Goal: Task Accomplishment & Management: Manage account settings

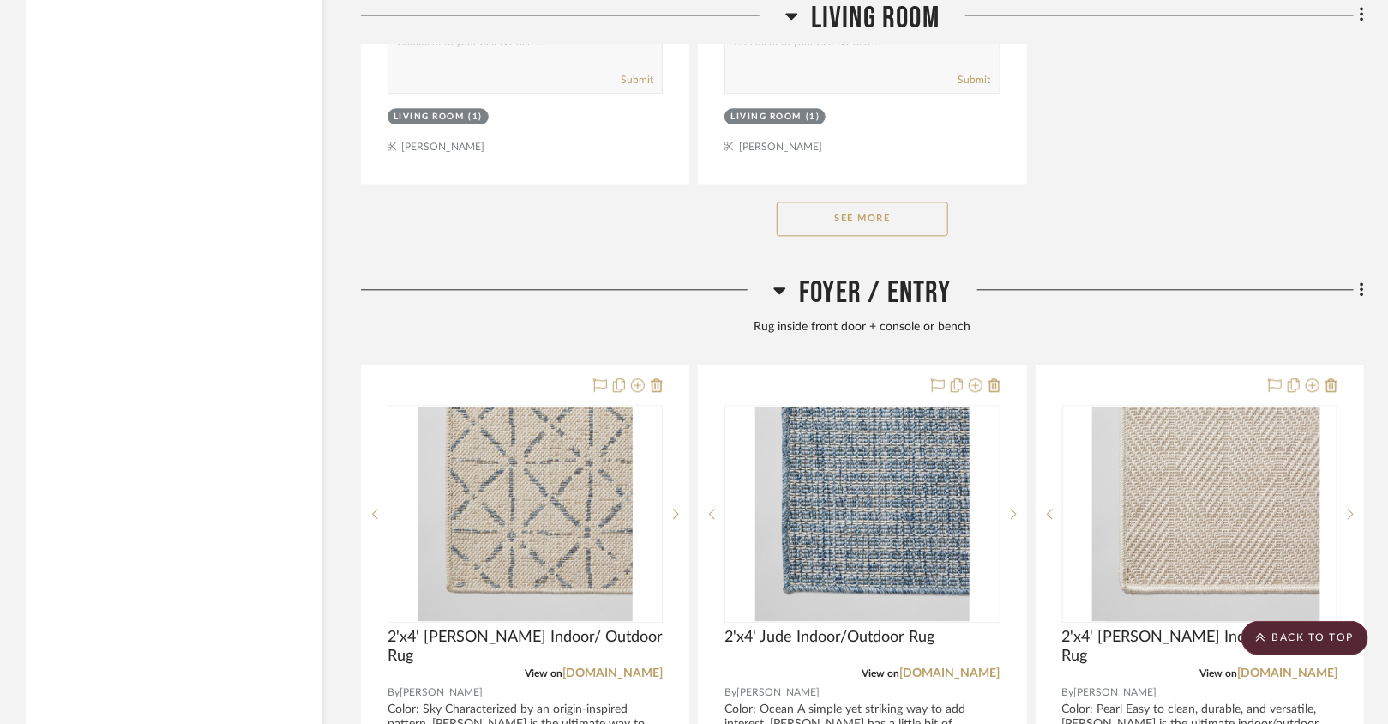
scroll to position [4865, 0]
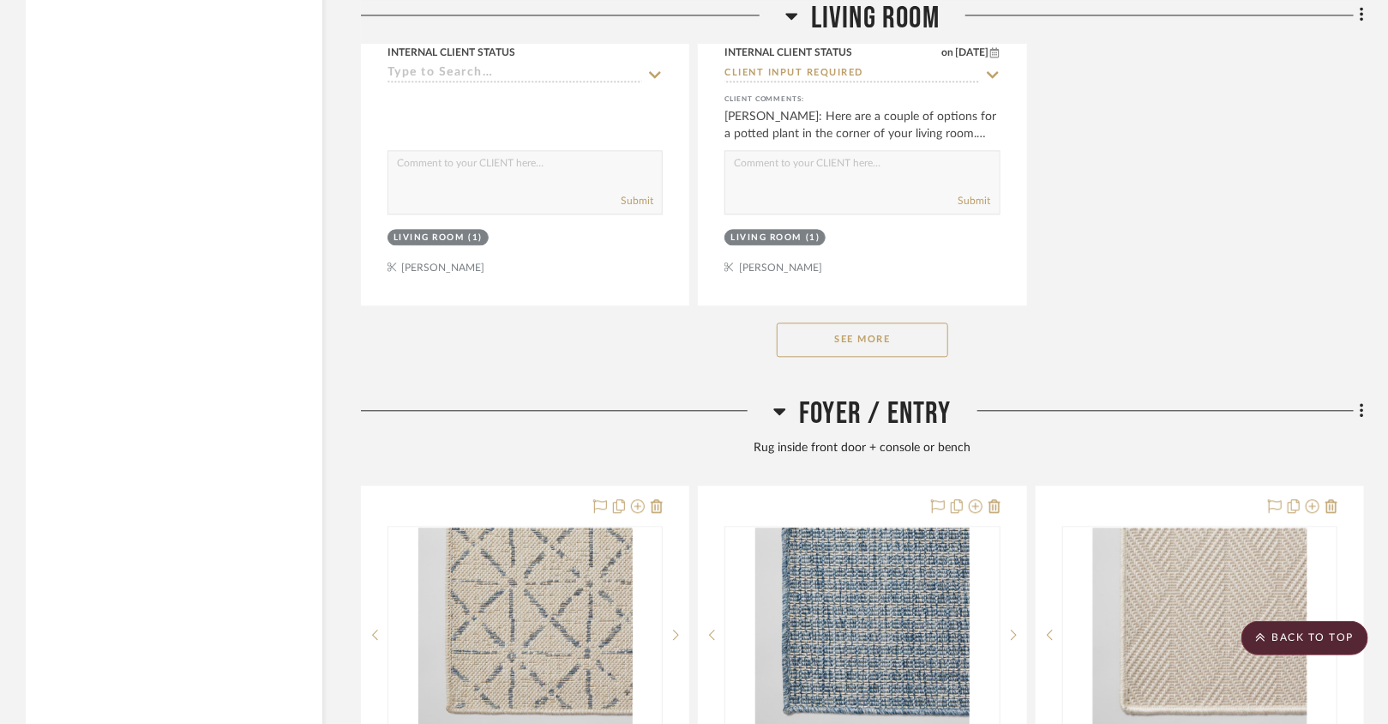
click at [923, 333] on button "See More" at bounding box center [863, 339] width 172 height 34
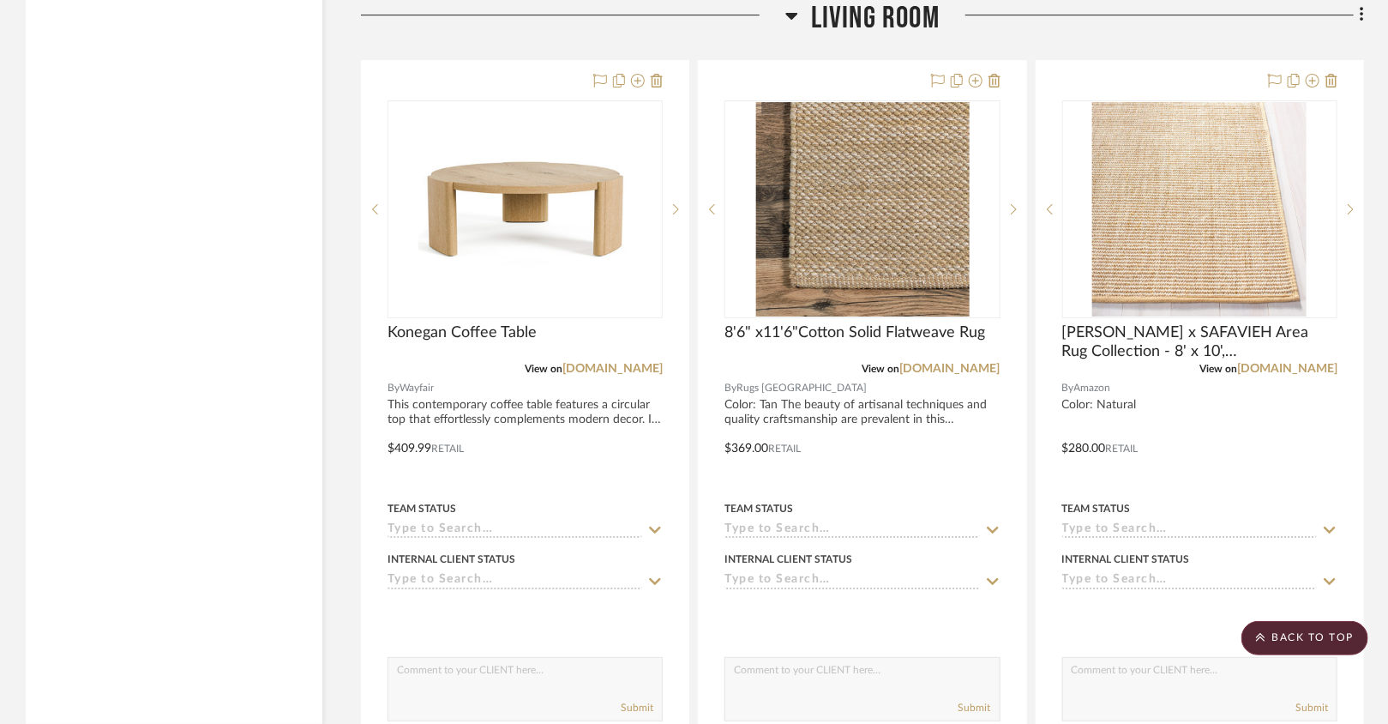
scroll to position [2787, 0]
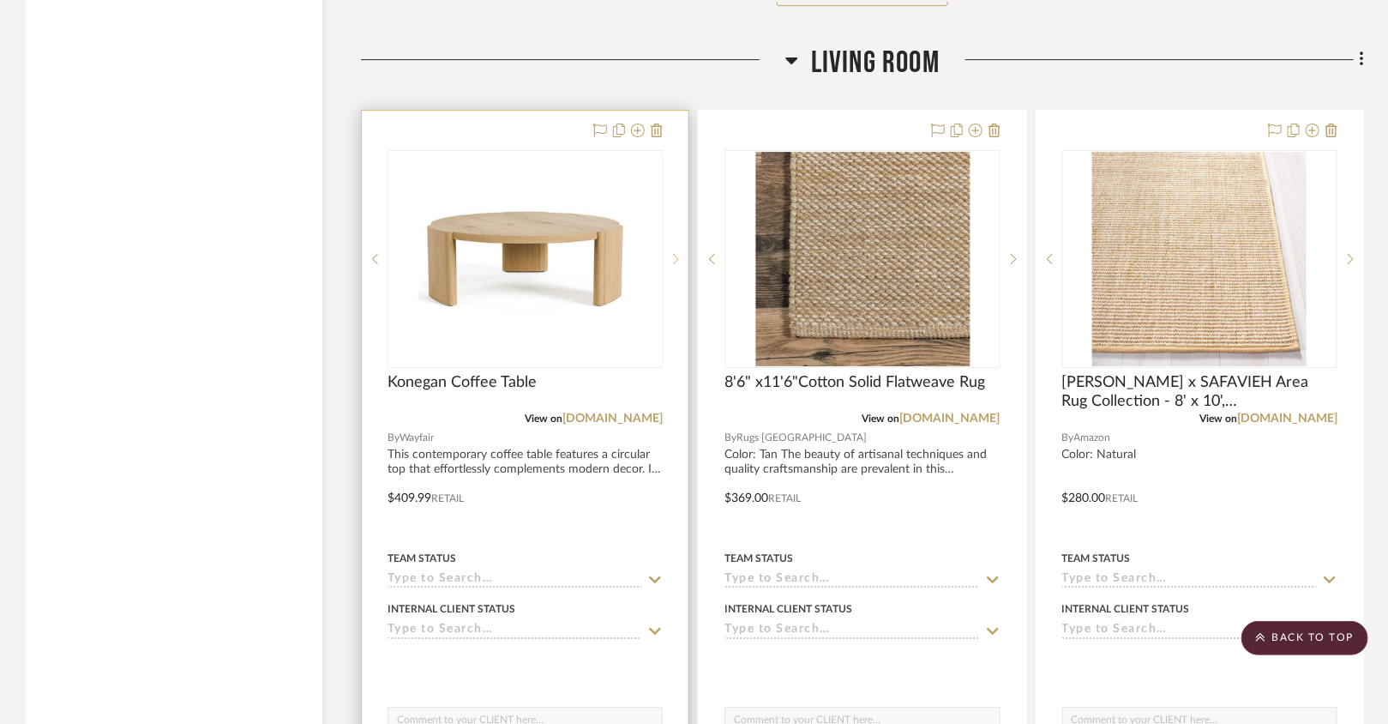
click at [677, 253] on icon at bounding box center [676, 259] width 6 height 12
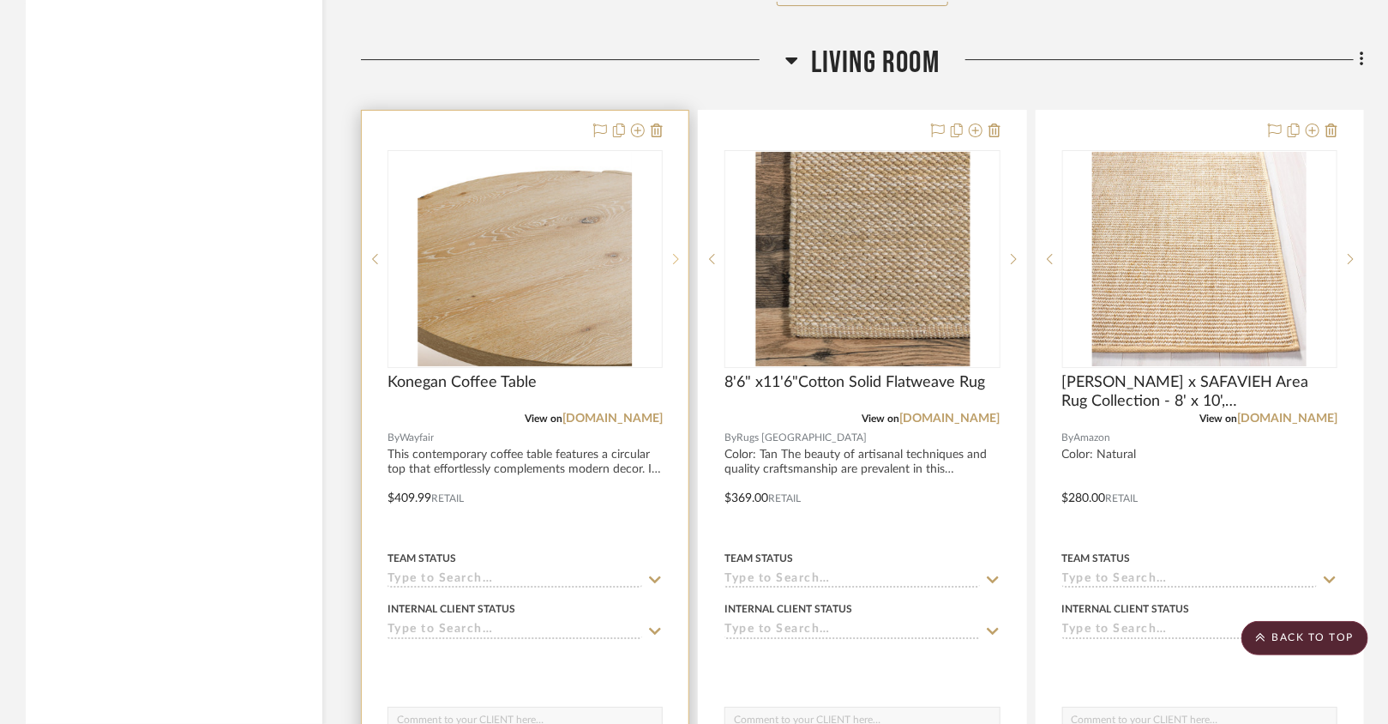
click at [677, 253] on icon at bounding box center [676, 259] width 6 height 12
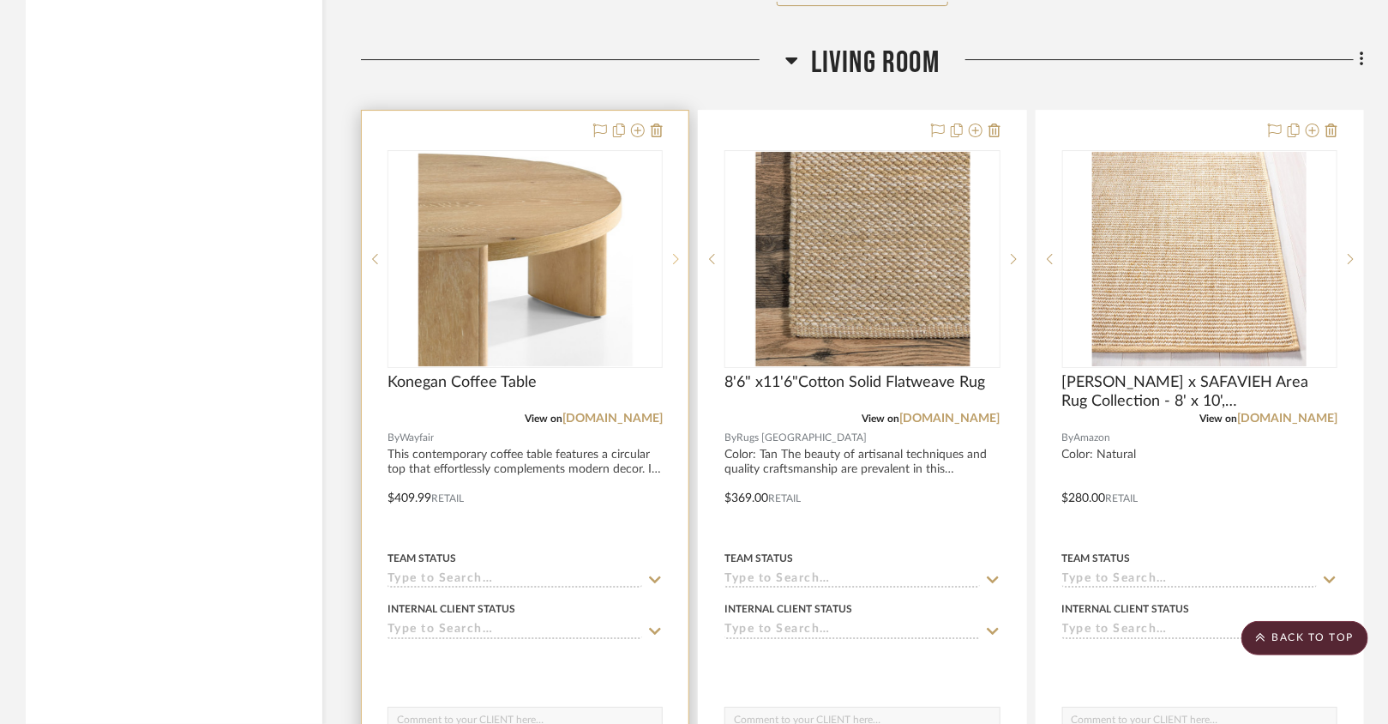
click at [677, 253] on icon at bounding box center [676, 259] width 6 height 12
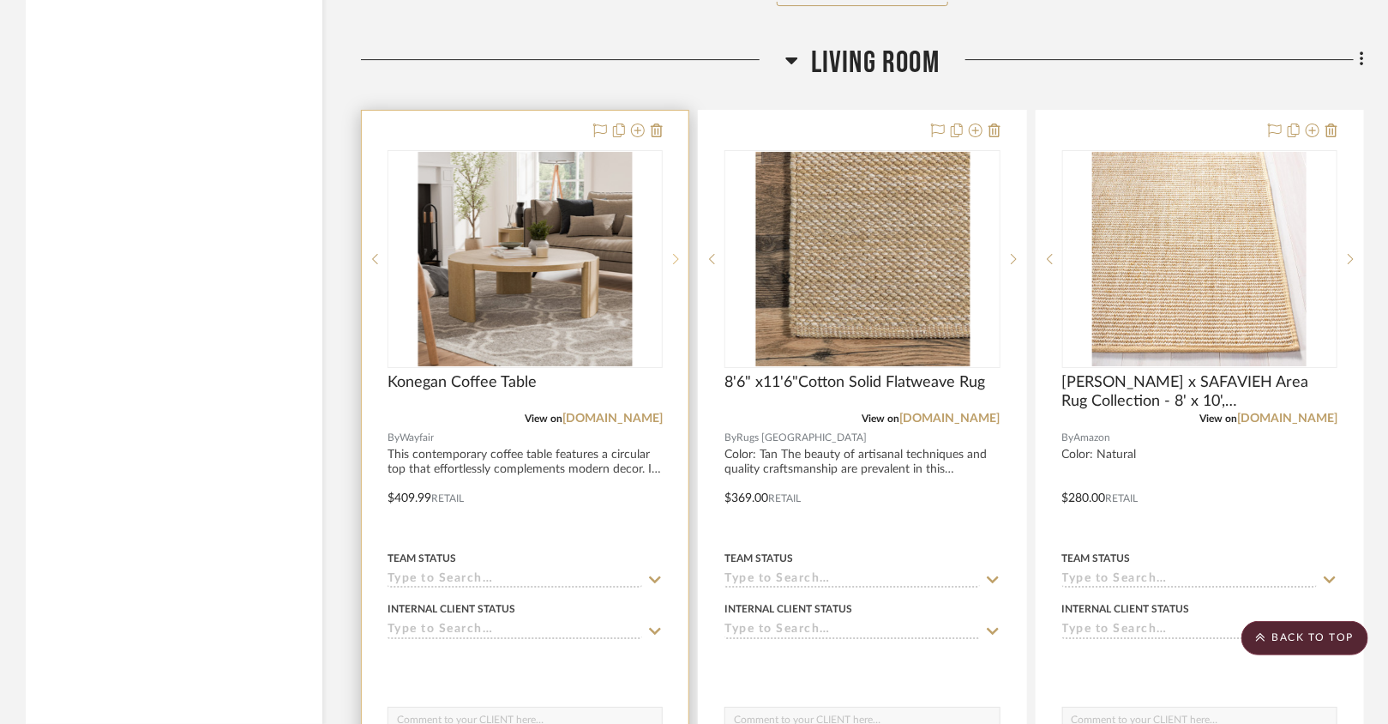
click at [677, 253] on icon at bounding box center [676, 259] width 6 height 12
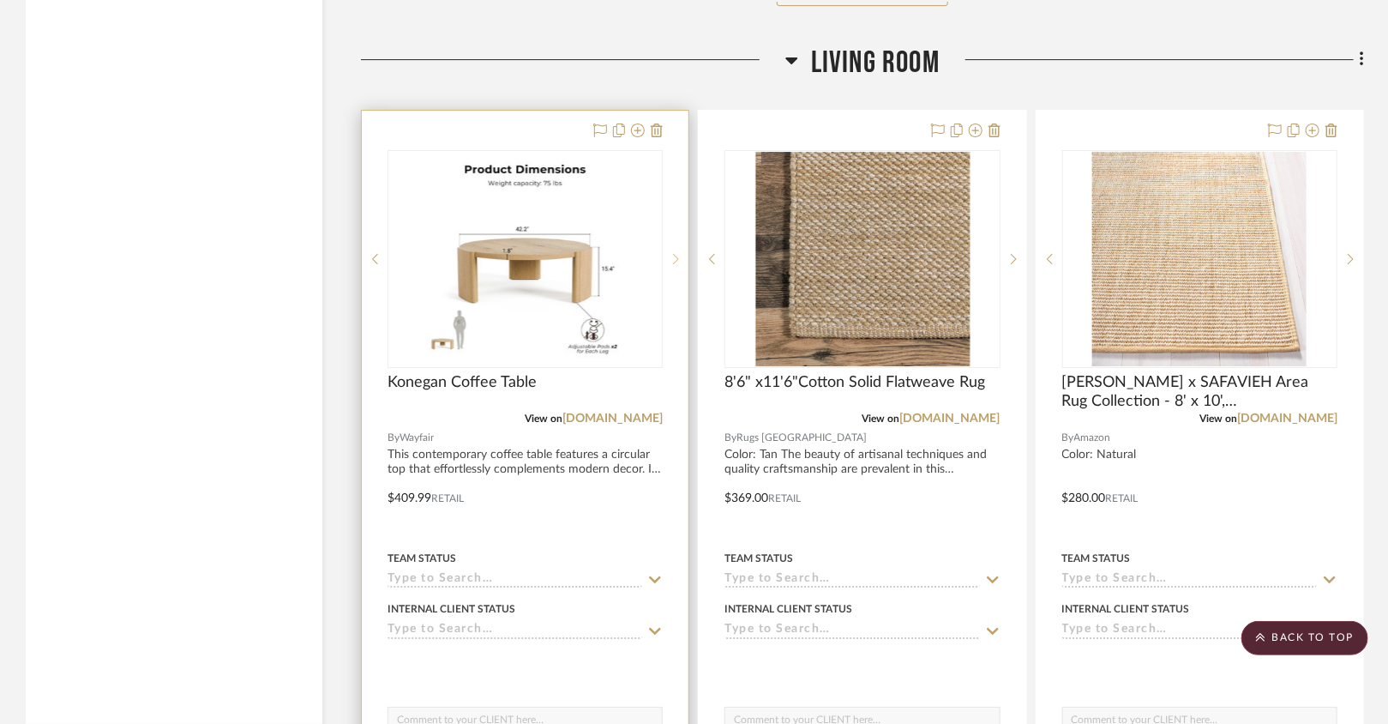
click at [677, 253] on icon at bounding box center [676, 259] width 6 height 12
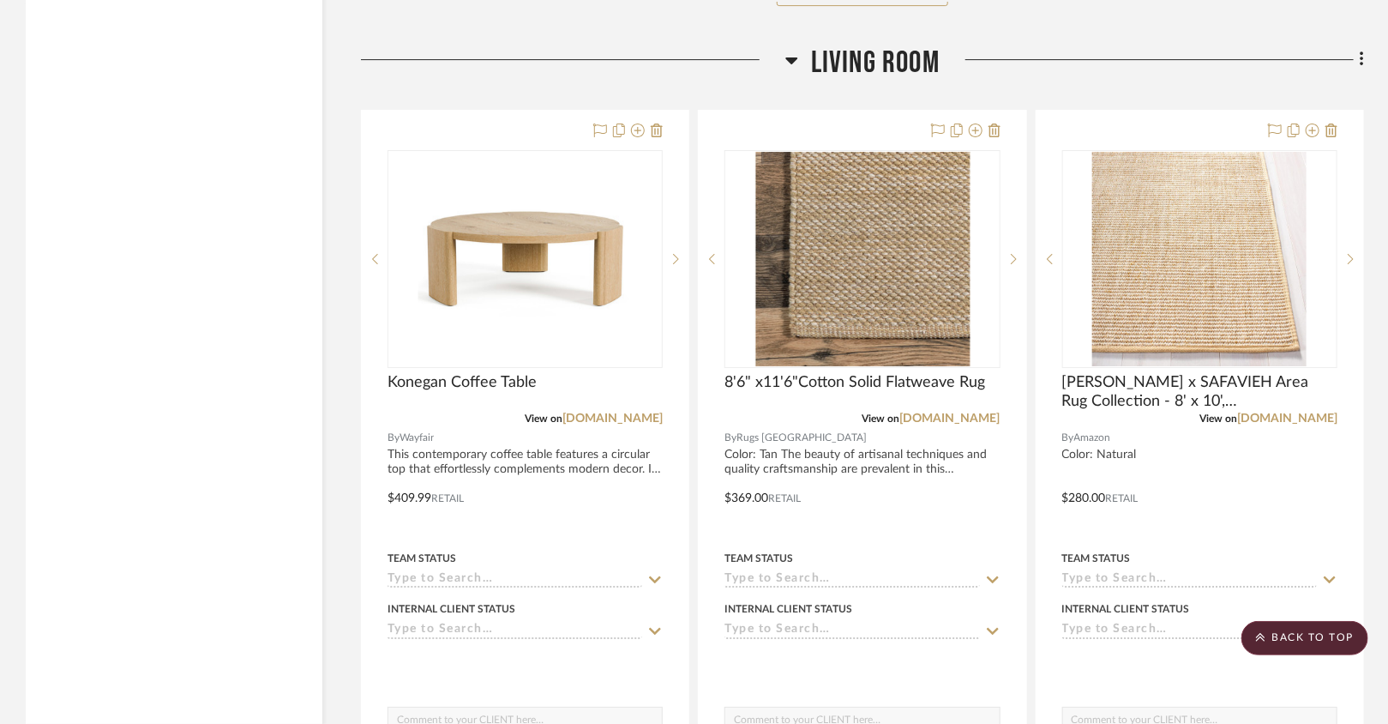
click at [719, 51] on div at bounding box center [573, 67] width 424 height 44
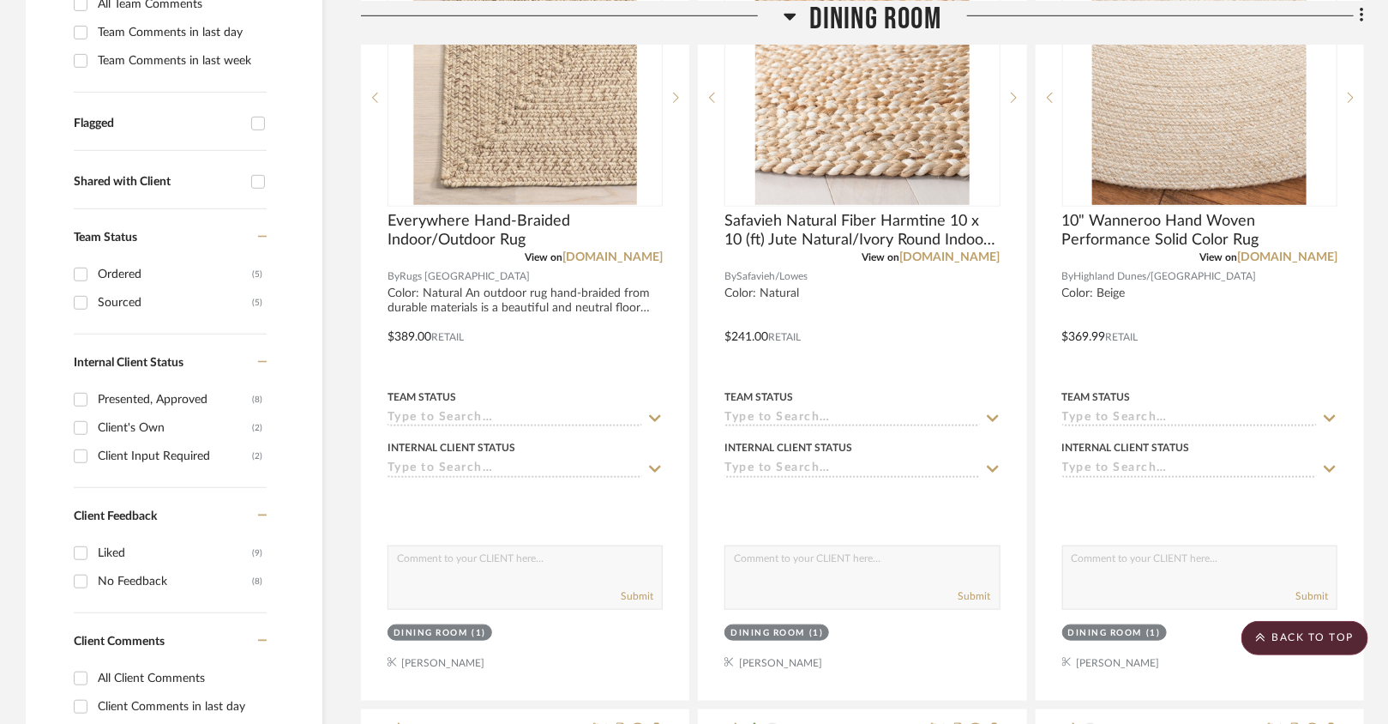
scroll to position [0, 0]
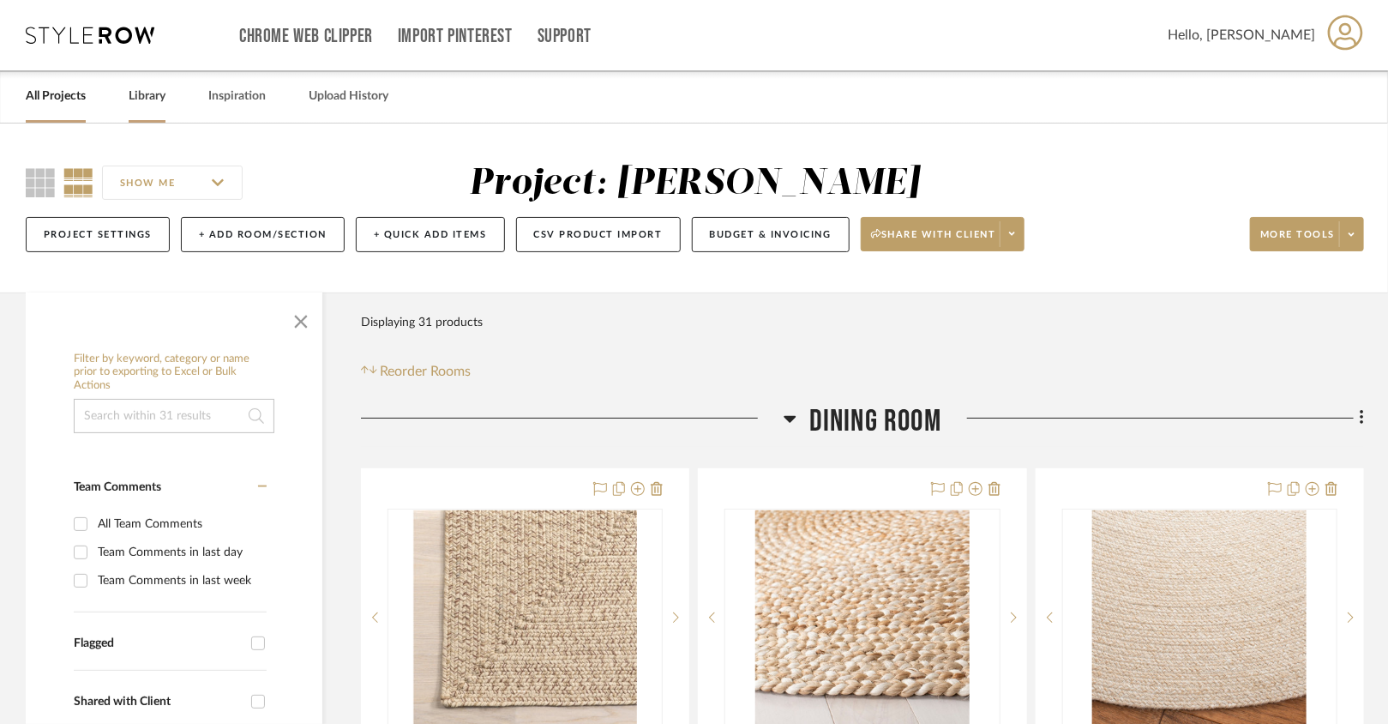
click at [153, 103] on link "Library" at bounding box center [147, 96] width 37 height 23
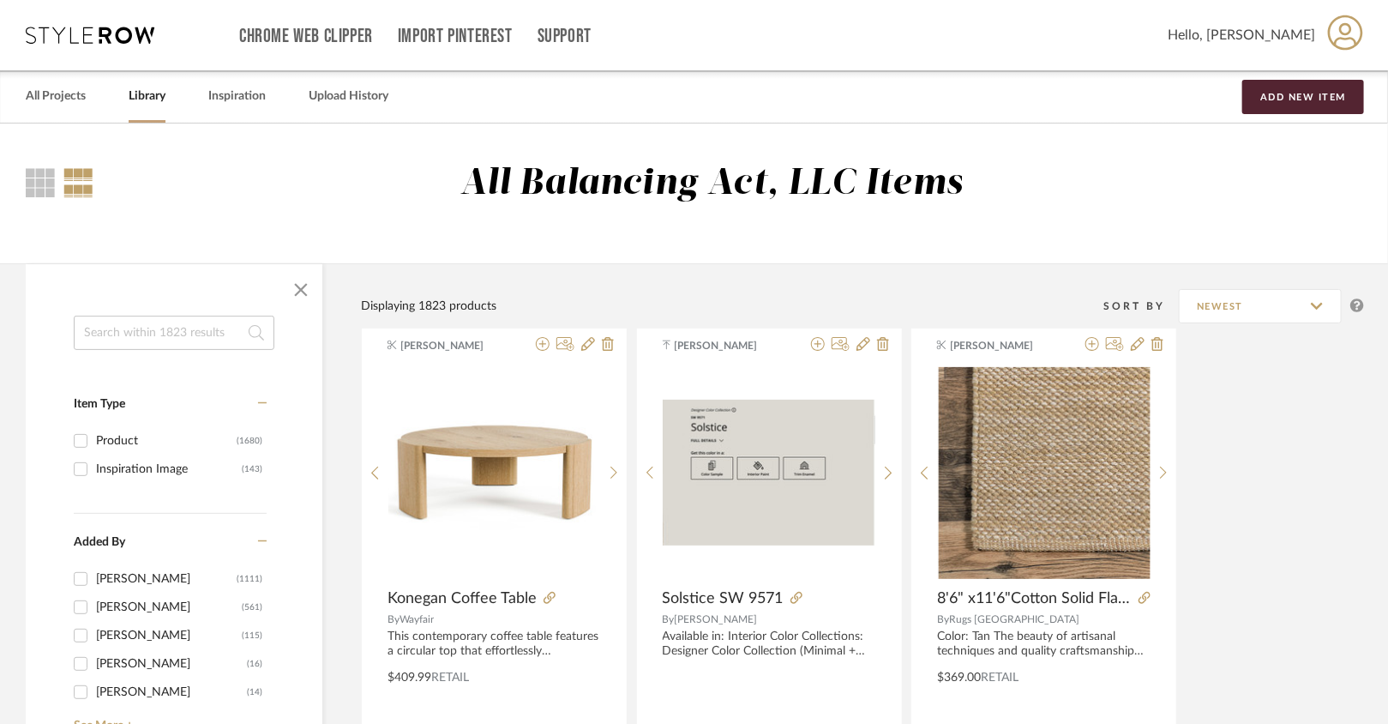
click at [184, 324] on input at bounding box center [174, 333] width 201 height 34
type input "lamps"
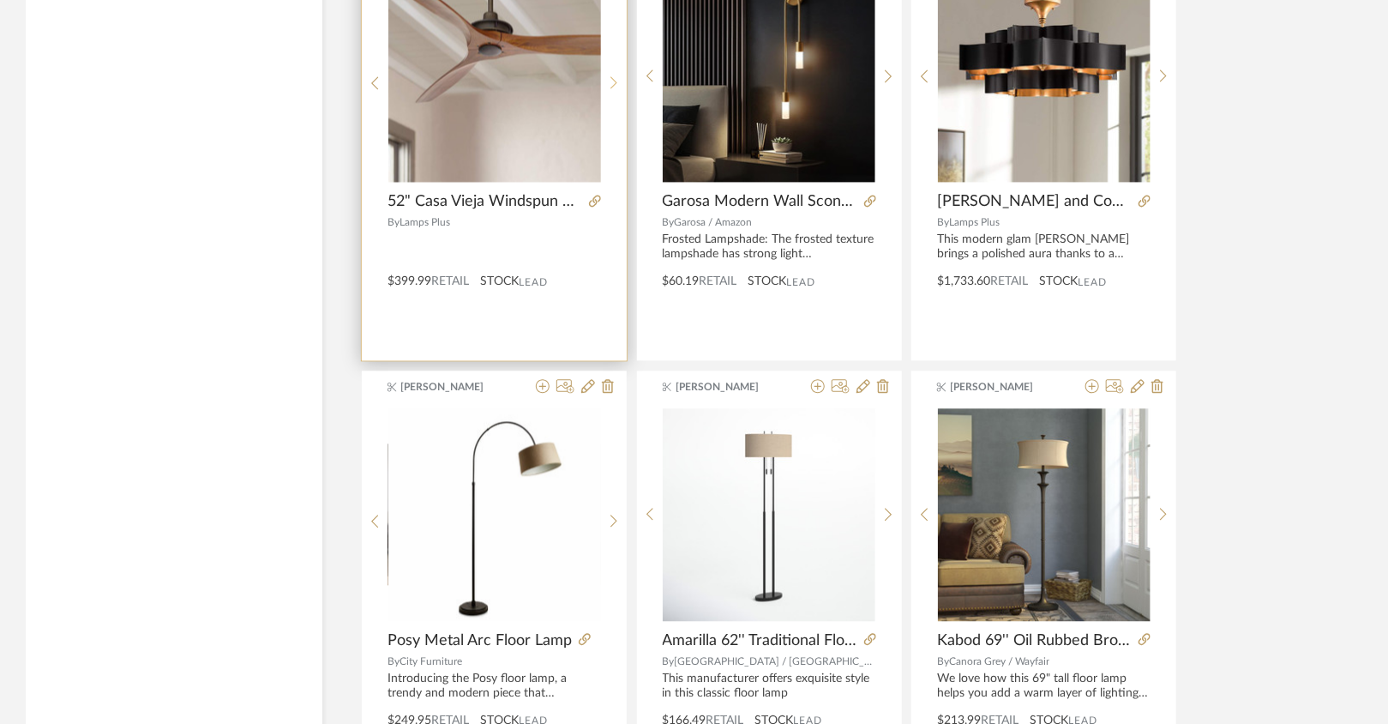
scroll to position [5082, 0]
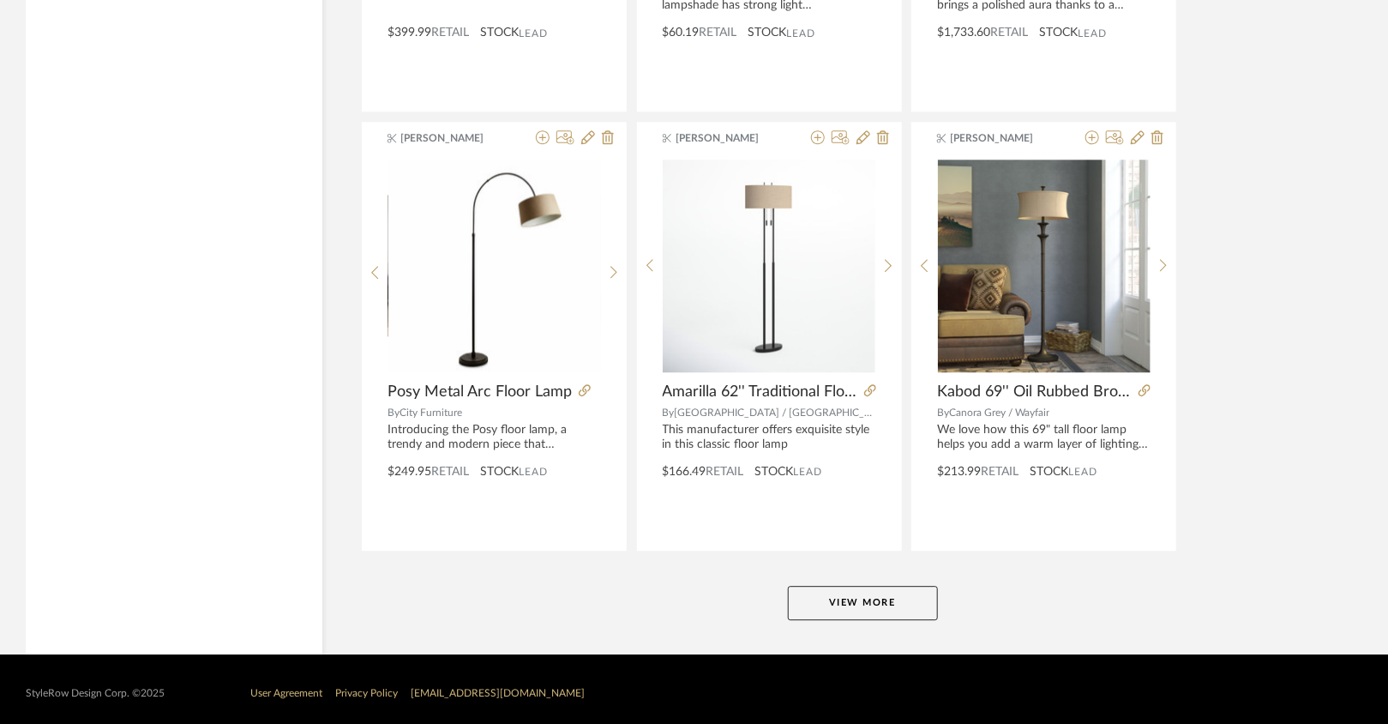
click at [803, 589] on button "View More" at bounding box center [863, 603] width 150 height 34
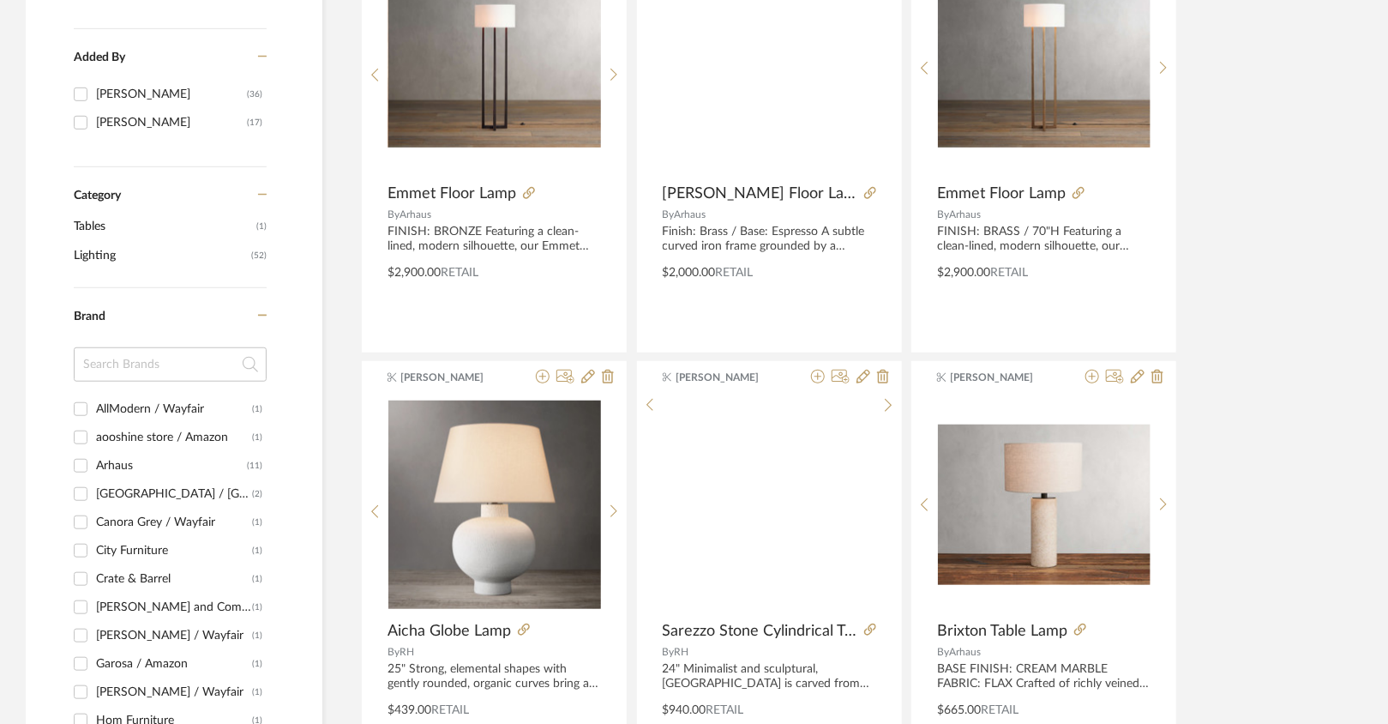
scroll to position [0, 0]
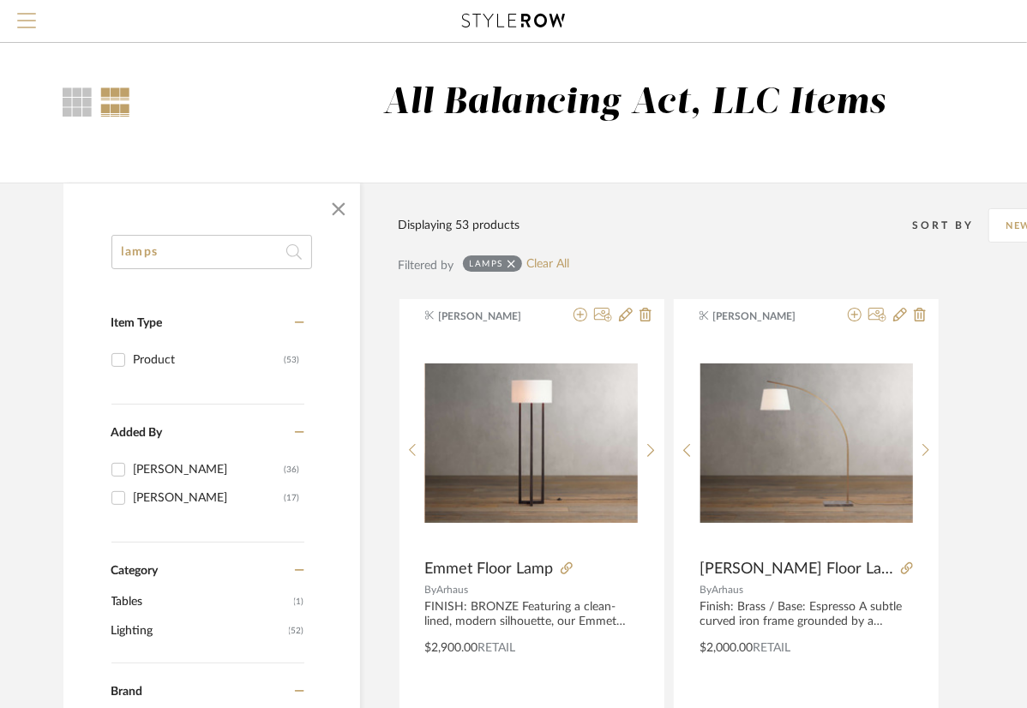
click at [36, 28] on button "Menu" at bounding box center [26, 21] width 53 height 42
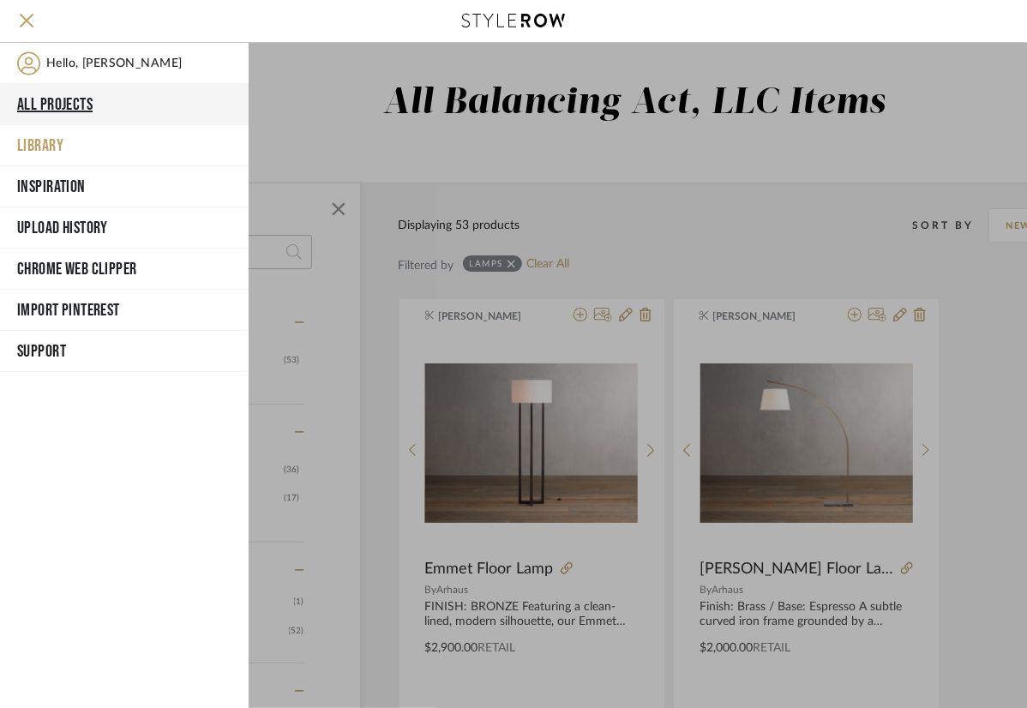
click at [69, 100] on button "All Projects" at bounding box center [124, 104] width 249 height 41
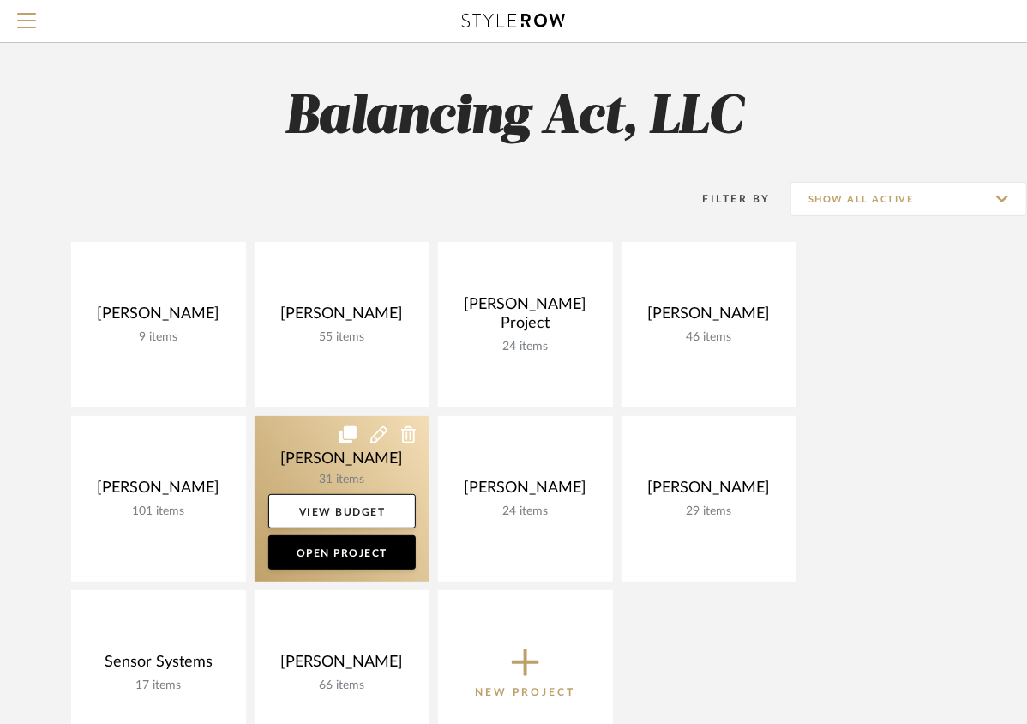
click at [346, 469] on link at bounding box center [342, 498] width 175 height 165
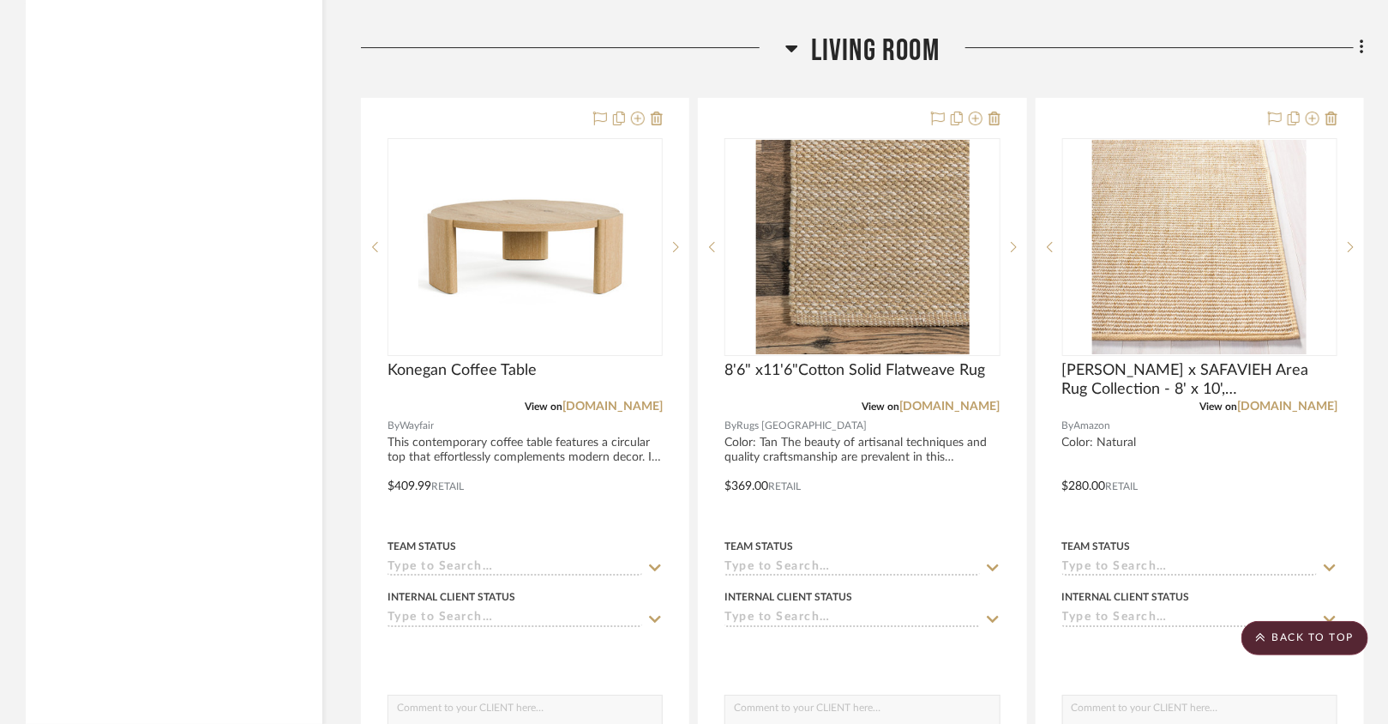
scroll to position [2800, 0]
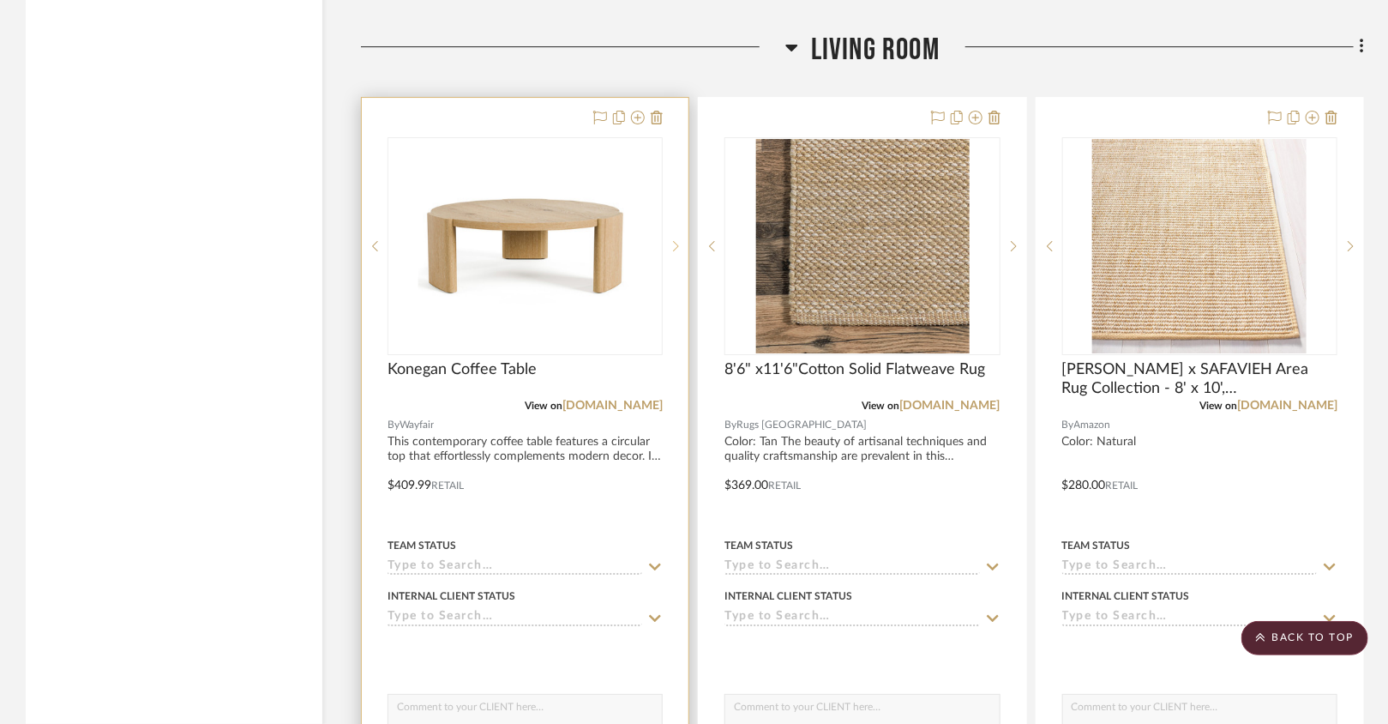
click at [682, 240] on sr-next-btn at bounding box center [676, 246] width 26 height 12
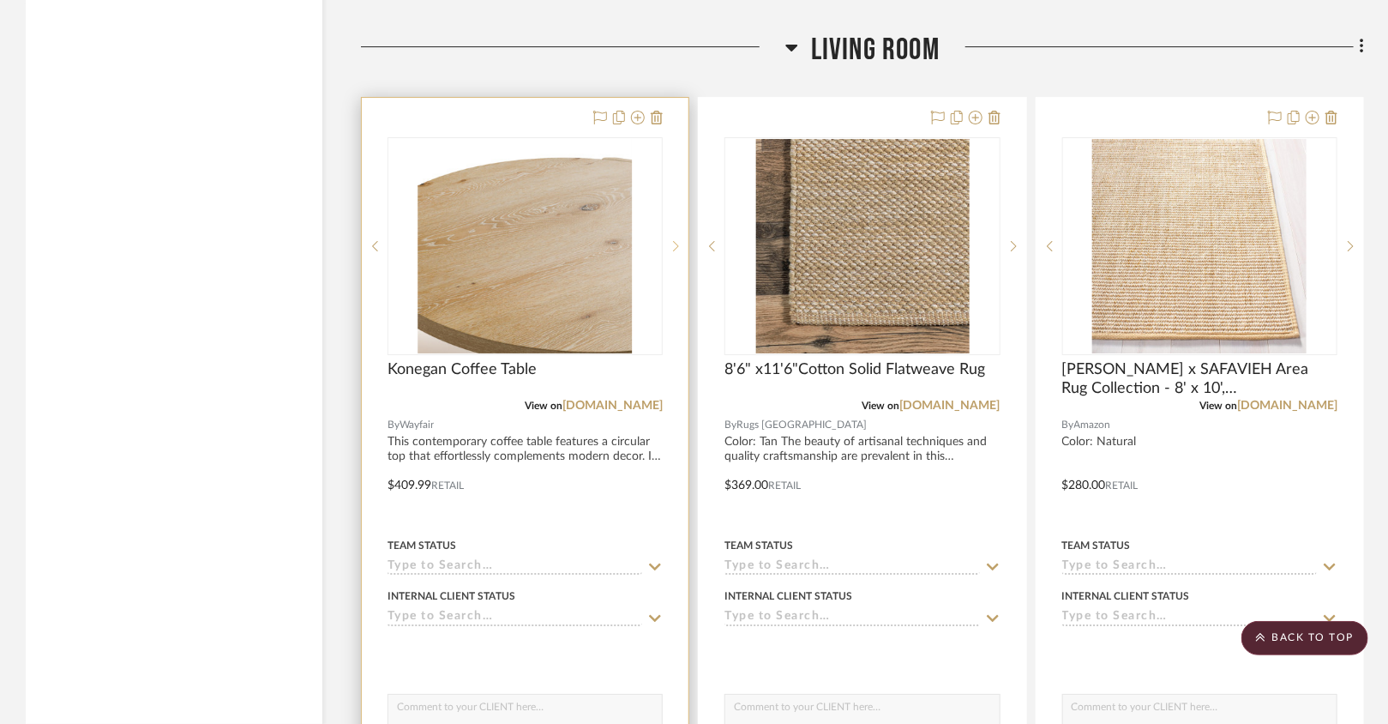
click at [682, 240] on sr-next-btn at bounding box center [676, 246] width 26 height 12
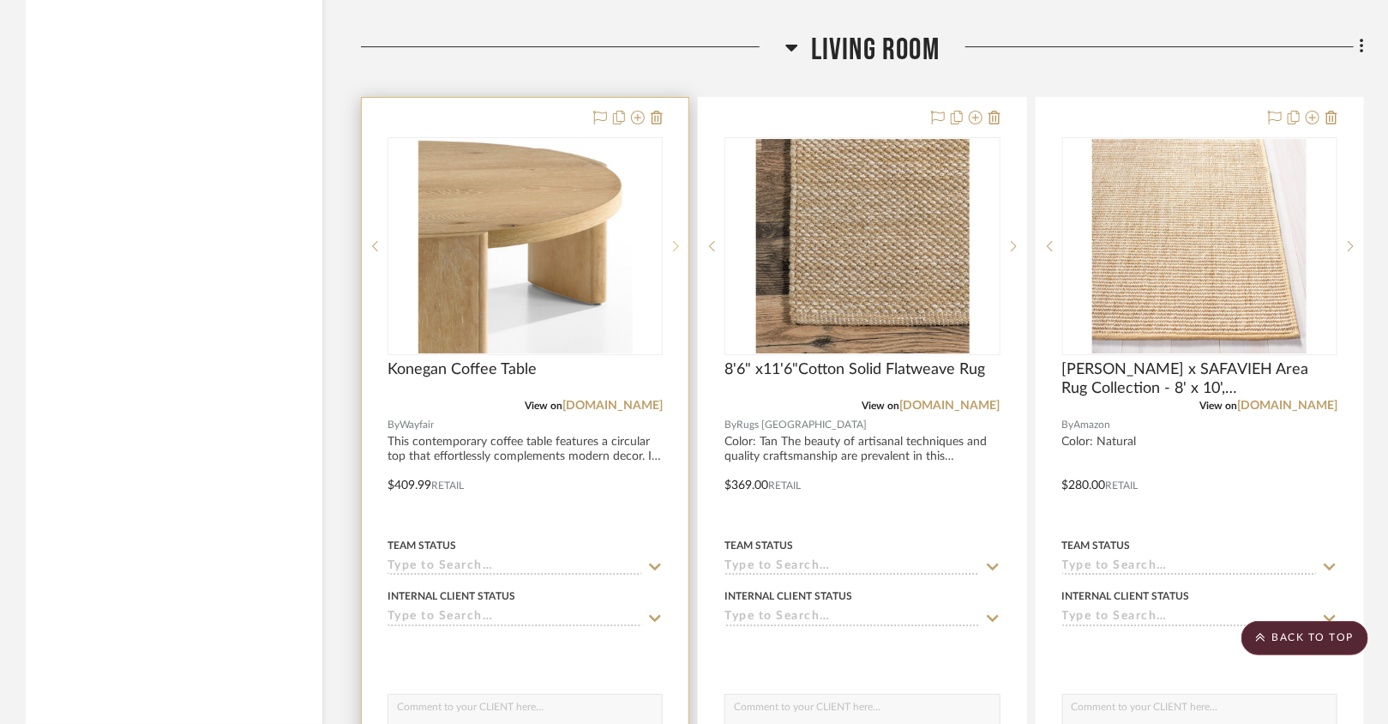
click at [682, 240] on sr-next-btn at bounding box center [676, 246] width 26 height 12
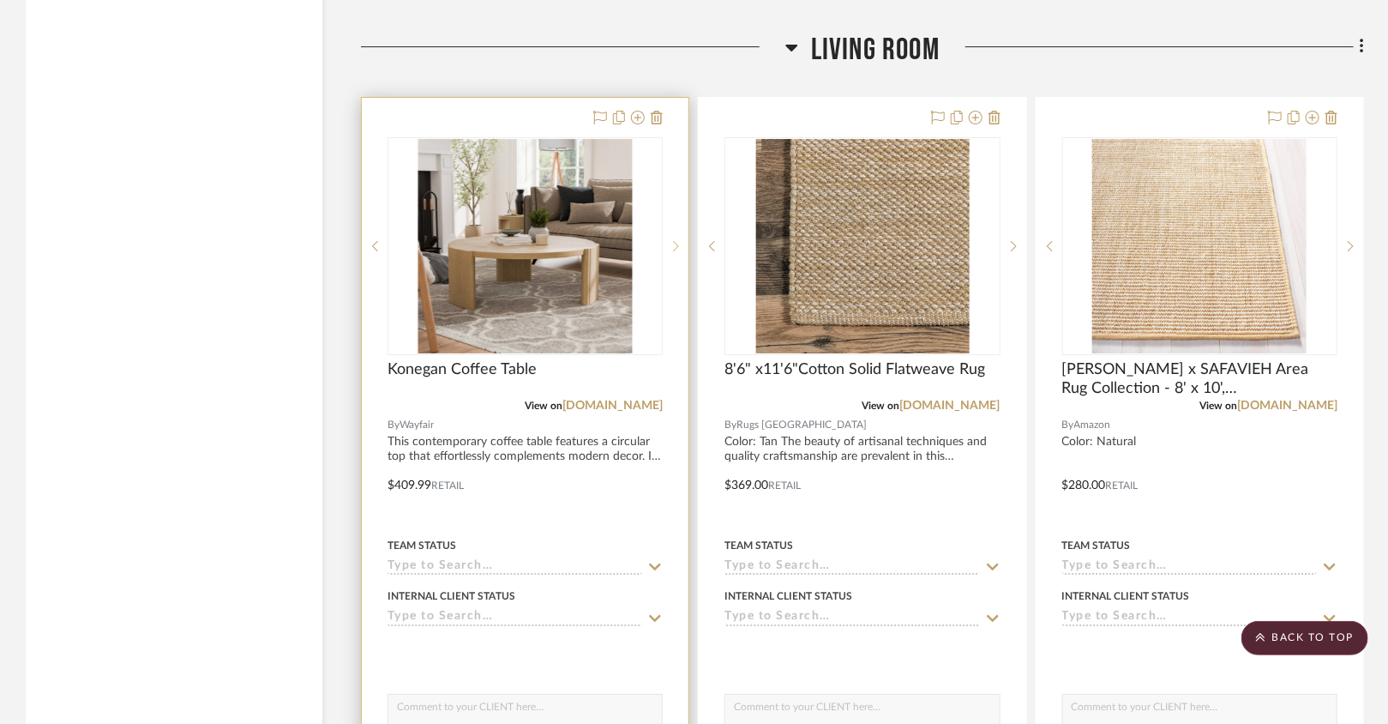
click at [682, 240] on sr-next-btn at bounding box center [676, 246] width 26 height 12
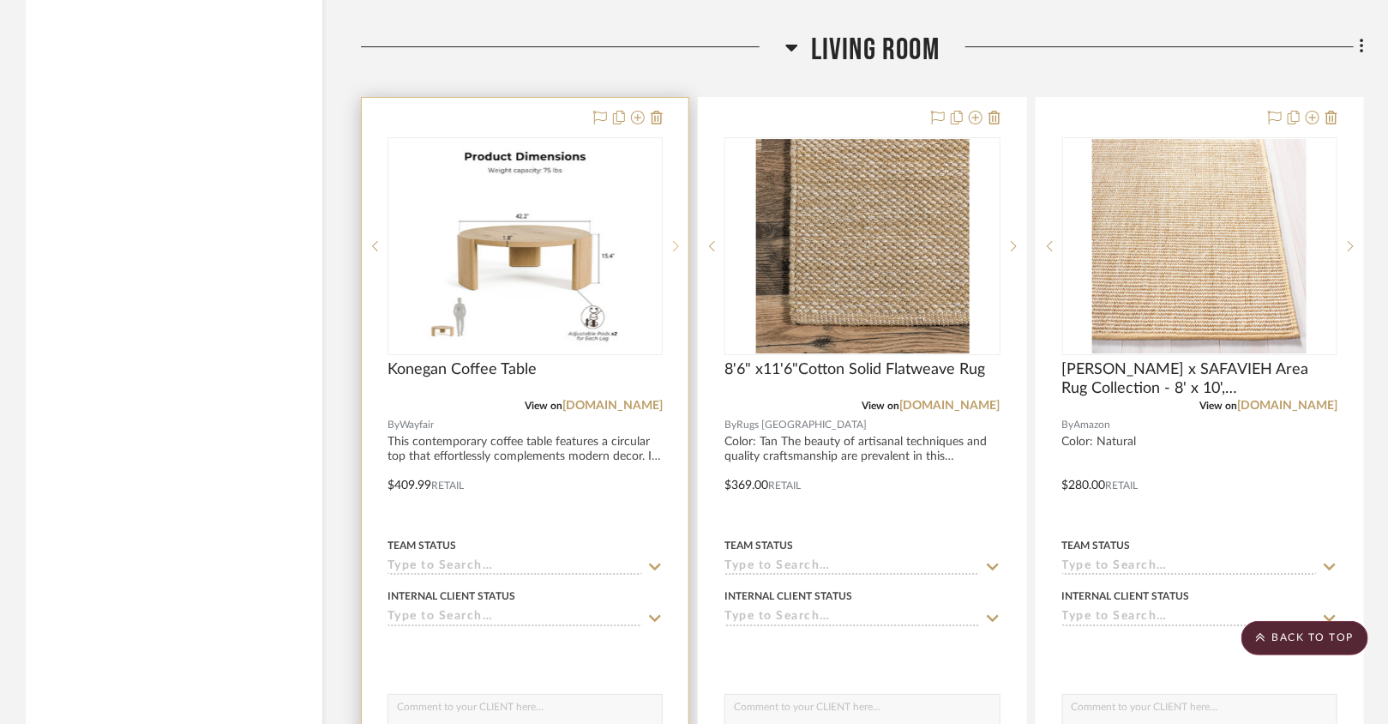
click at [682, 240] on sr-next-btn at bounding box center [676, 246] width 26 height 12
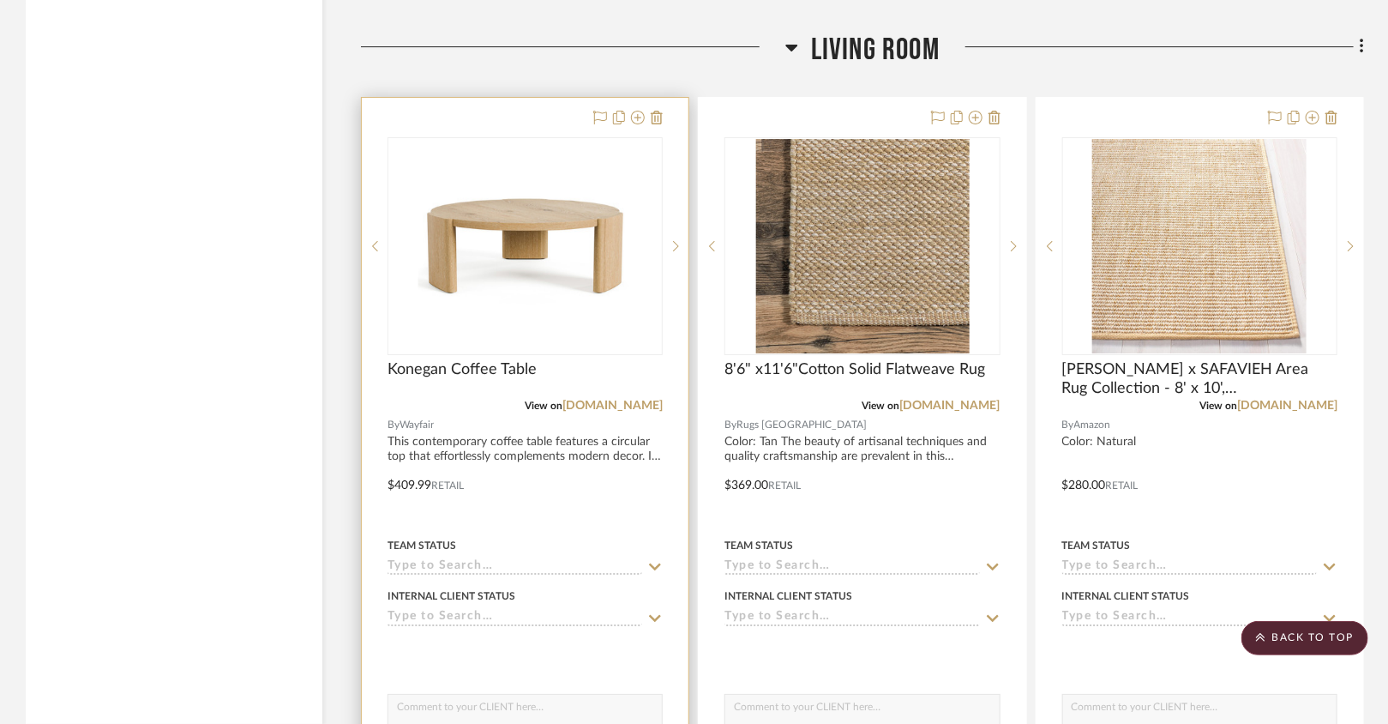
click at [628, 445] on div at bounding box center [525, 473] width 327 height 750
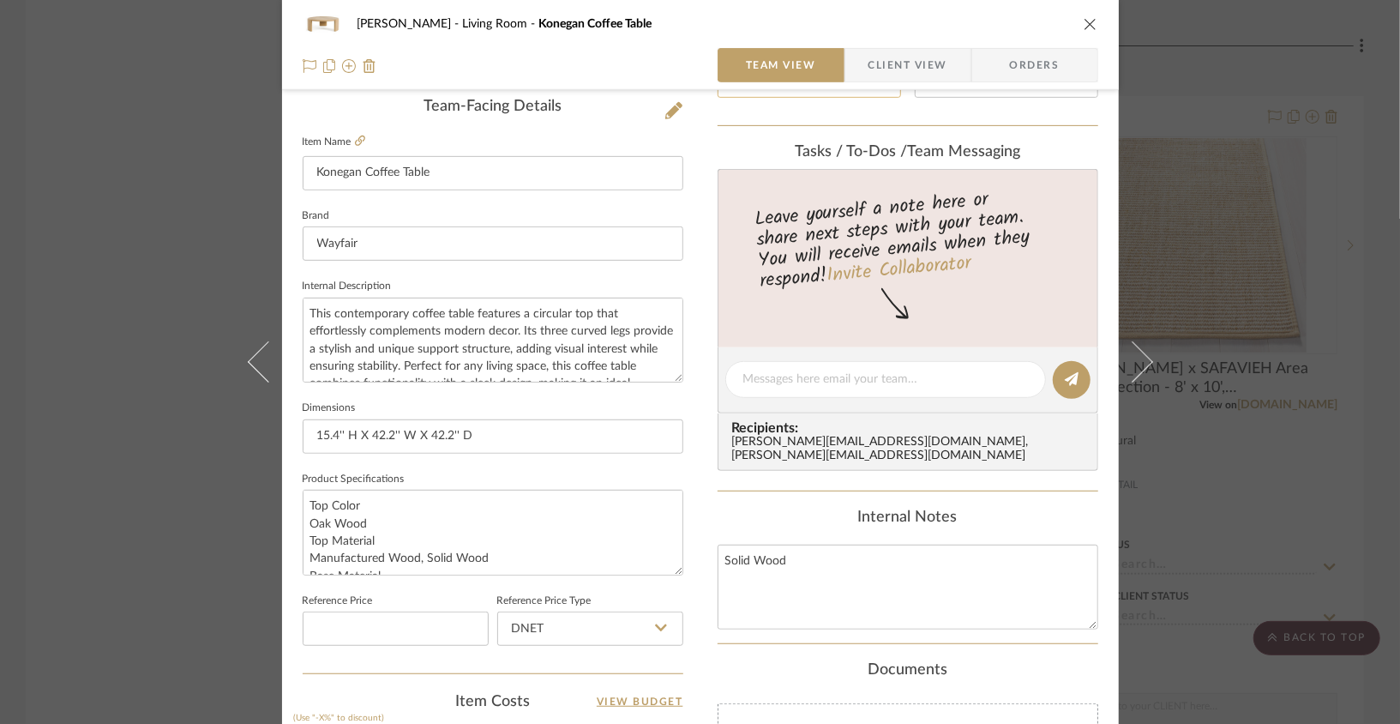
scroll to position [429, 0]
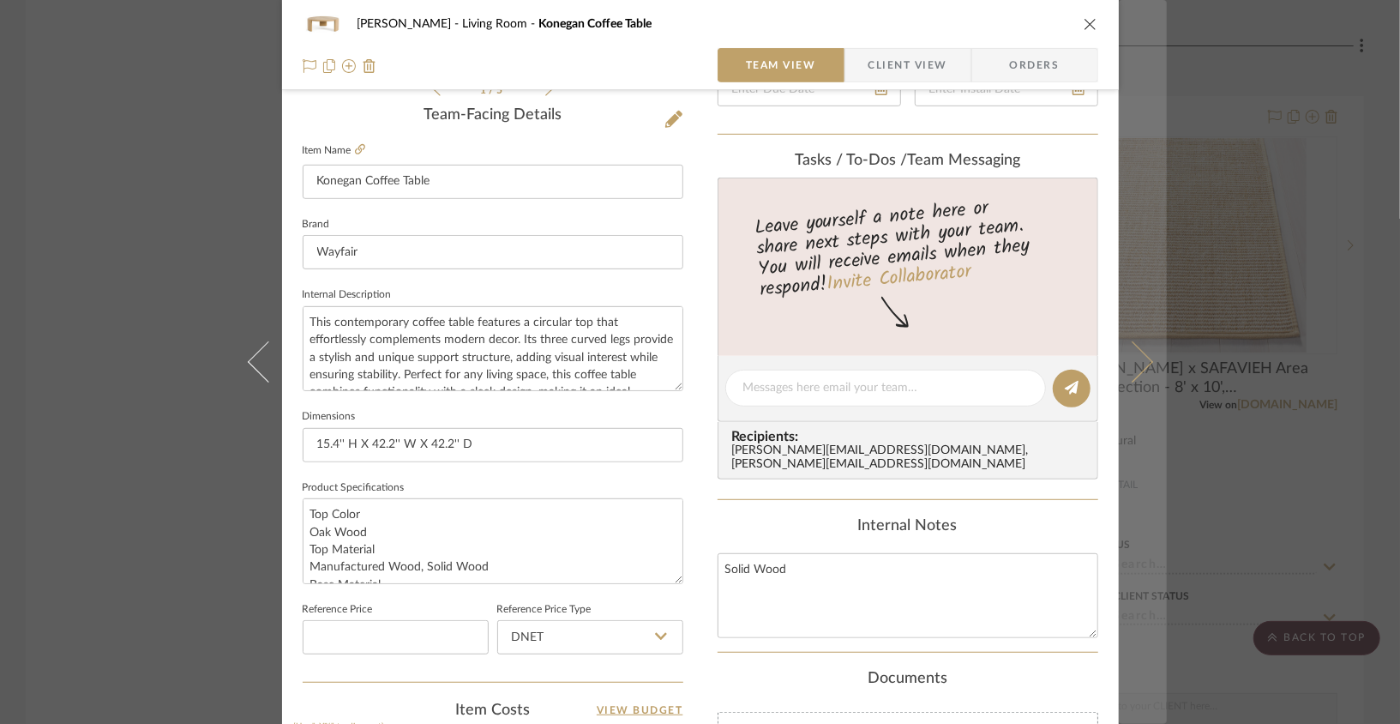
click at [1038, 262] on button at bounding box center [1143, 362] width 48 height 724
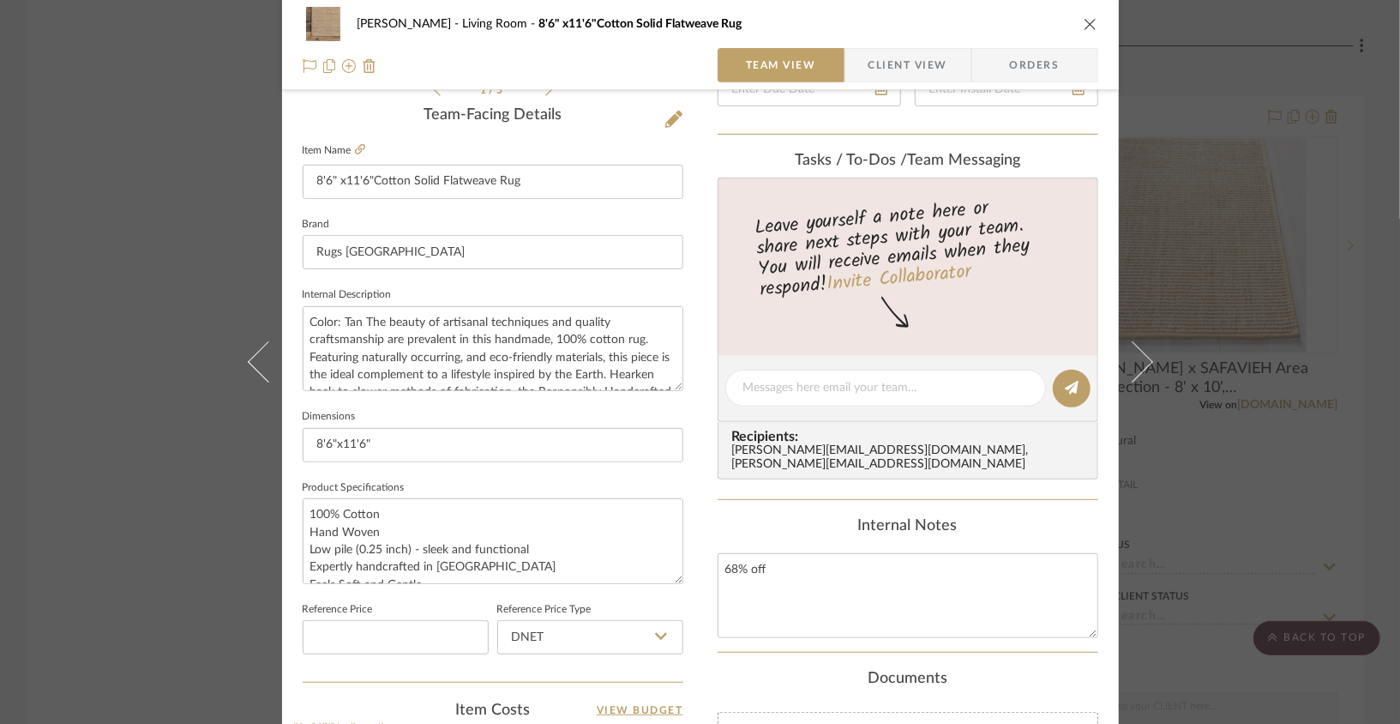
click at [1038, 27] on icon "close" at bounding box center [1091, 24] width 14 height 14
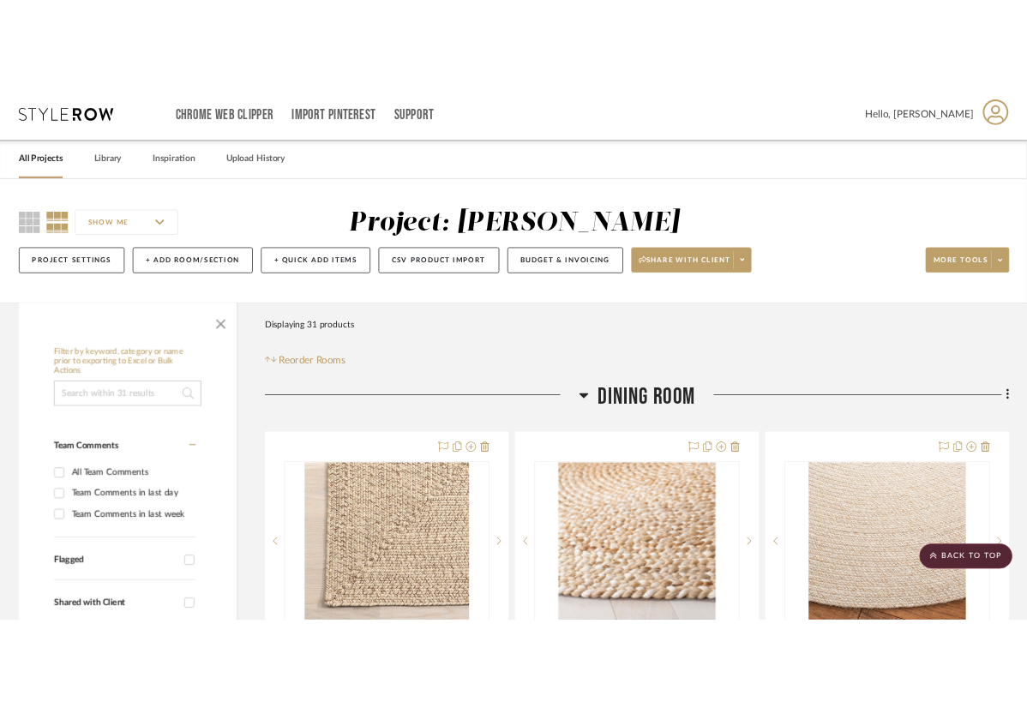
scroll to position [2800, 0]
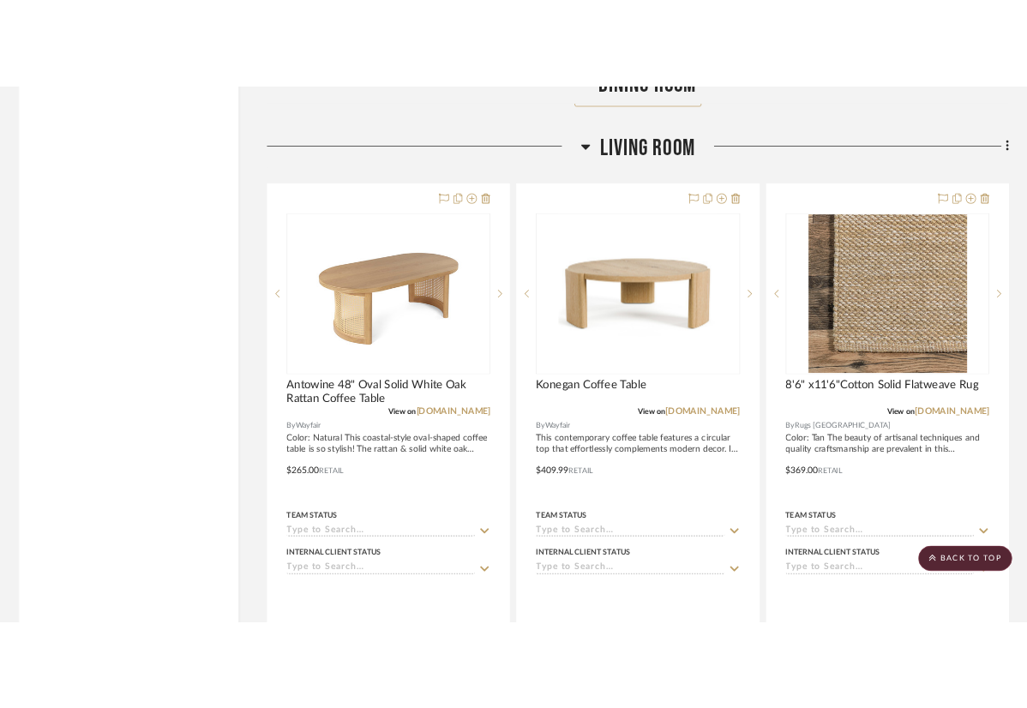
scroll to position [2764, 0]
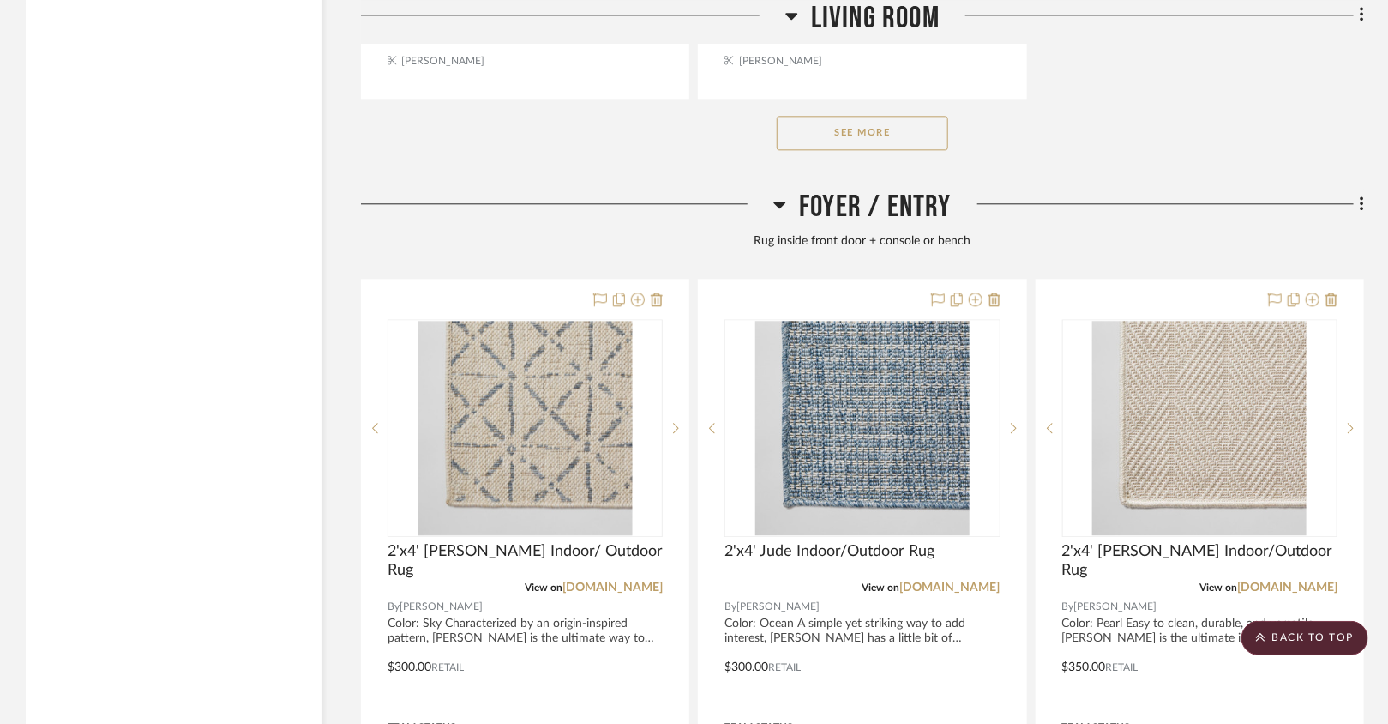
scroll to position [5074, 0]
click at [828, 113] on button "See More" at bounding box center [863, 130] width 172 height 34
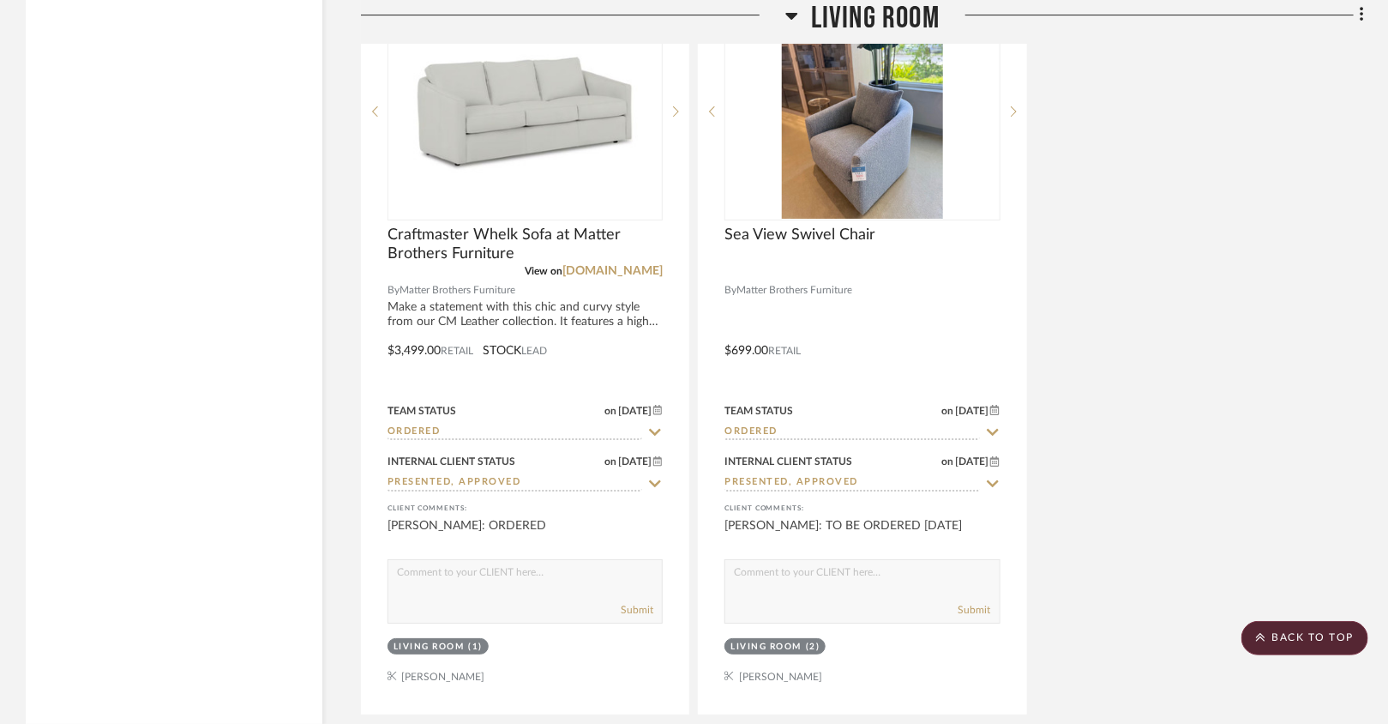
scroll to position [5967, 0]
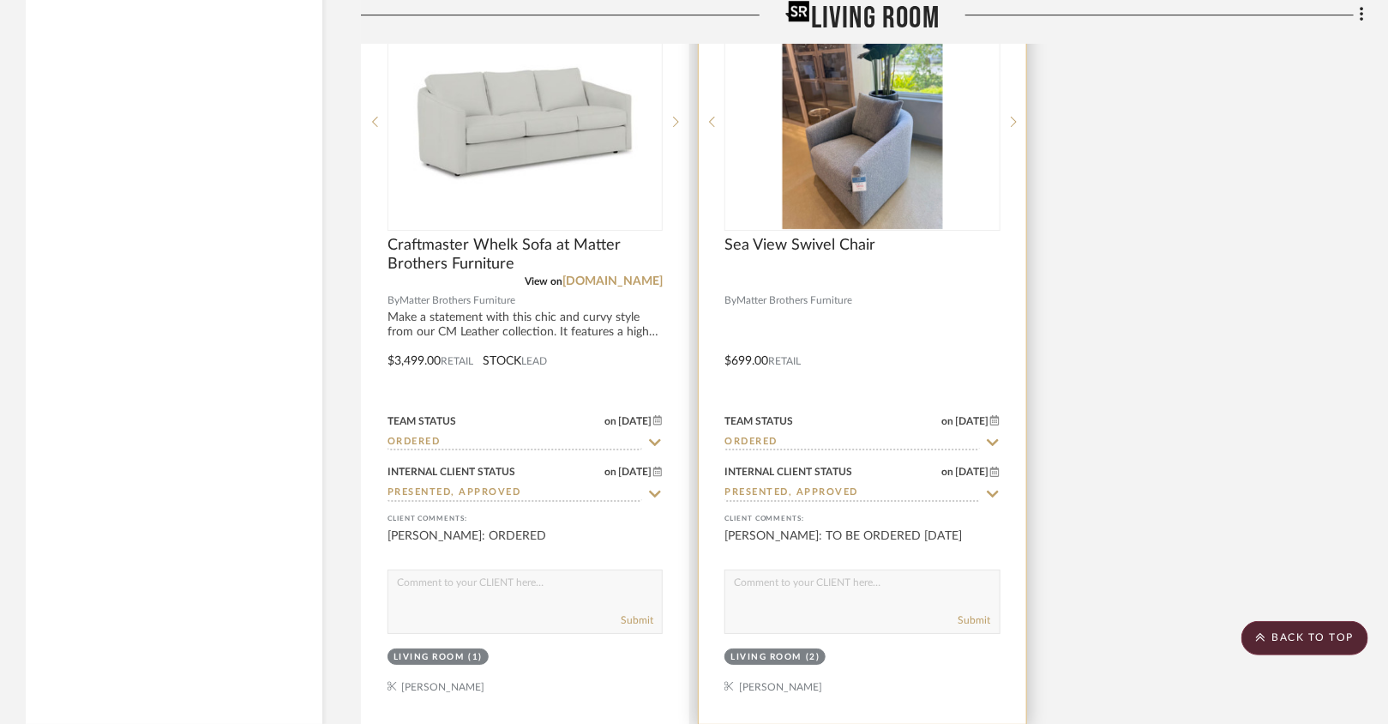
click at [0, 0] on img at bounding box center [0, 0] width 0 height 0
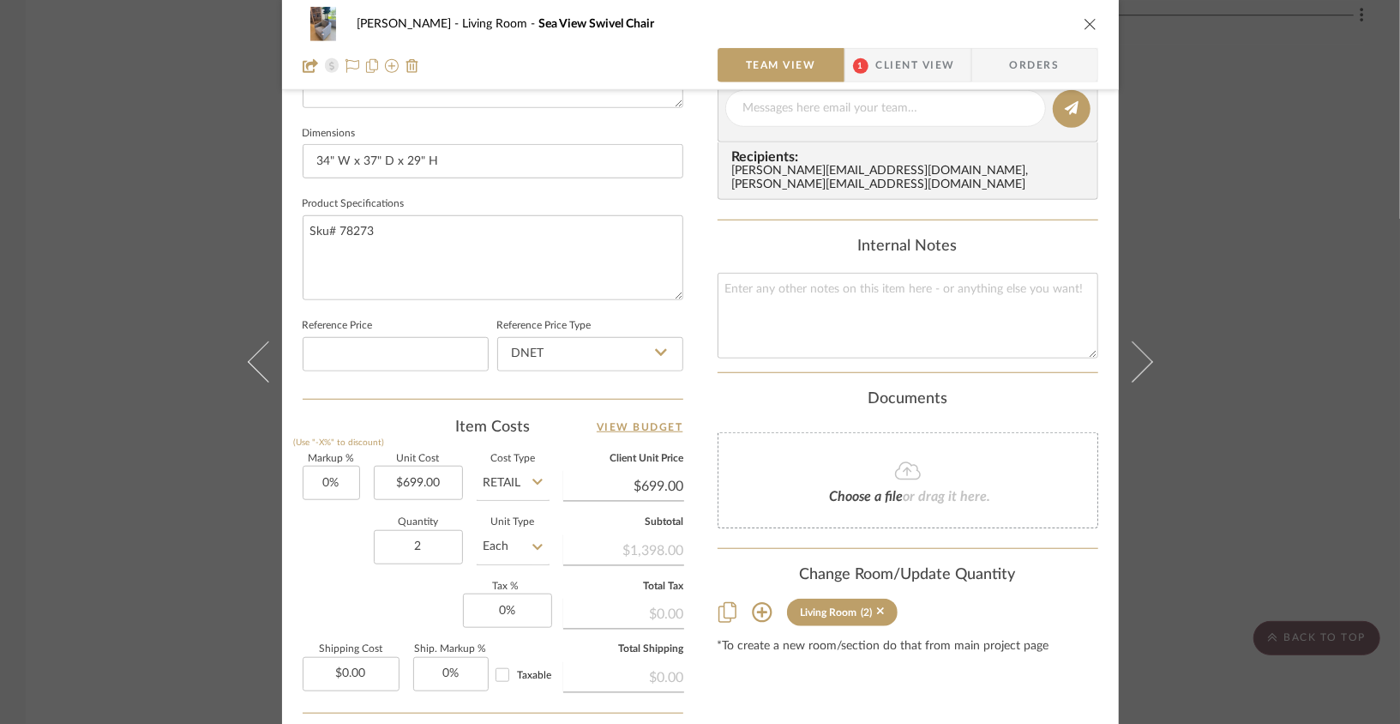
scroll to position [698, 0]
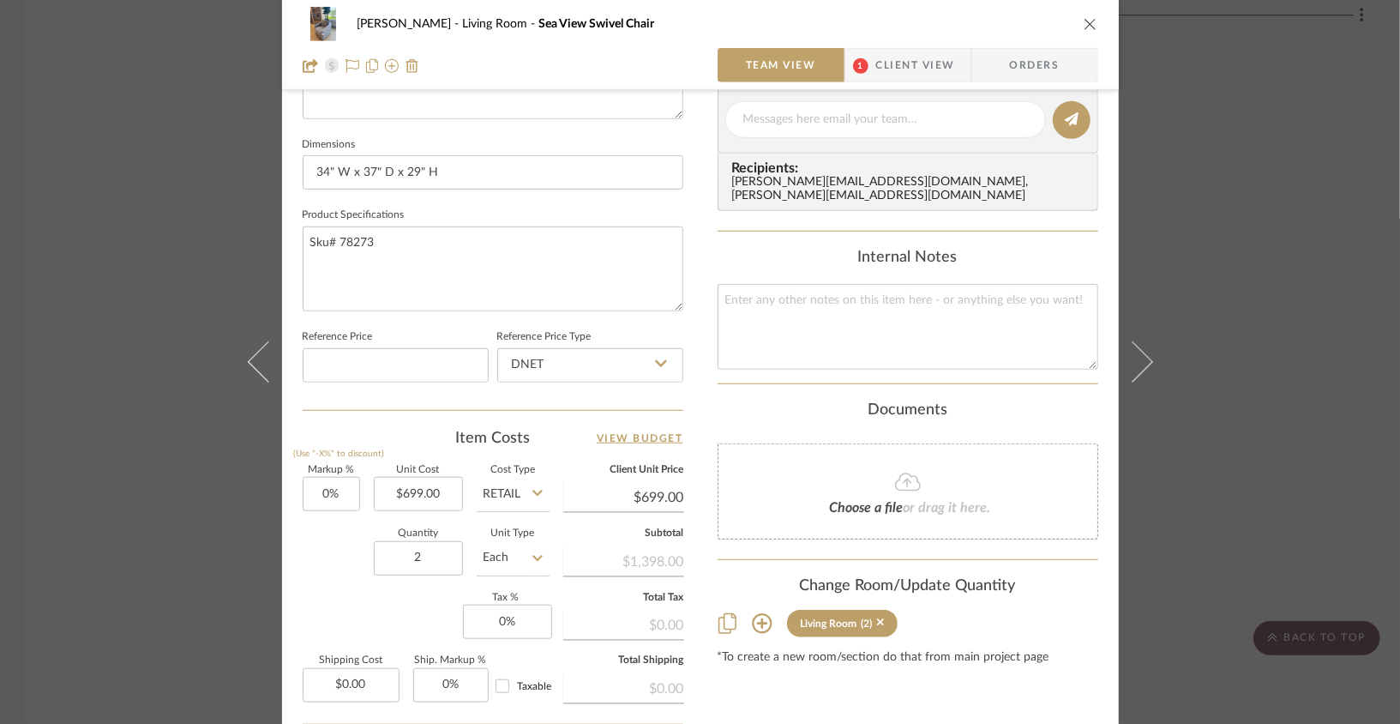
click at [1038, 21] on icon "close" at bounding box center [1091, 24] width 14 height 14
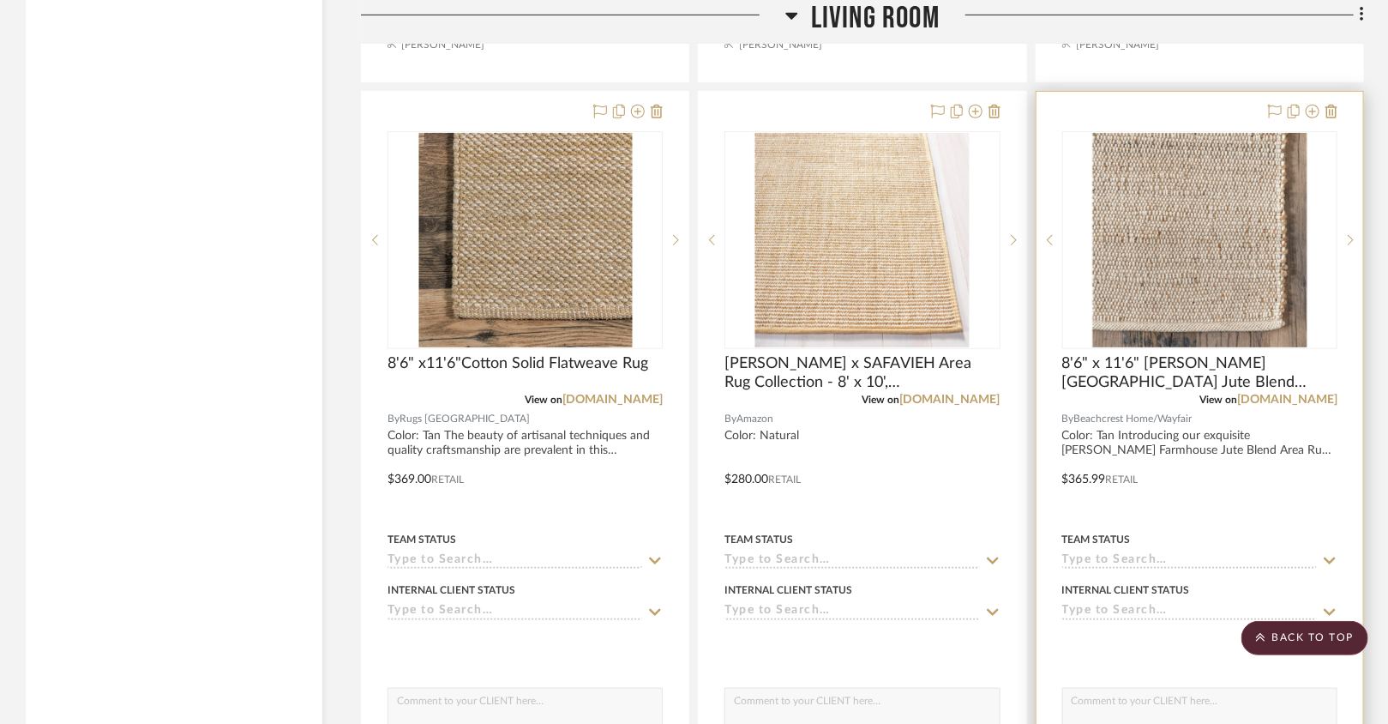
scroll to position [3553, 0]
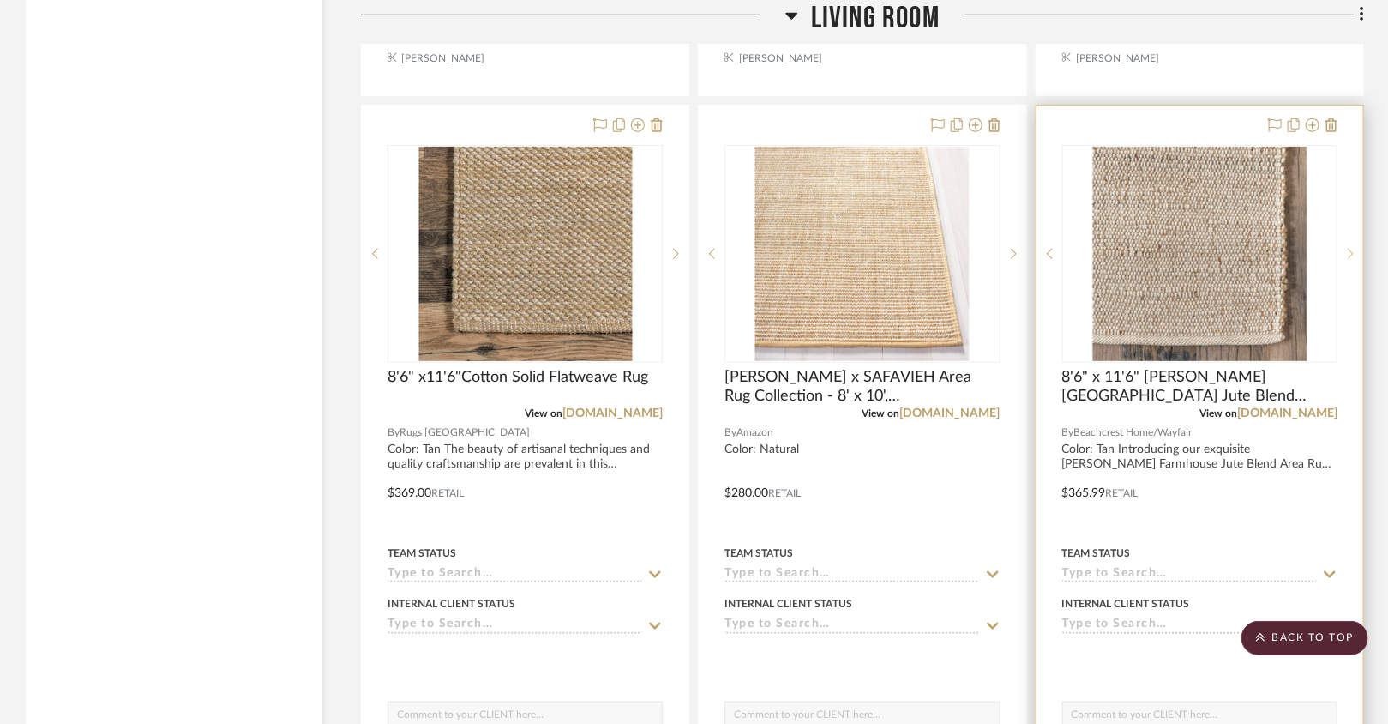
click at [1038, 248] on sr-next-btn at bounding box center [1351, 254] width 26 height 12
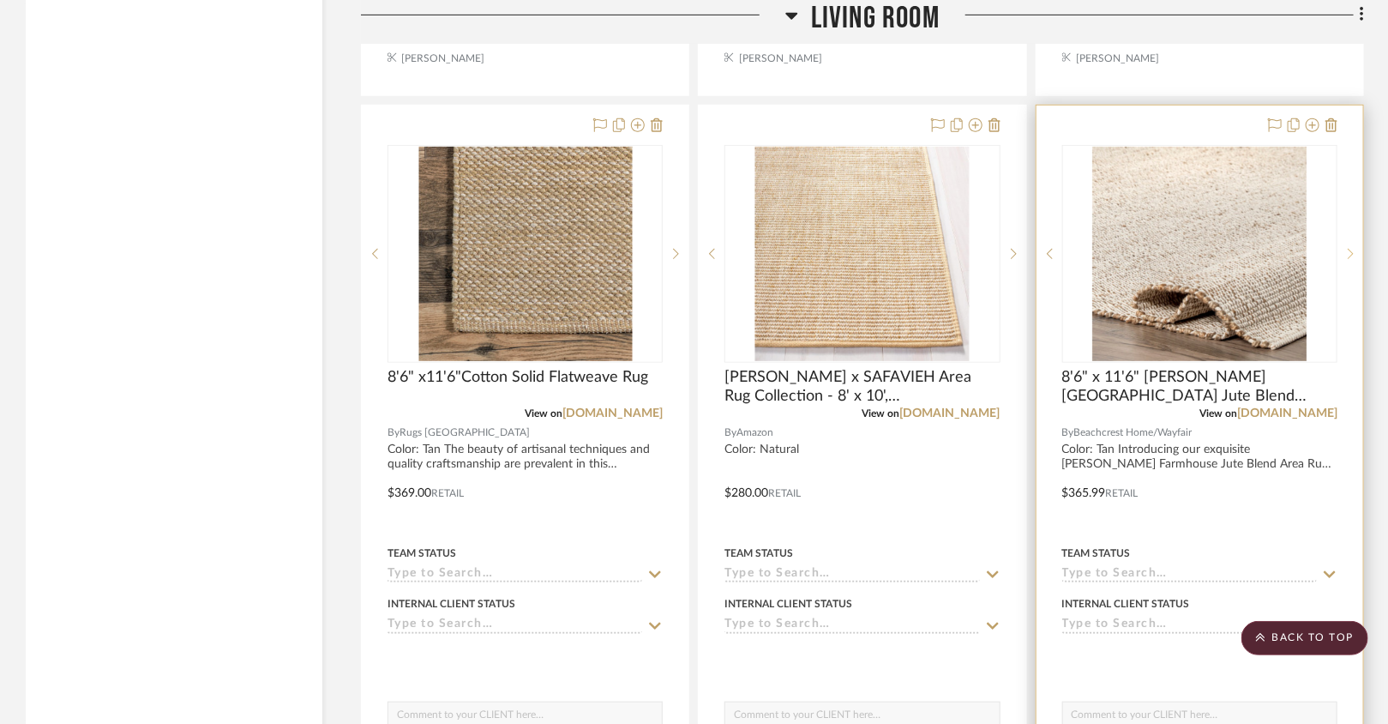
click at [1038, 248] on sr-next-btn at bounding box center [1351, 254] width 26 height 12
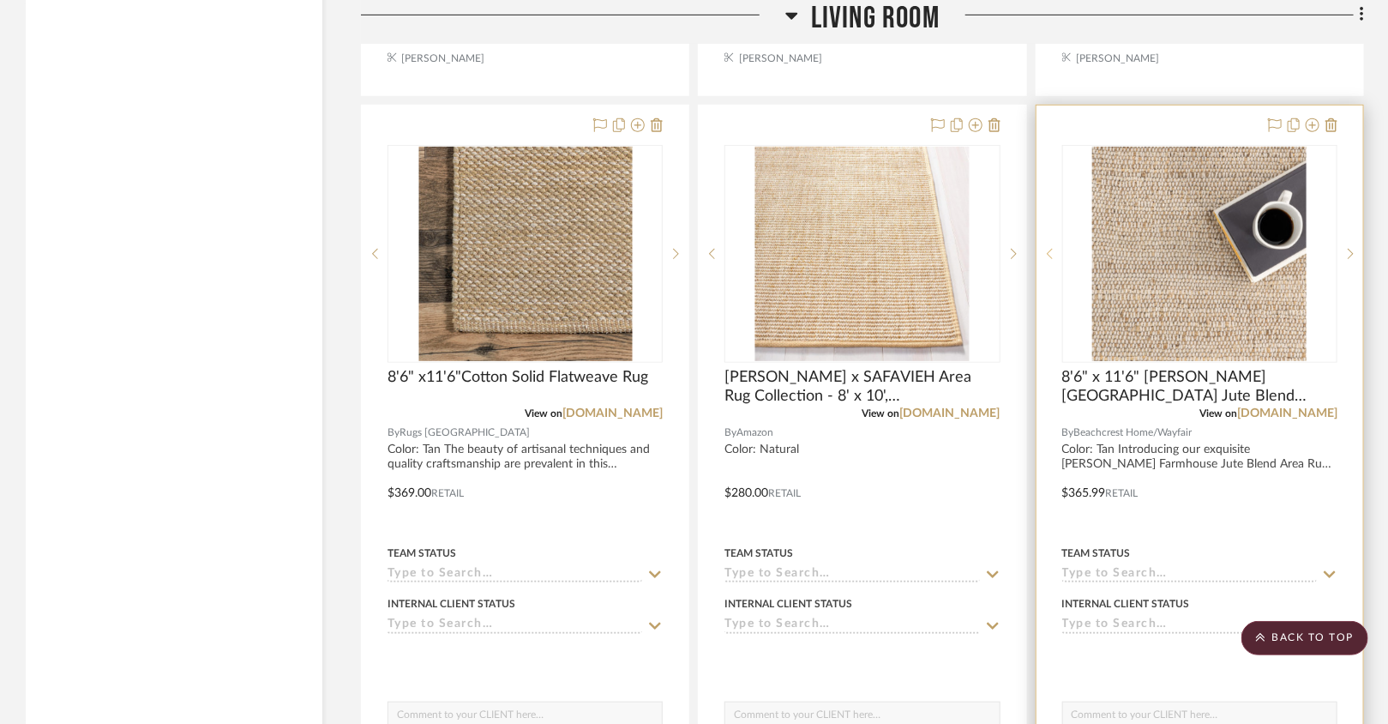
click at [1038, 248] on sr-prev-btn at bounding box center [1050, 254] width 26 height 12
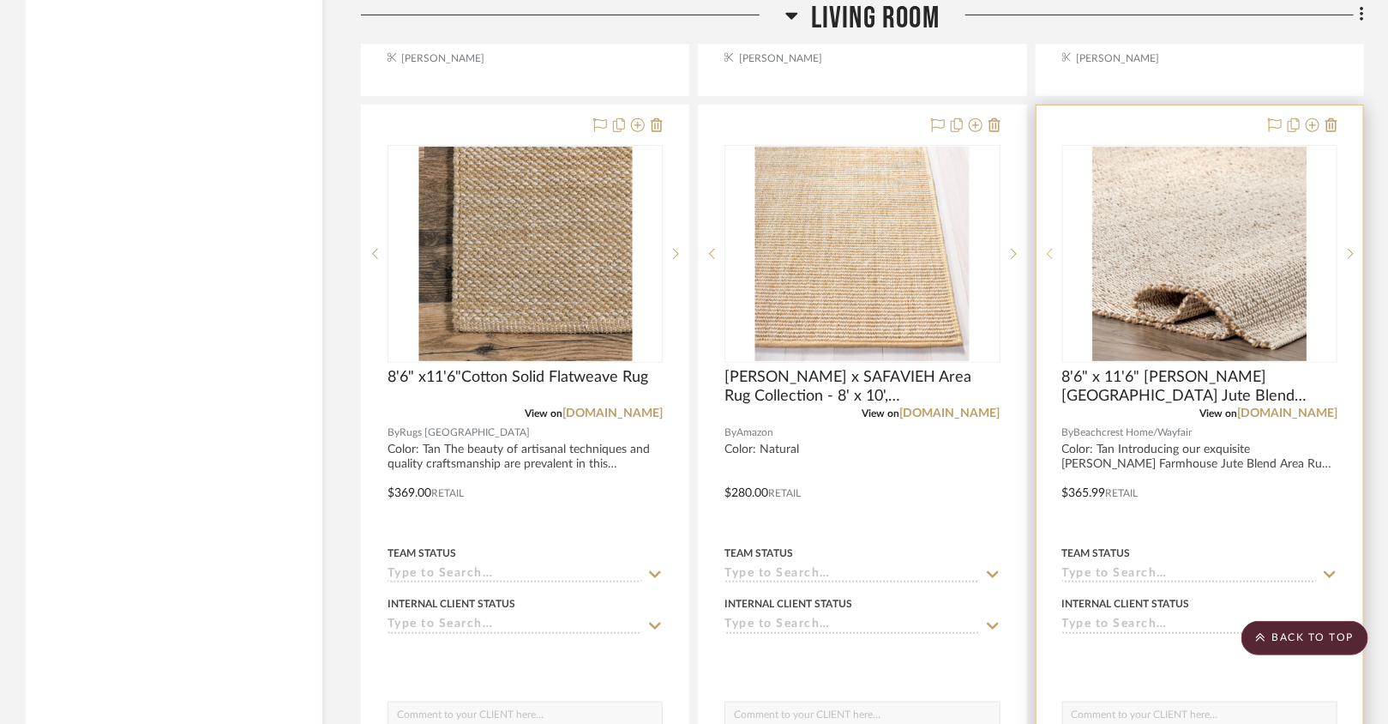
click at [1038, 248] on sr-prev-btn at bounding box center [1050, 254] width 26 height 12
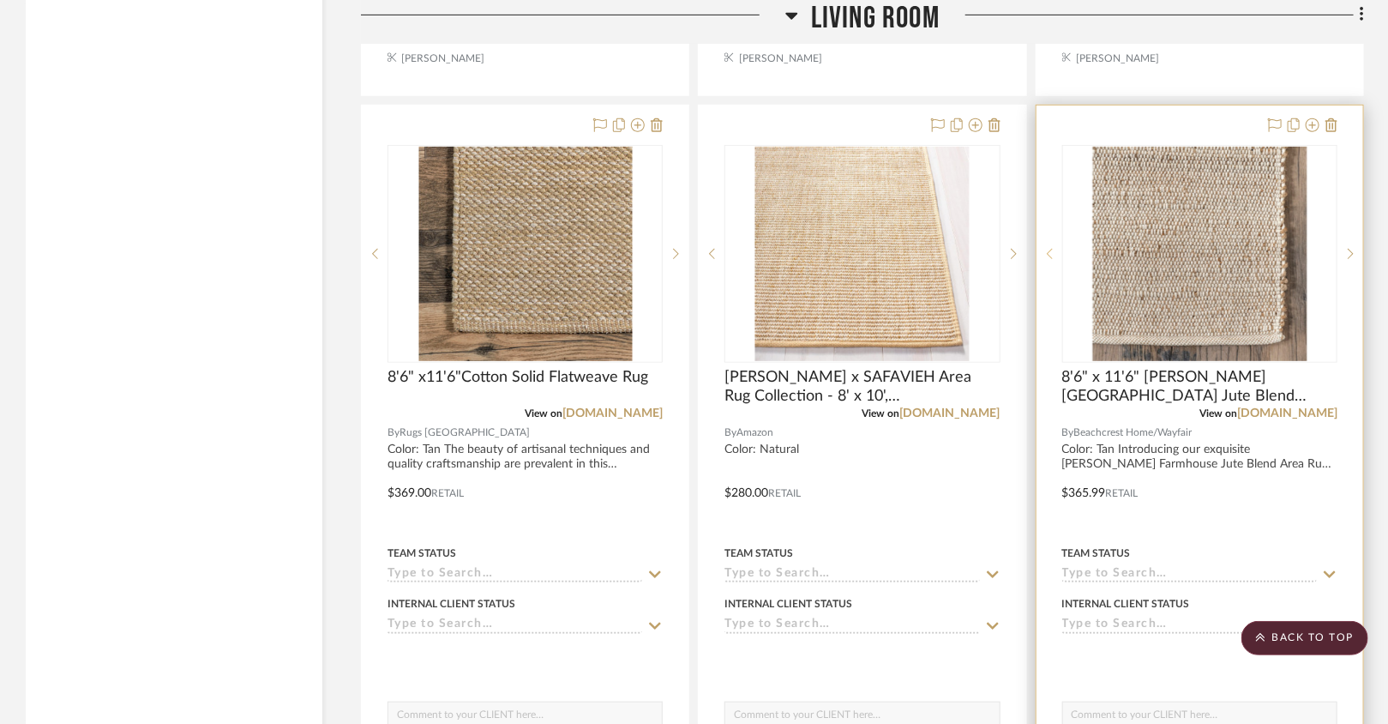
click at [1038, 248] on sr-prev-btn at bounding box center [1050, 254] width 26 height 12
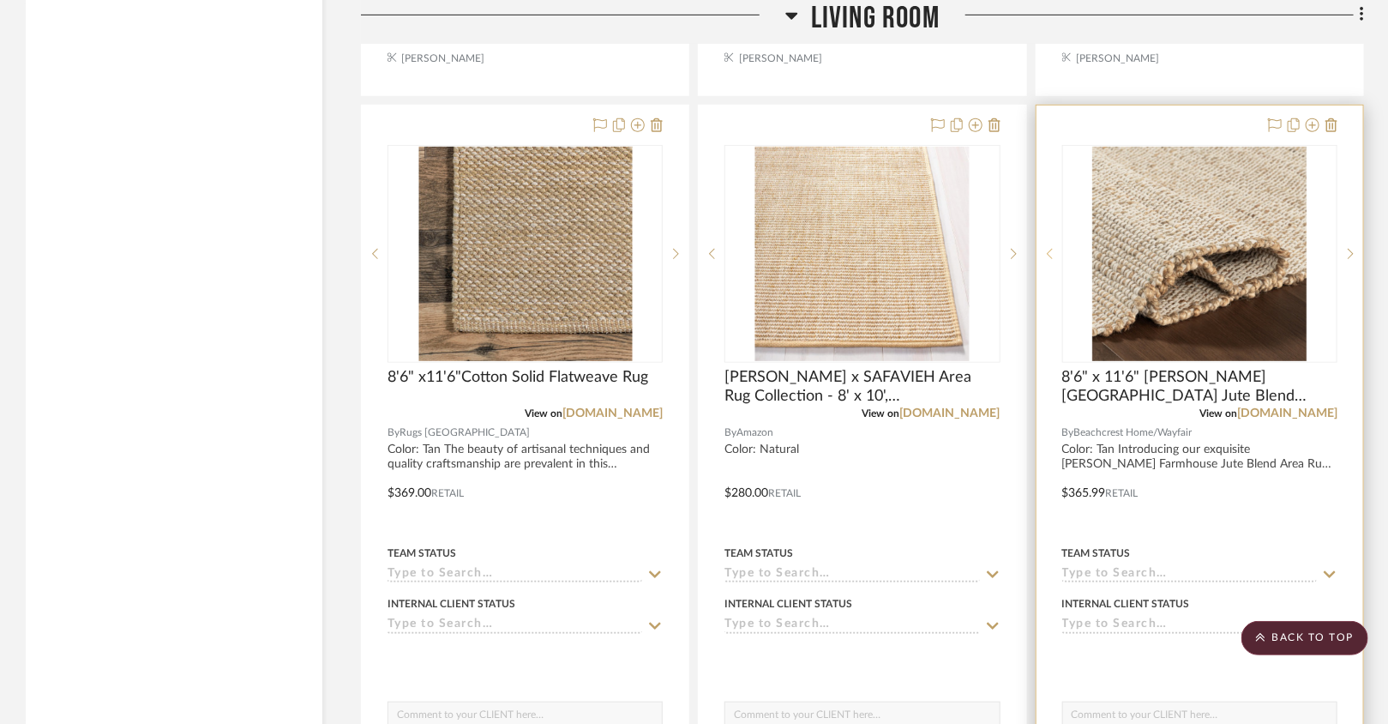
click at [1038, 248] on sr-prev-btn at bounding box center [1050, 254] width 26 height 12
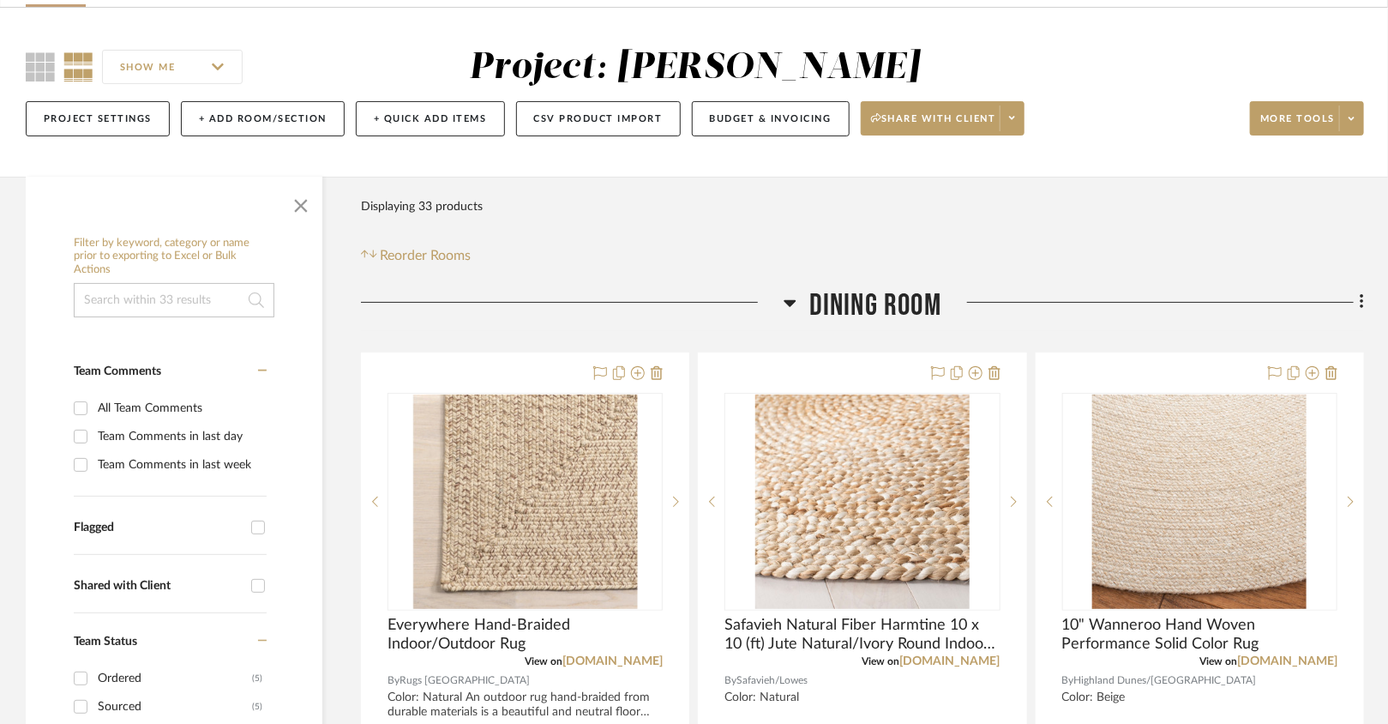
scroll to position [0, 0]
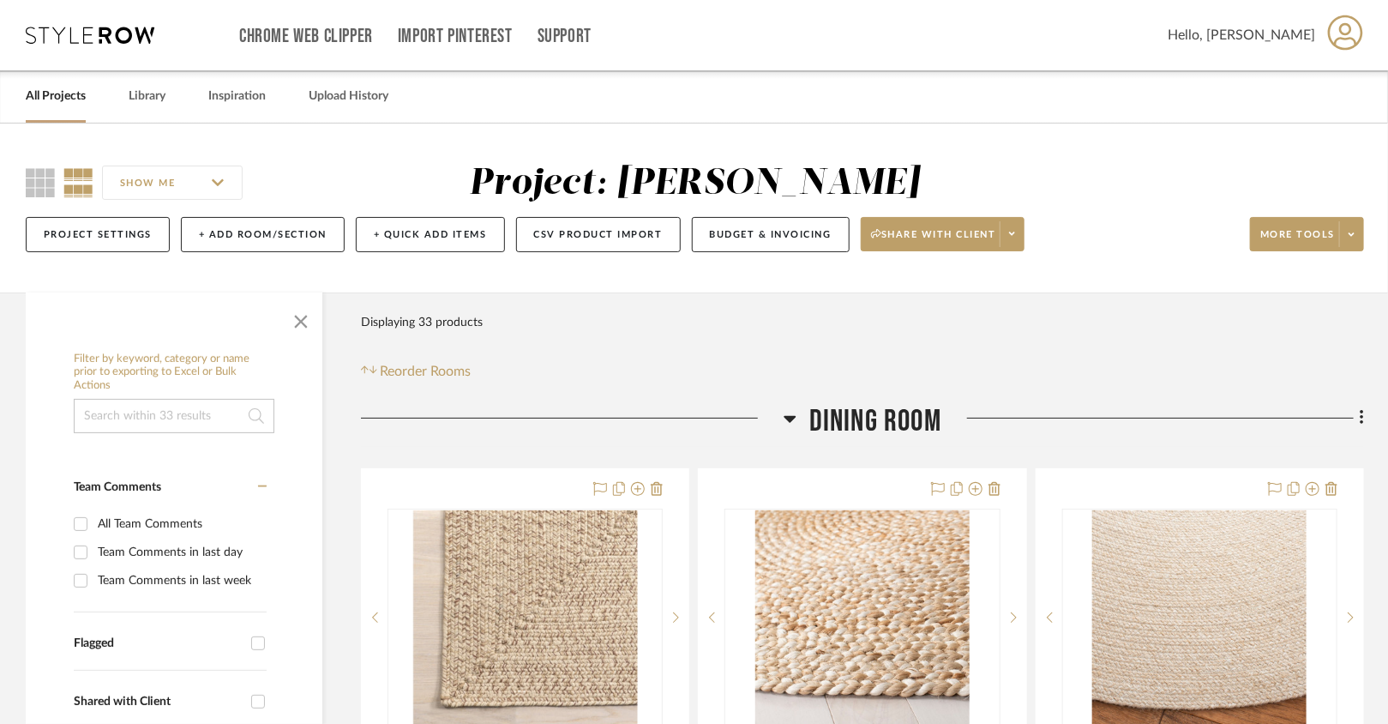
click at [172, 414] on input at bounding box center [174, 416] width 201 height 34
type input "o"
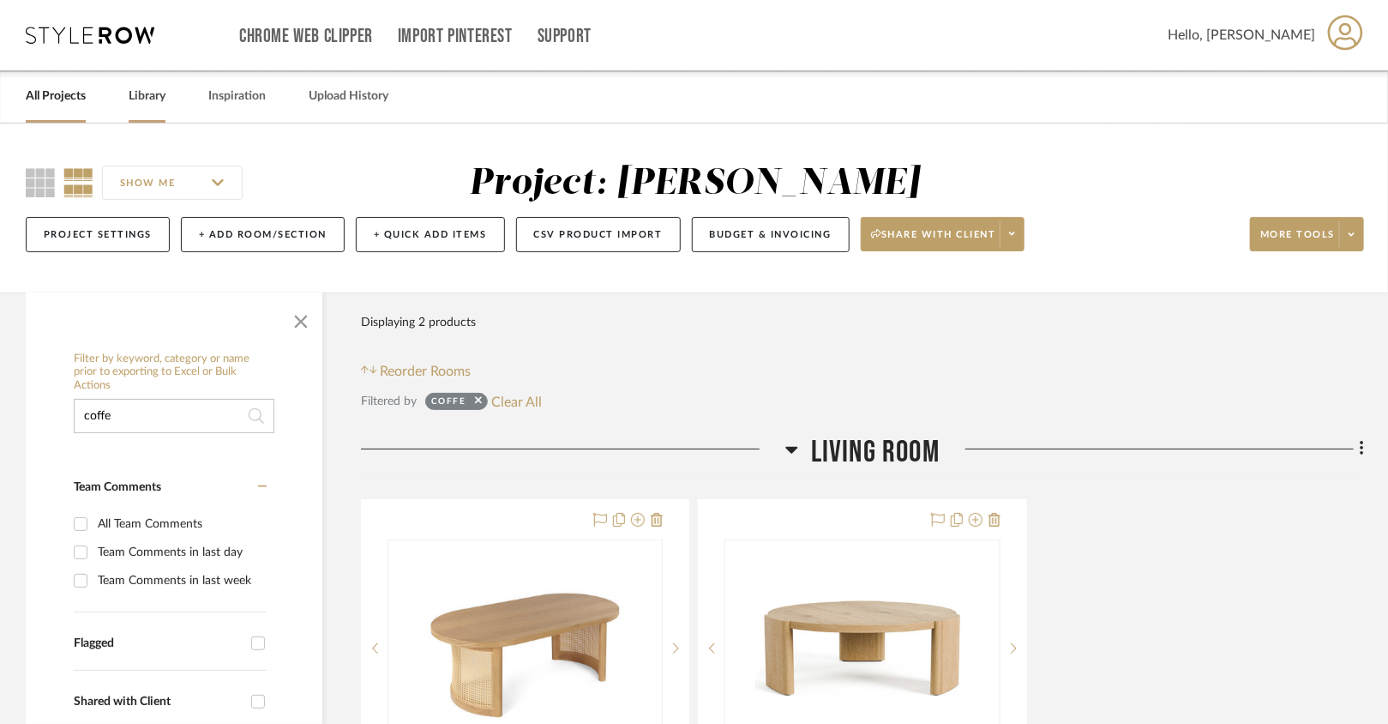
type input "coffe"
click at [151, 103] on link "Library" at bounding box center [147, 96] width 37 height 23
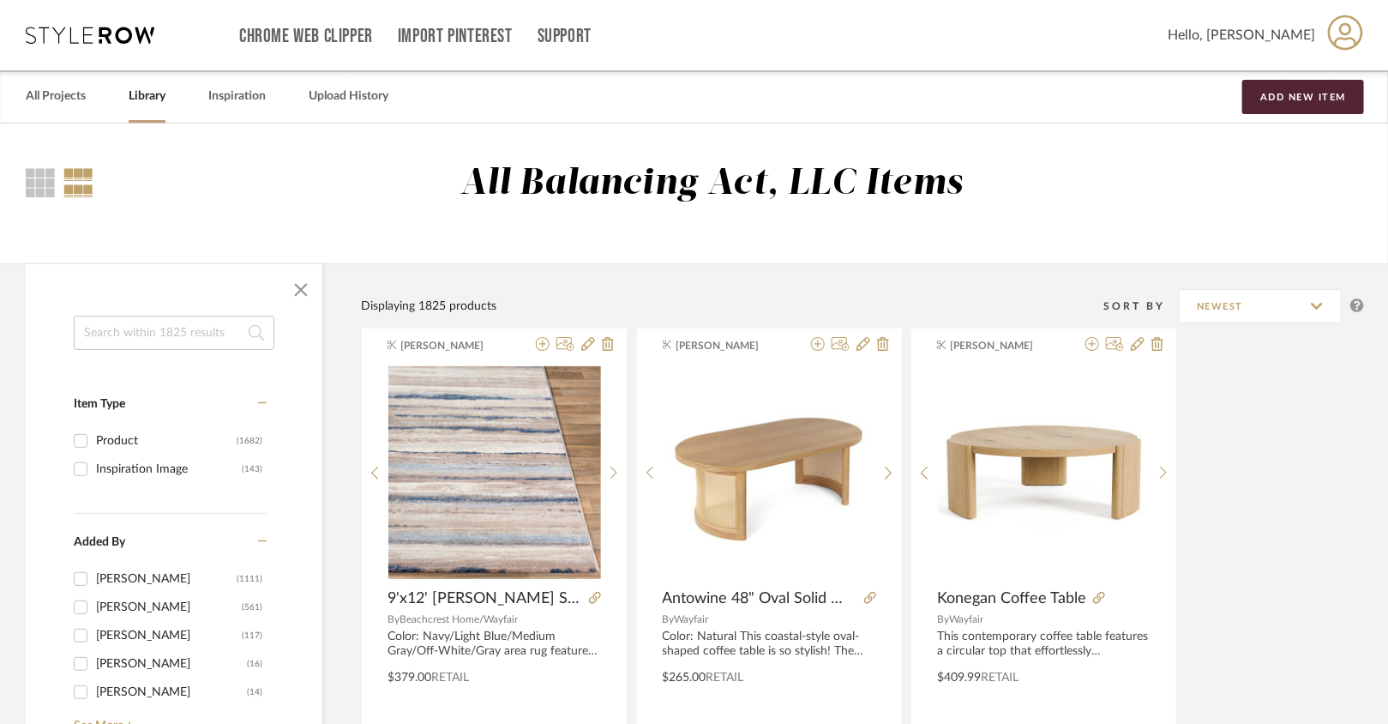
click at [170, 333] on input at bounding box center [174, 333] width 201 height 34
type input "coffee tables"
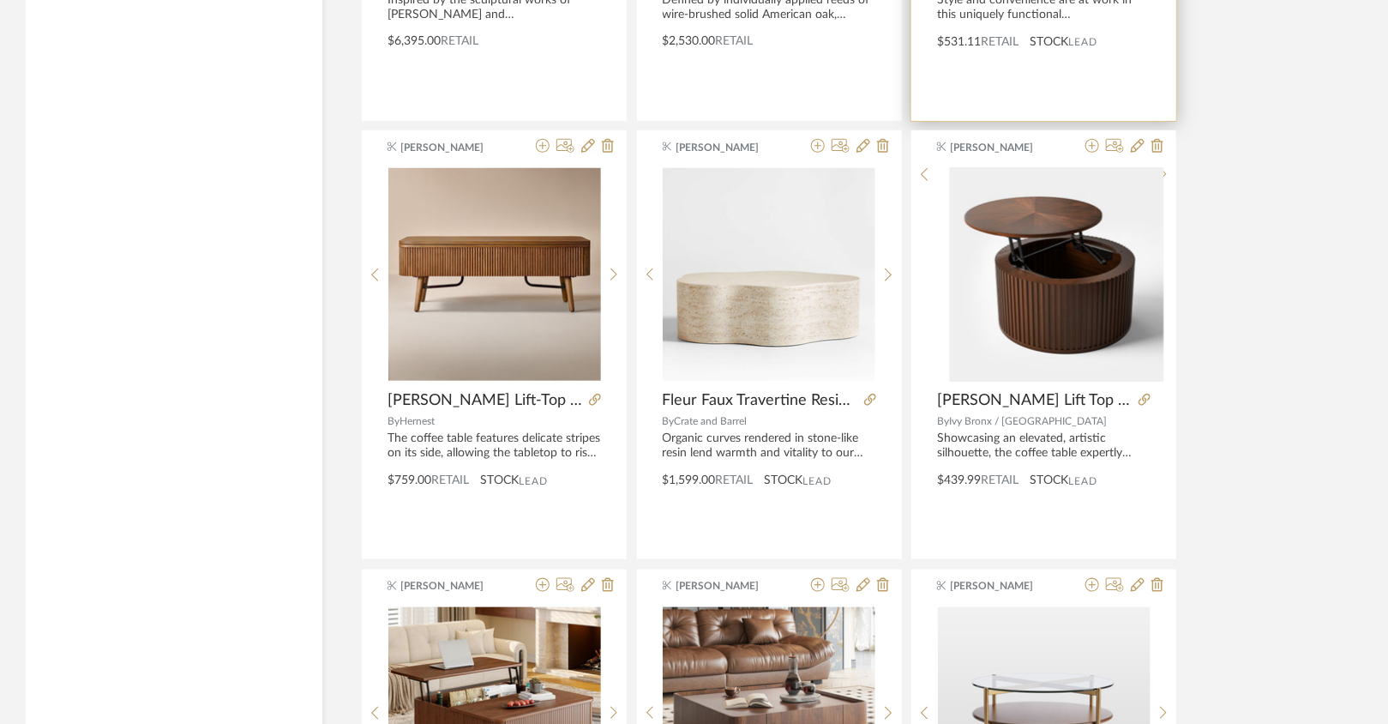
scroll to position [3844, 0]
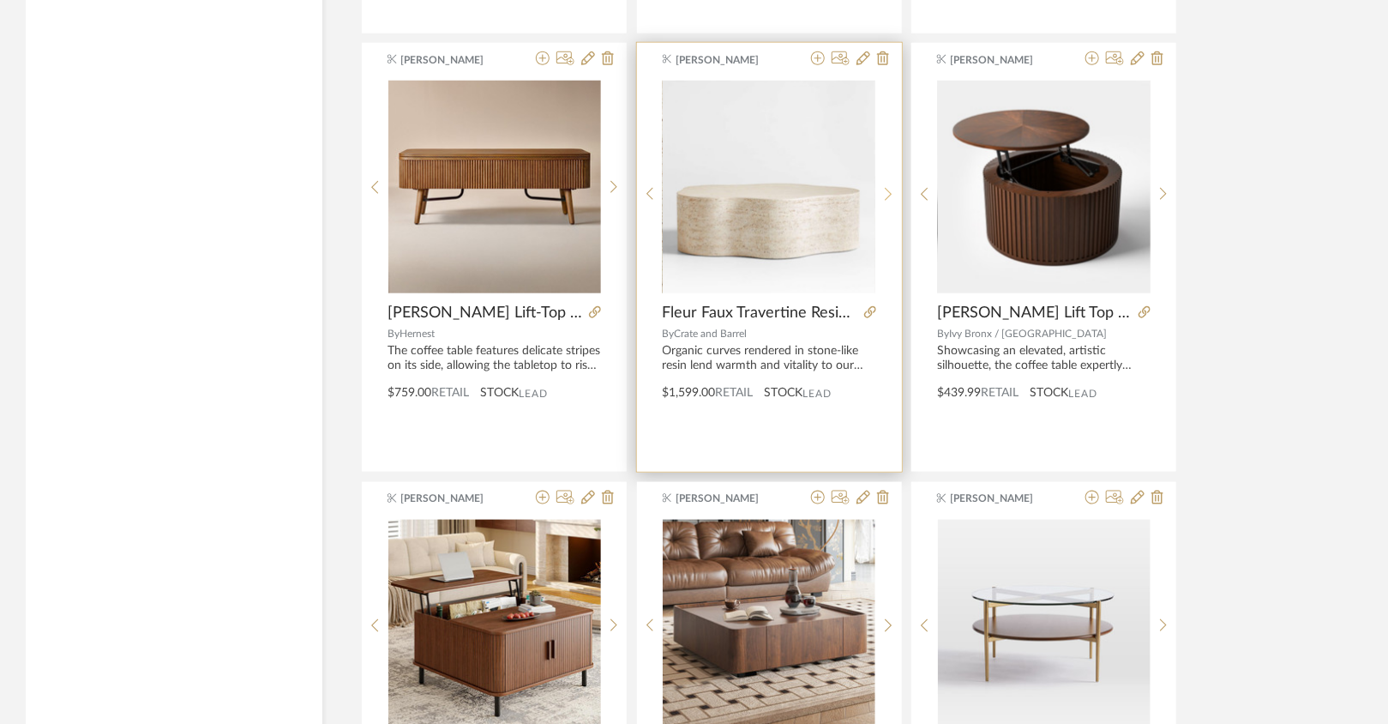
click at [886, 189] on icon at bounding box center [889, 194] width 8 height 15
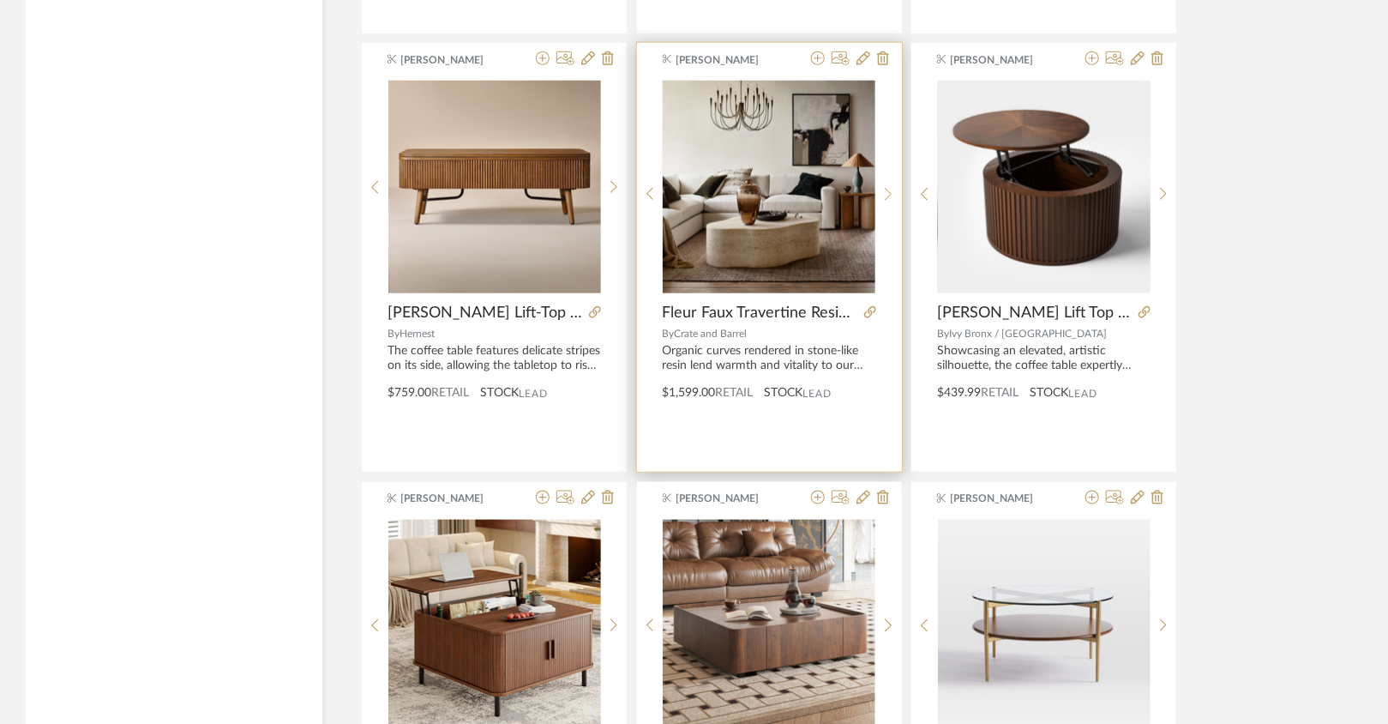
click at [887, 189] on icon at bounding box center [889, 194] width 8 height 15
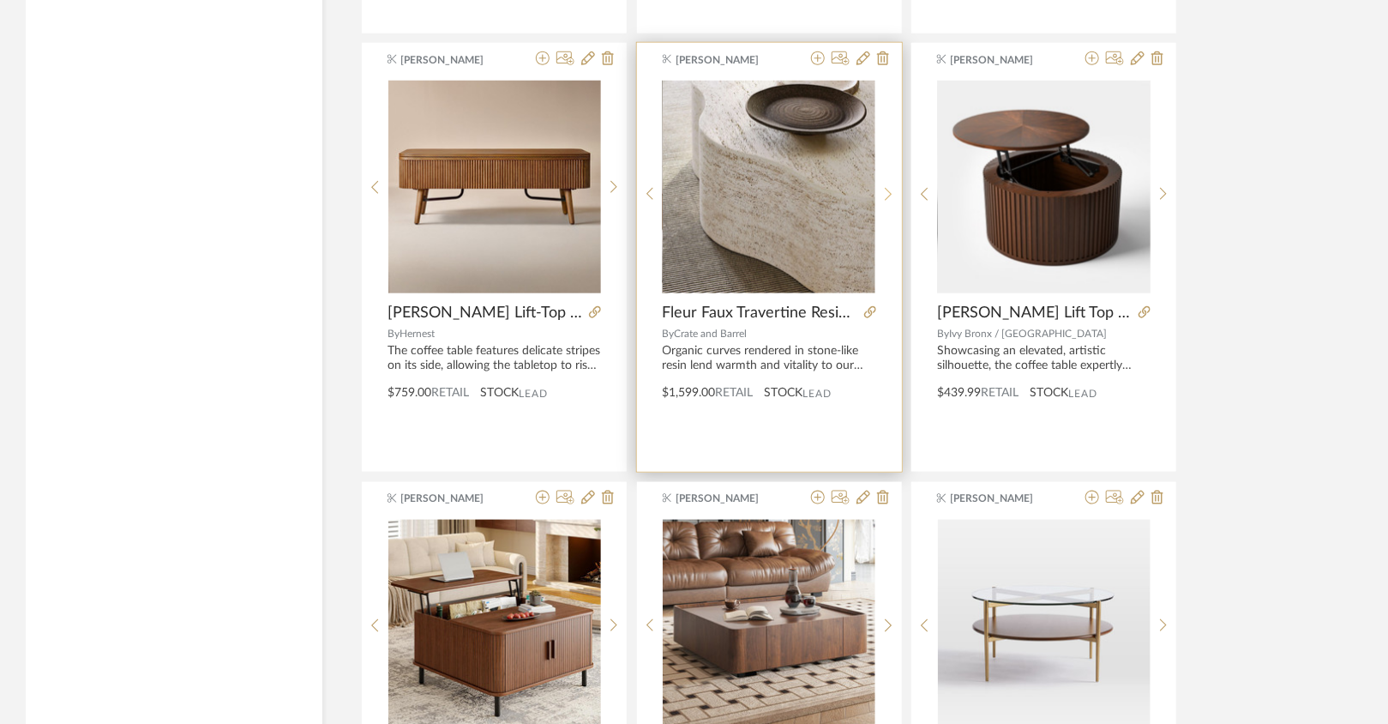
click at [887, 189] on icon at bounding box center [889, 194] width 8 height 15
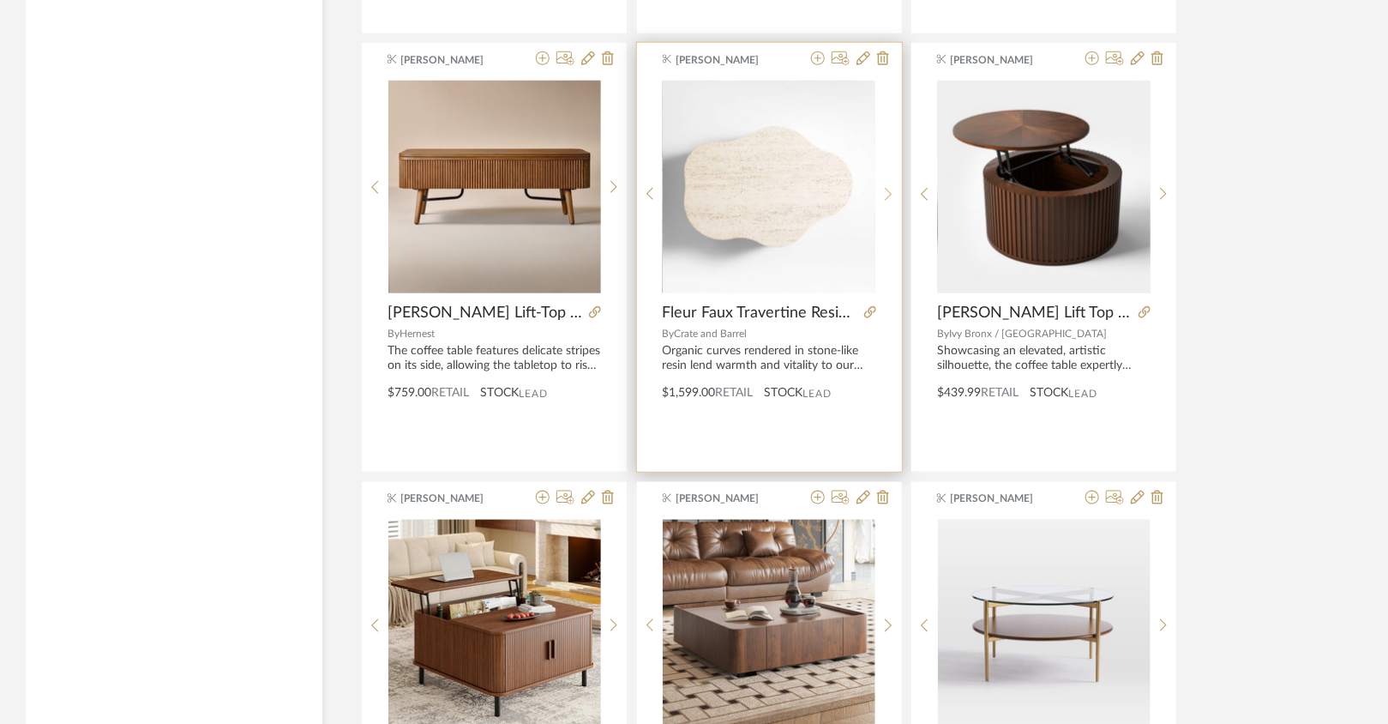
click at [887, 189] on icon at bounding box center [889, 194] width 8 height 15
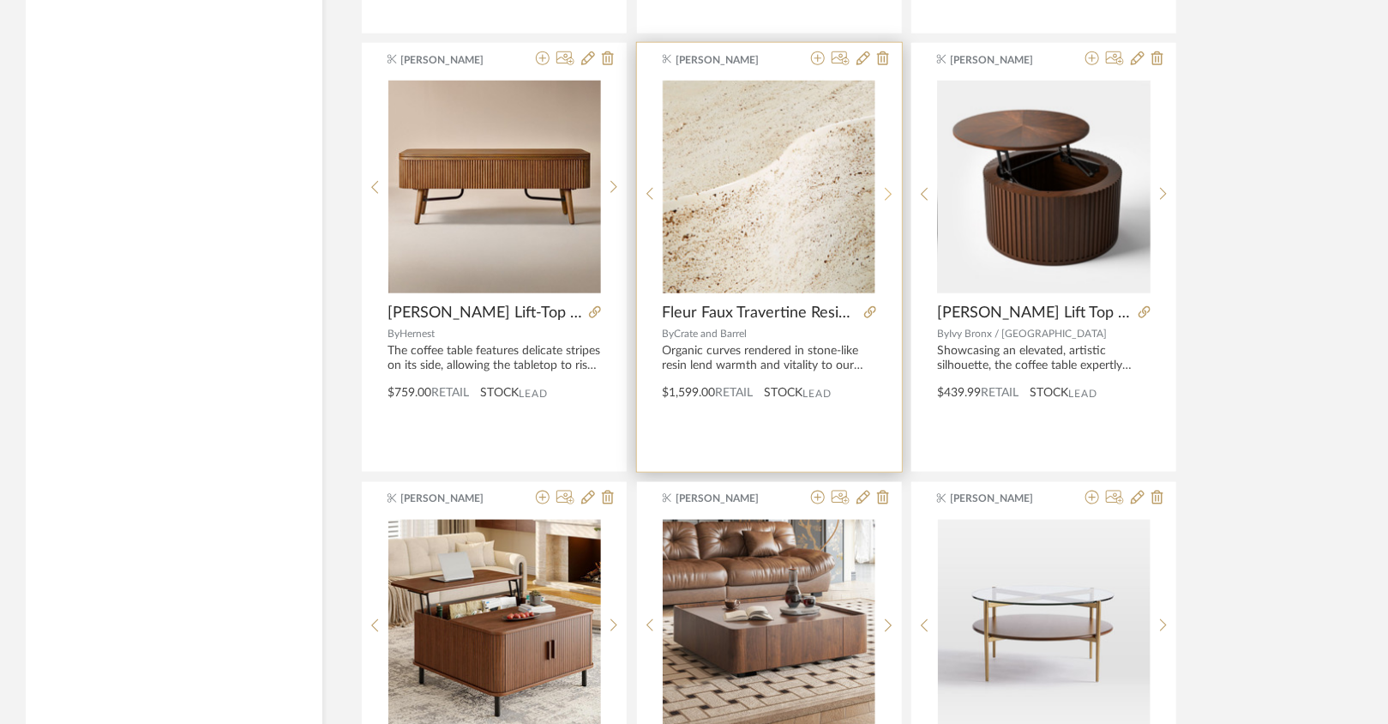
click at [887, 190] on icon at bounding box center [889, 194] width 8 height 15
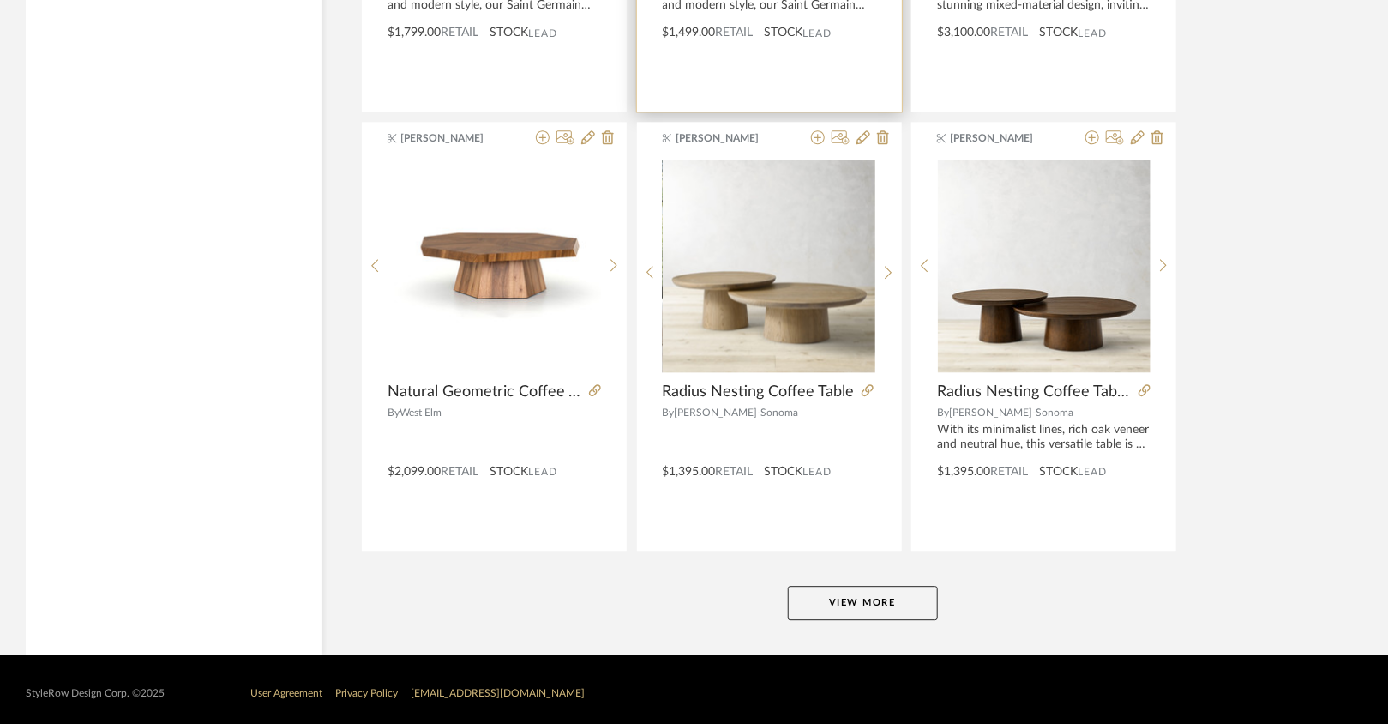
scroll to position [5081, 0]
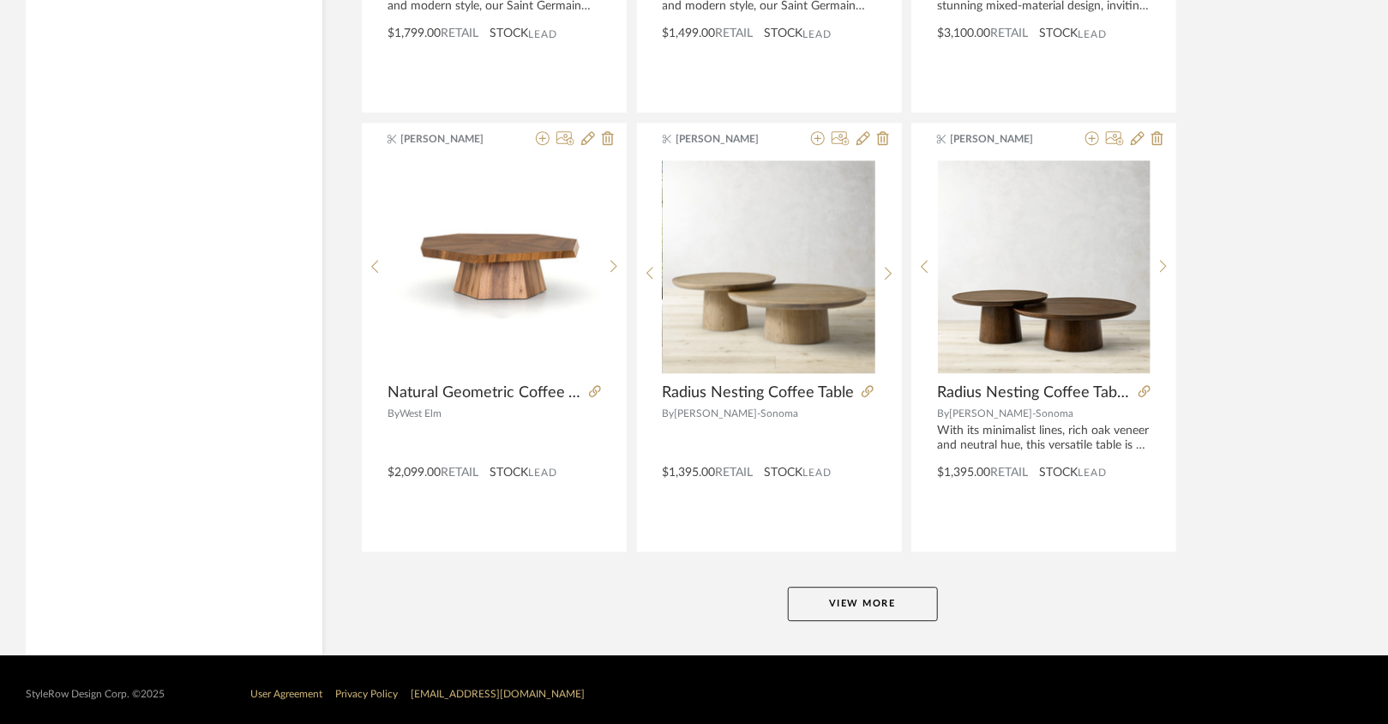
click at [842, 603] on button "View More" at bounding box center [863, 604] width 150 height 34
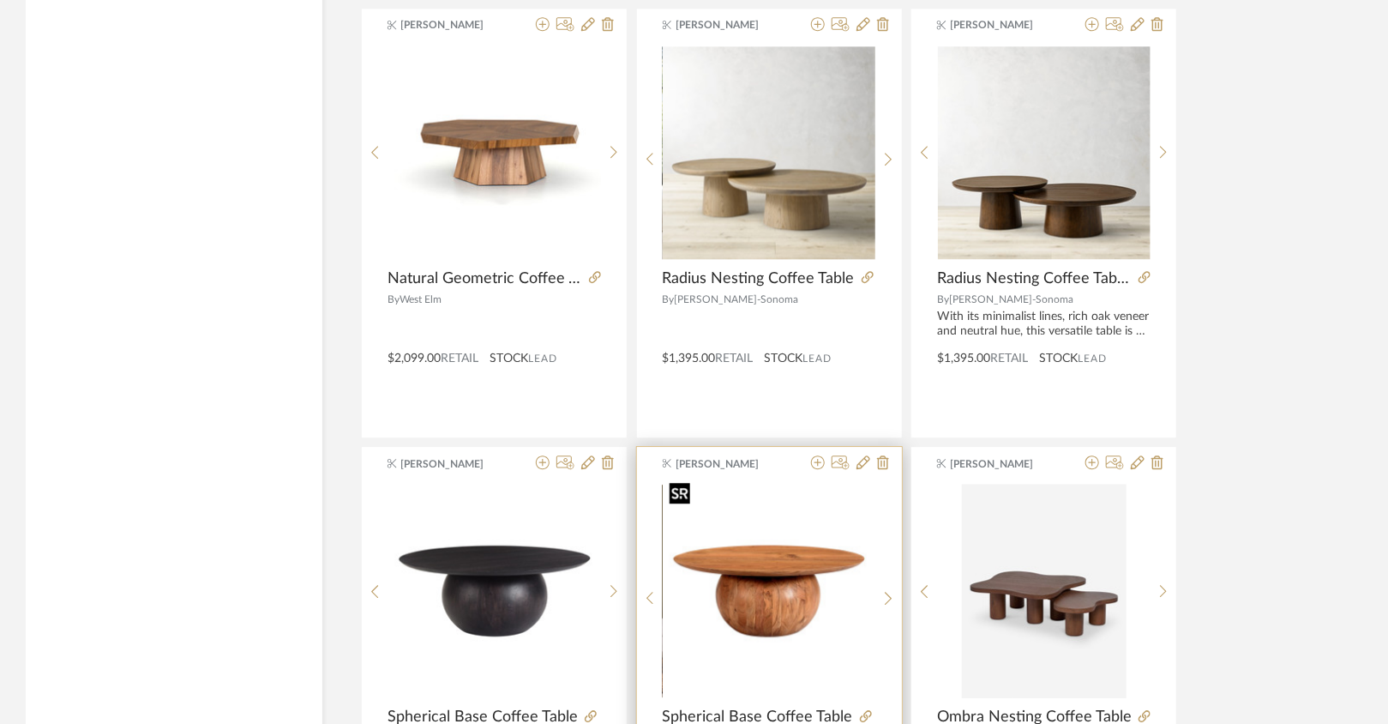
scroll to position [5197, 0]
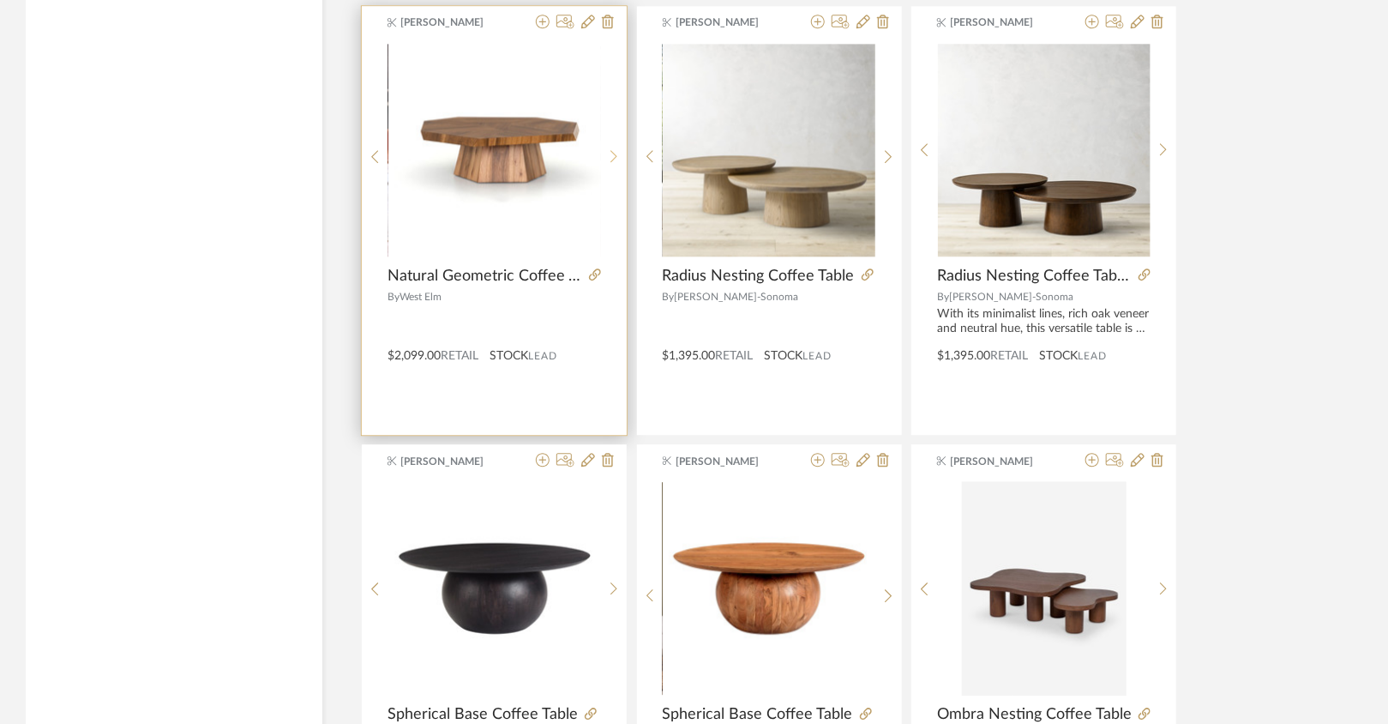
click at [617, 149] on icon at bounding box center [615, 156] width 8 height 15
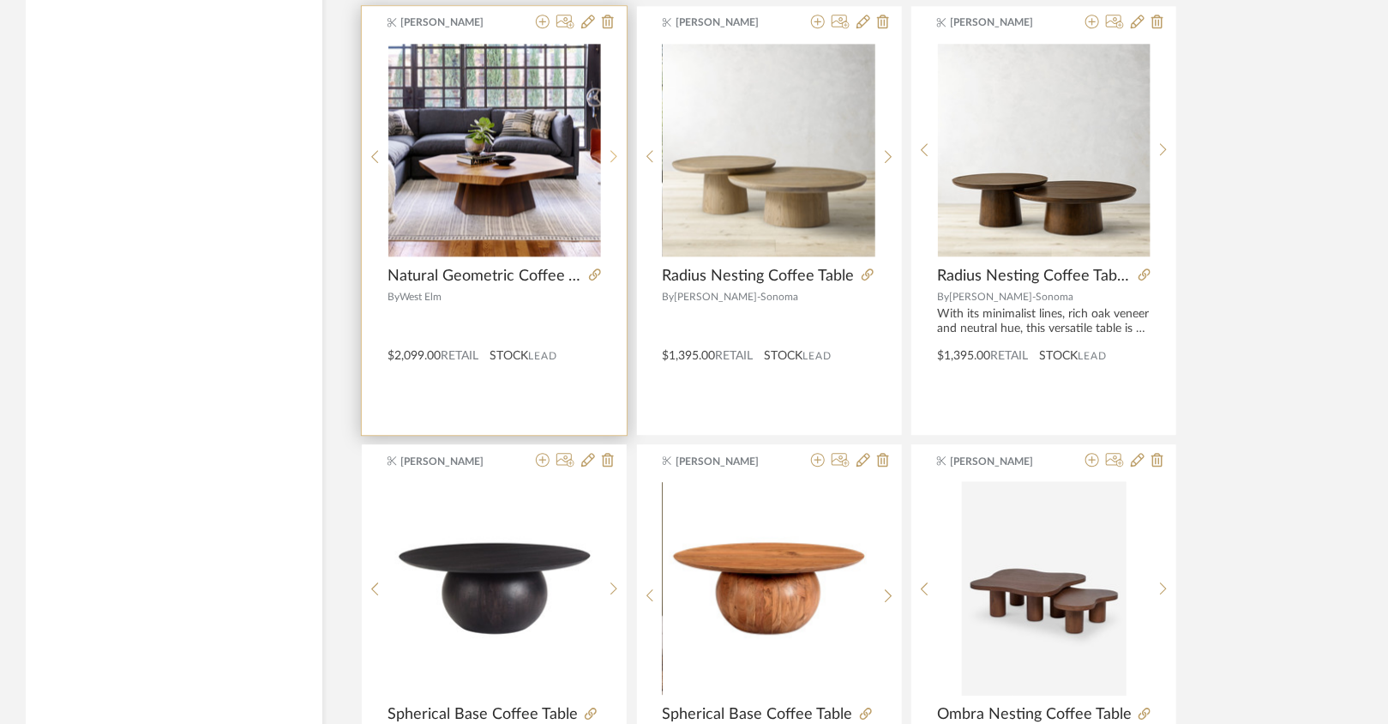
click at [617, 149] on icon at bounding box center [615, 156] width 8 height 15
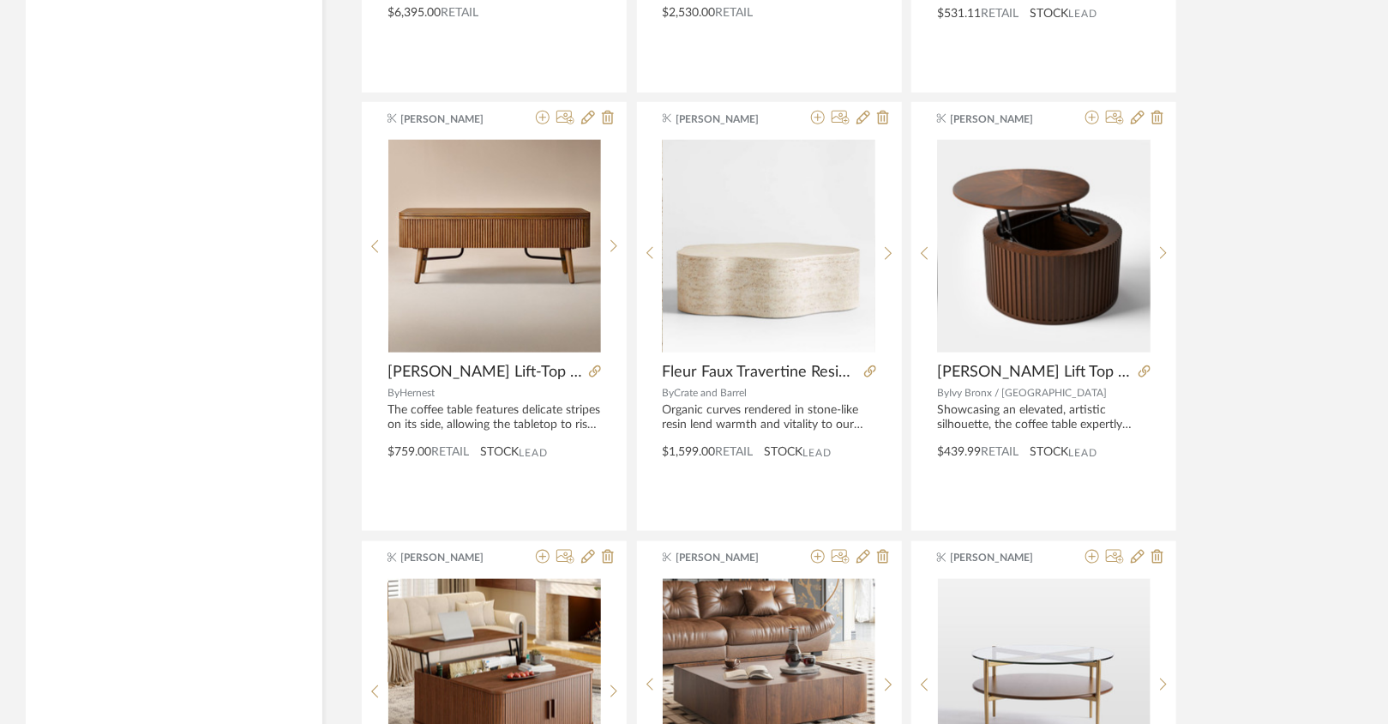
scroll to position [3760, 0]
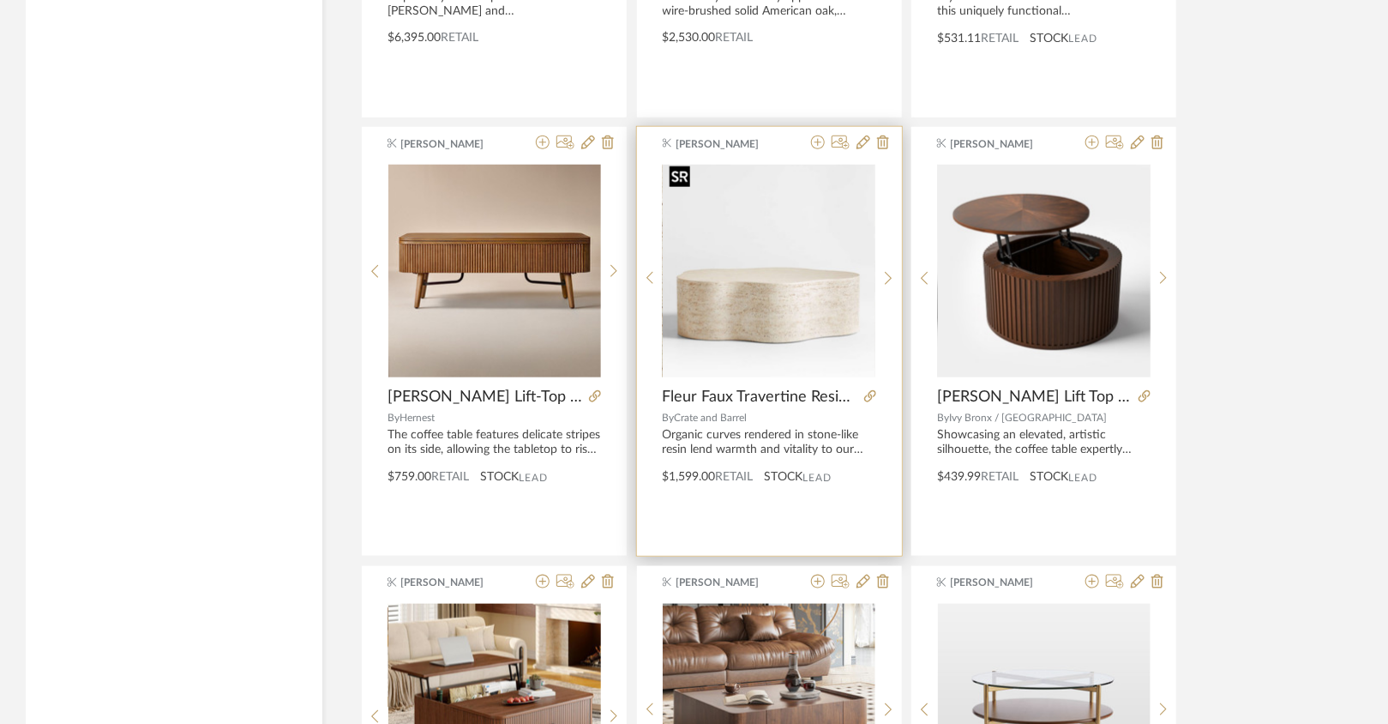
click at [784, 292] on img "0" at bounding box center [769, 271] width 213 height 213
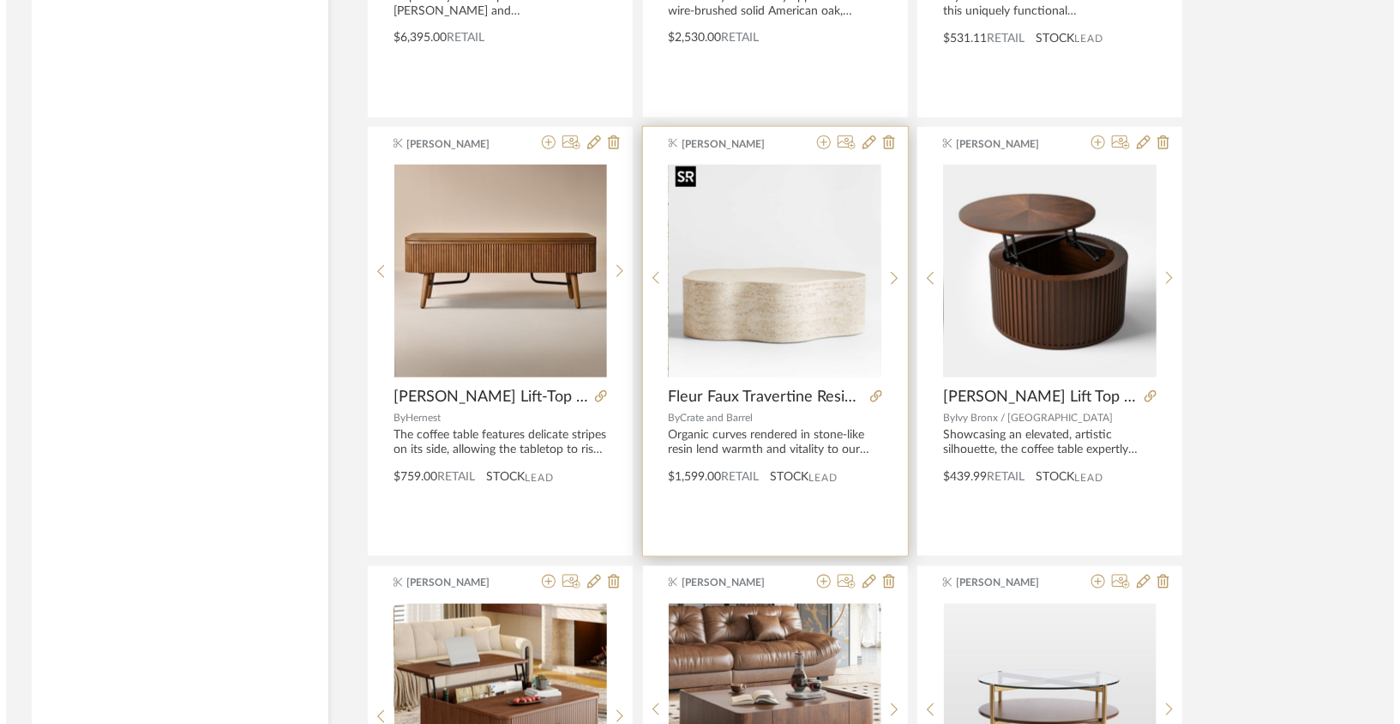
scroll to position [0, 0]
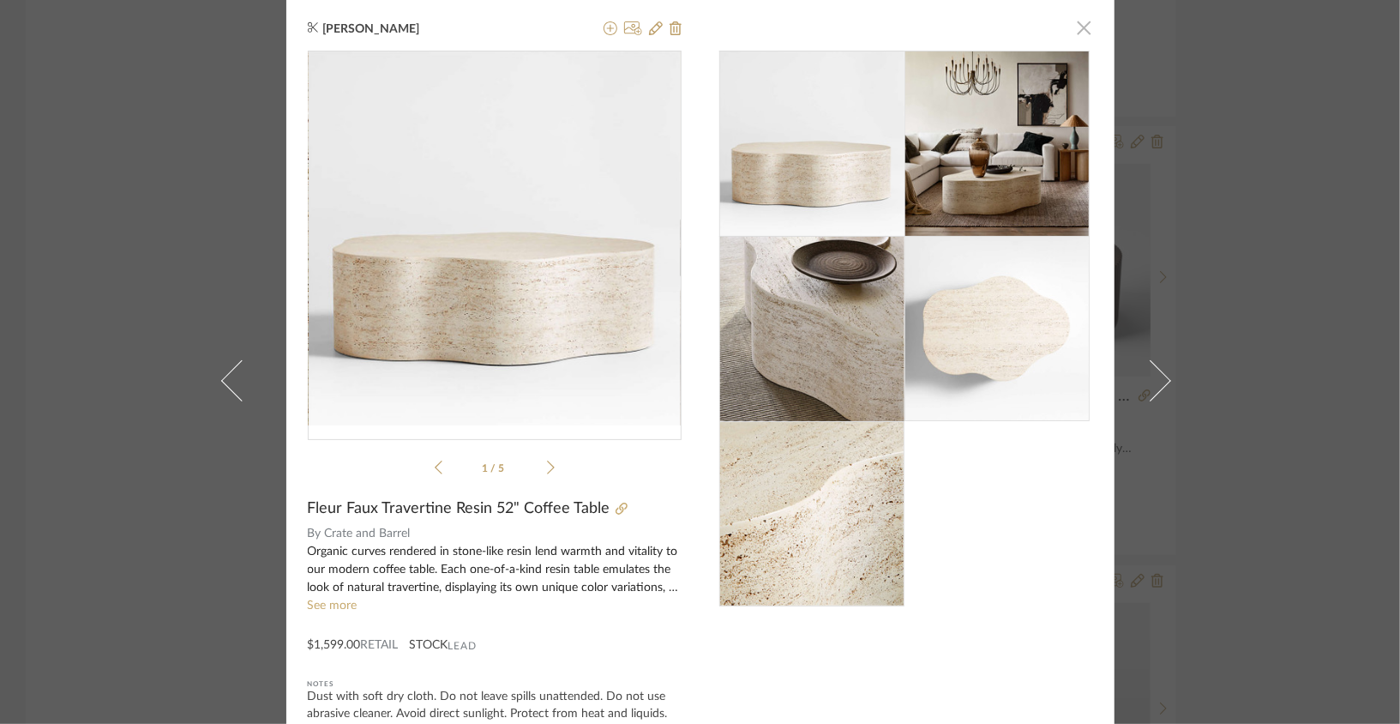
click at [1038, 29] on span "button" at bounding box center [1085, 27] width 34 height 34
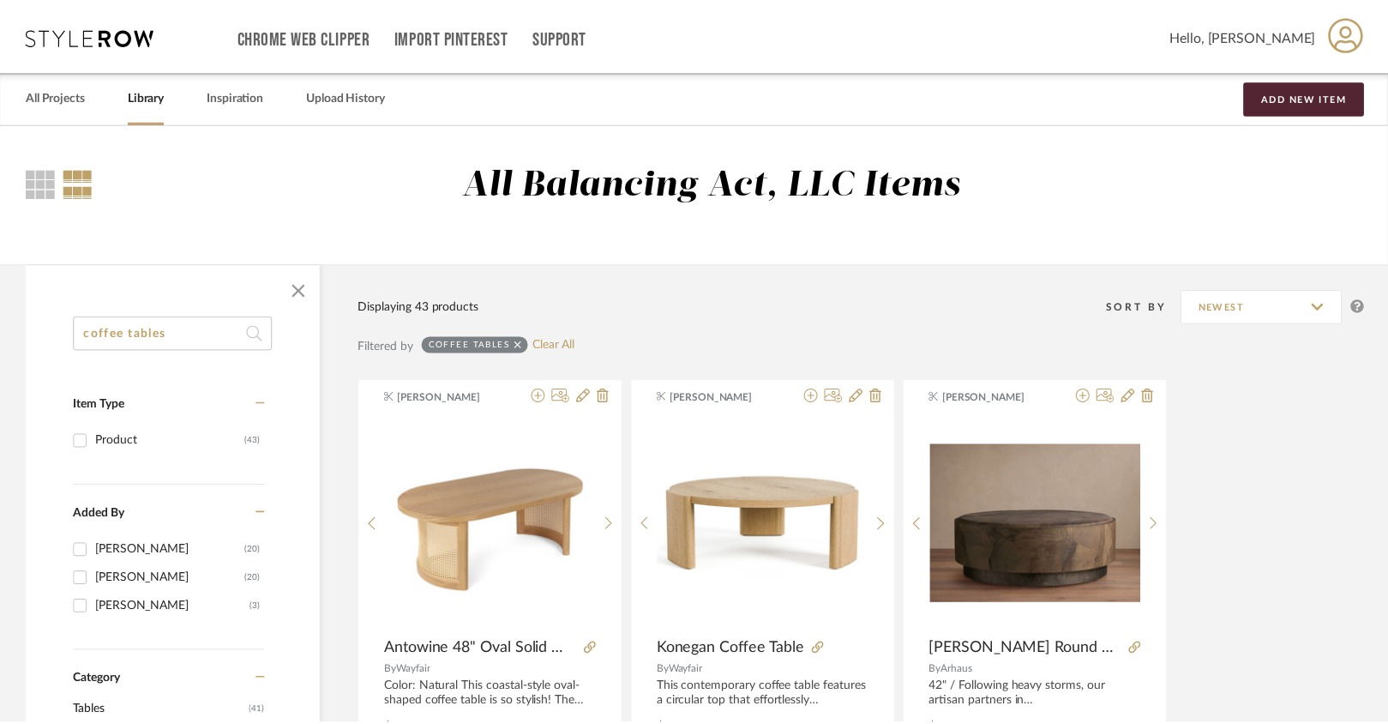
scroll to position [3760, 0]
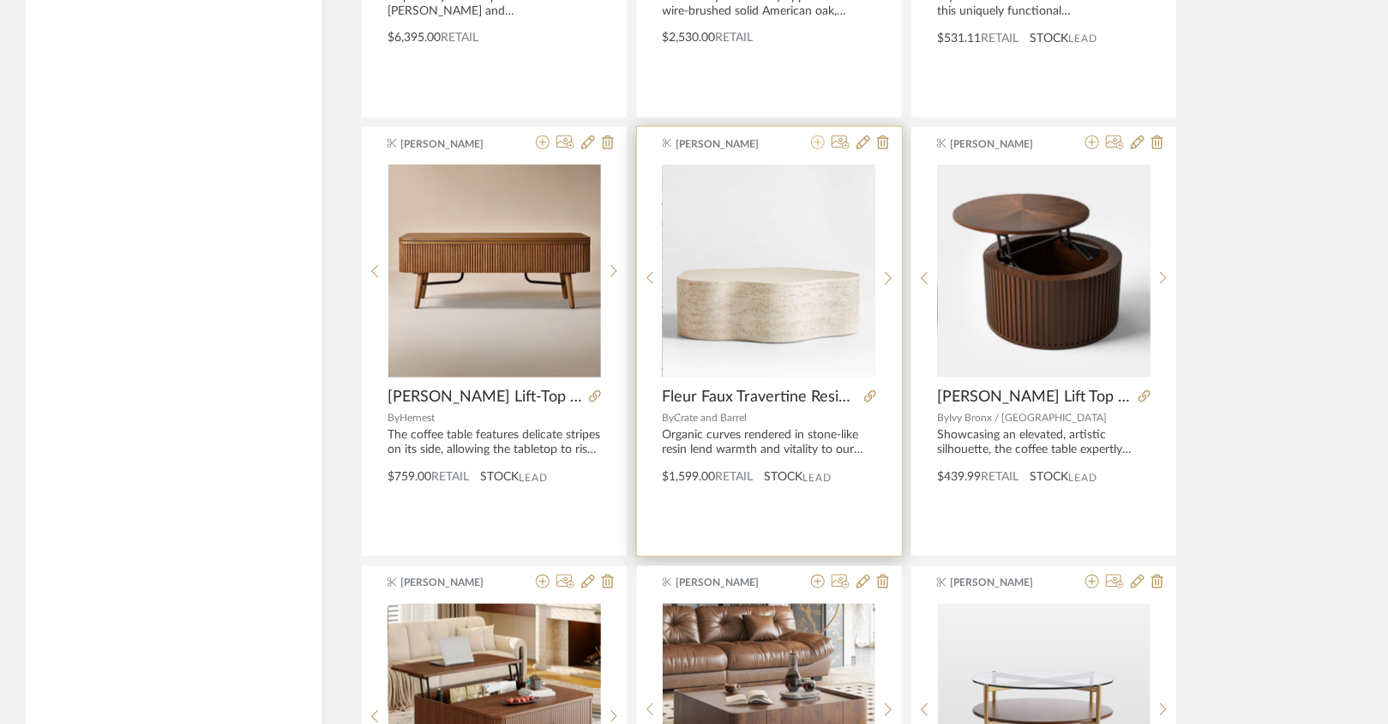
click at [822, 136] on icon at bounding box center [818, 142] width 14 height 14
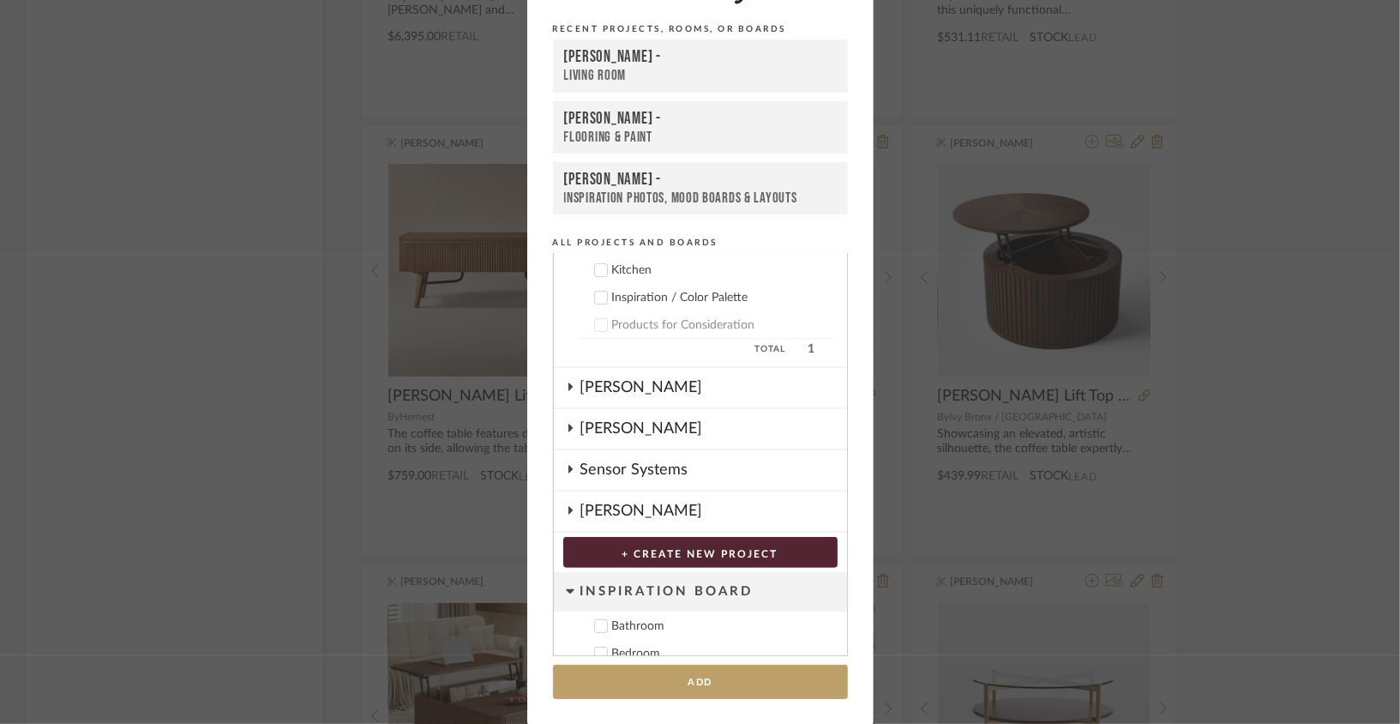
scroll to position [422, 0]
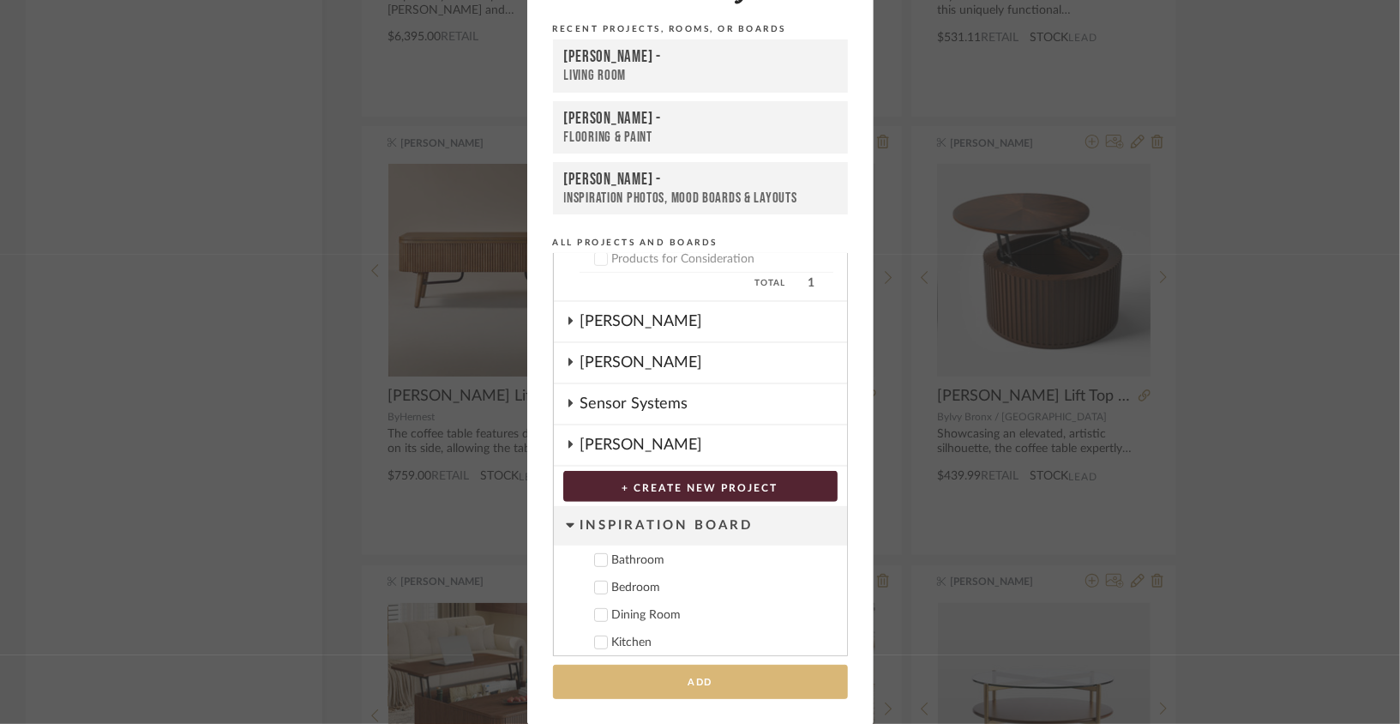
click at [599, 683] on button "Add" at bounding box center [700, 682] width 295 height 35
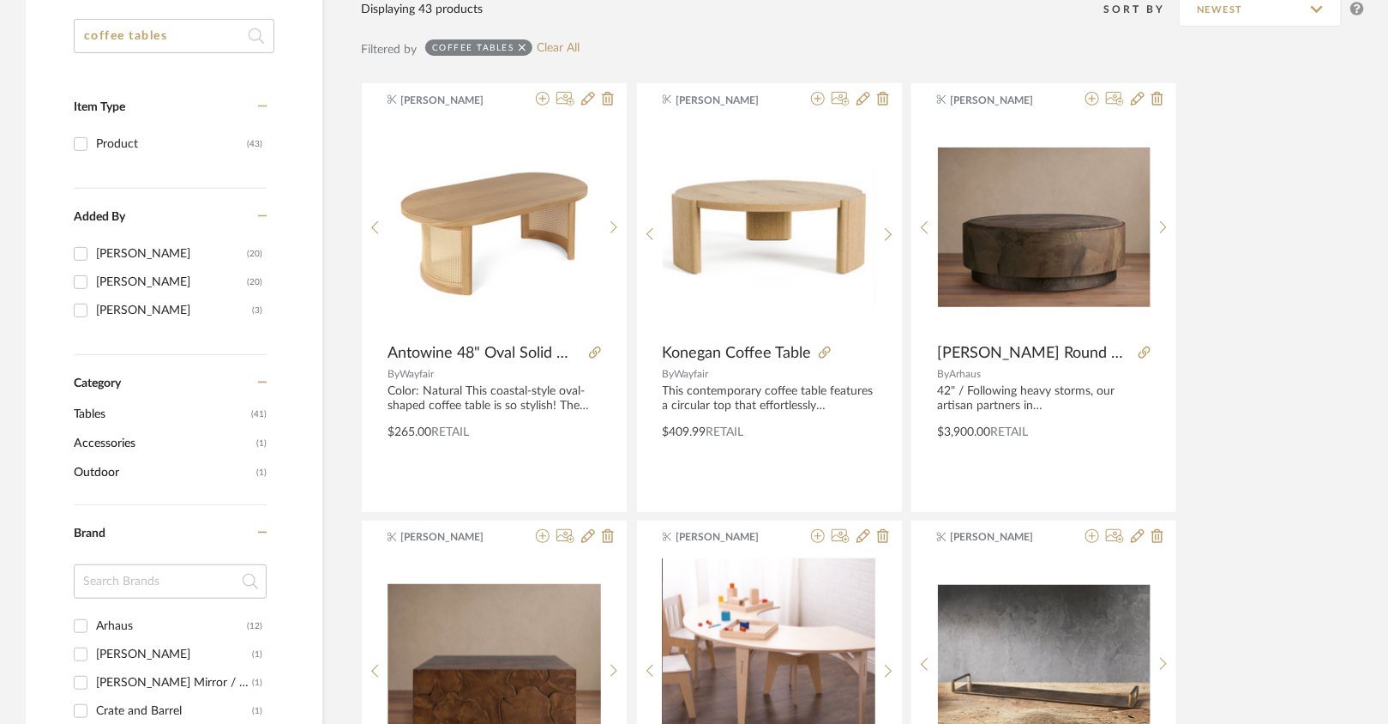
scroll to position [0, 0]
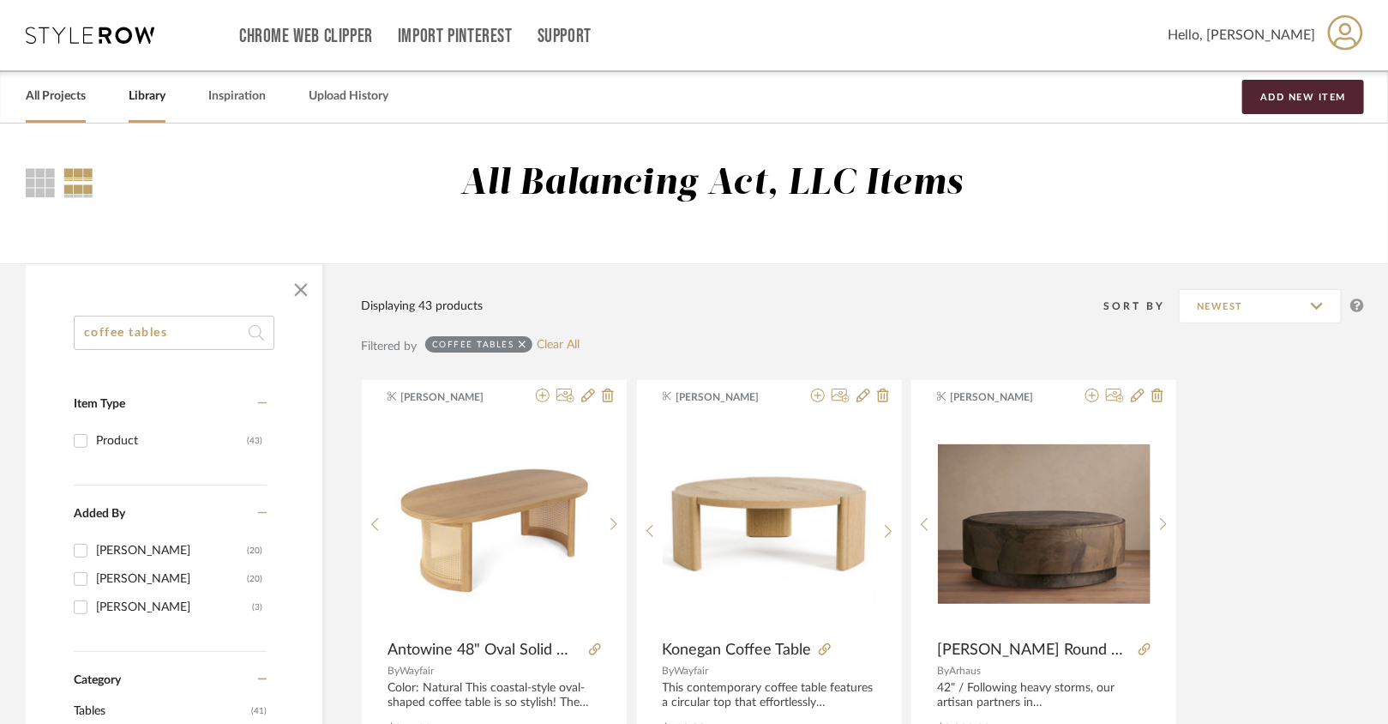
click at [79, 104] on link "All Projects" at bounding box center [56, 96] width 60 height 23
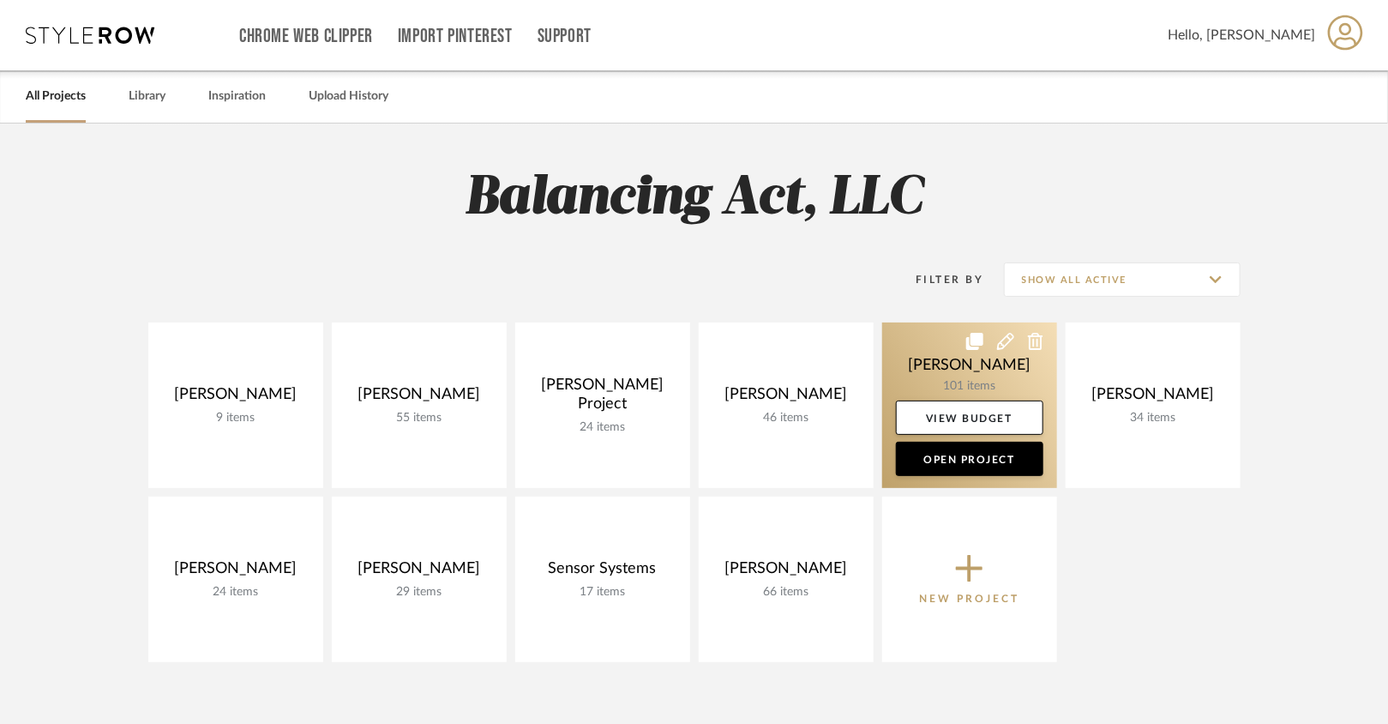
click at [1006, 370] on link at bounding box center [969, 404] width 175 height 165
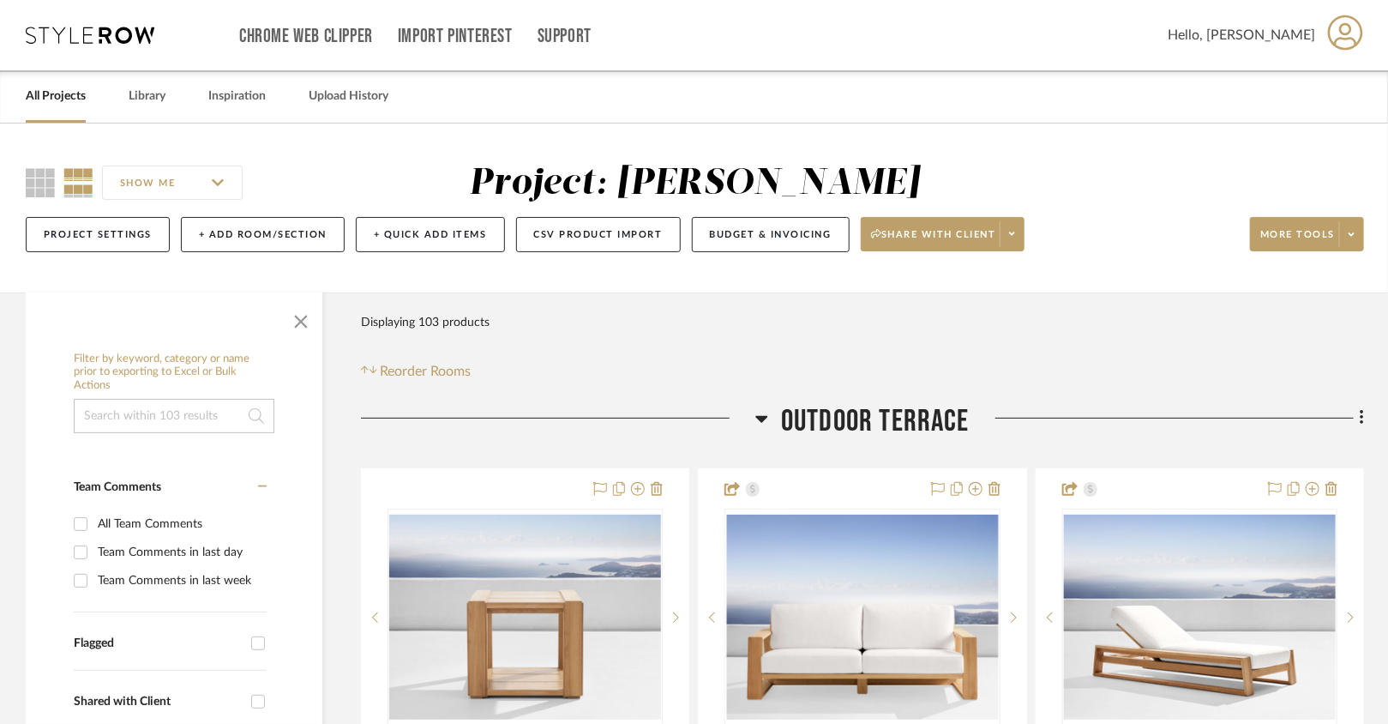
click at [196, 95] on div "All Projects Library Inspiration Upload History" at bounding box center [694, 96] width 1388 height 52
click at [151, 95] on link "Library" at bounding box center [147, 96] width 37 height 23
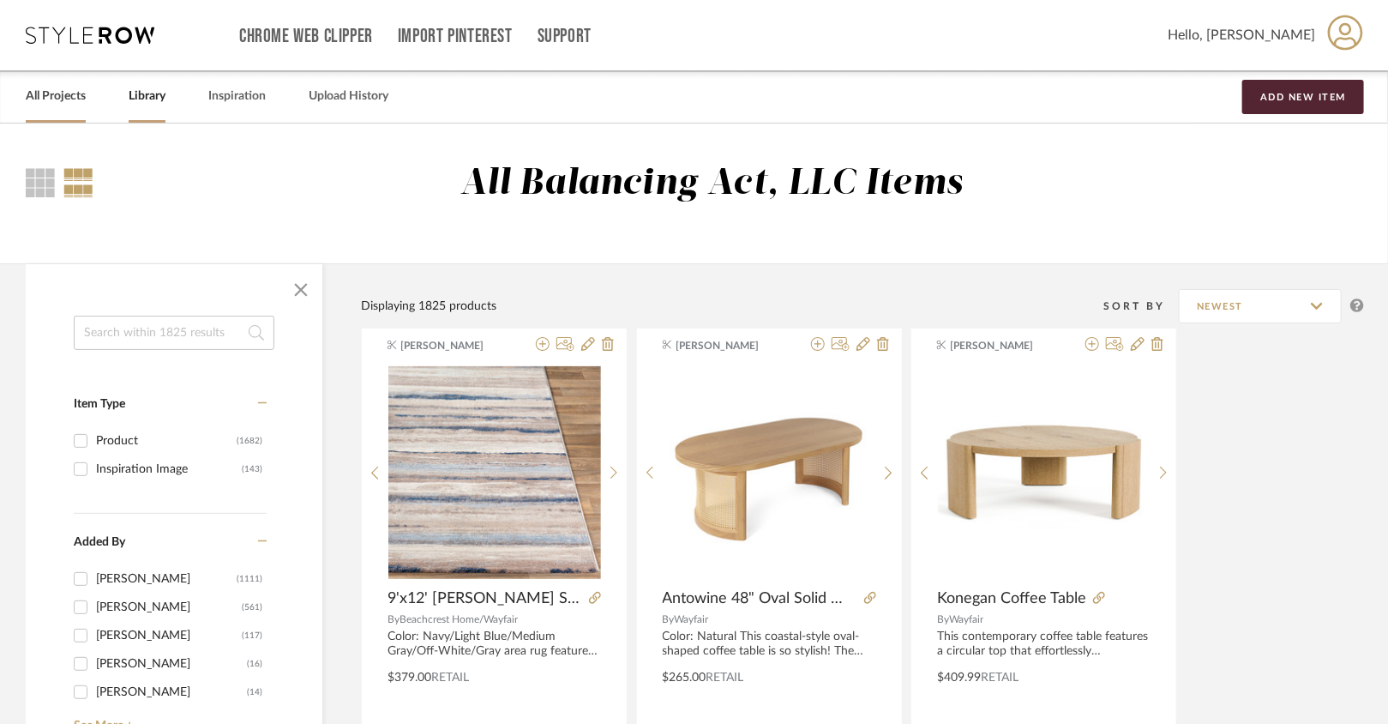
click at [67, 101] on link "All Projects" at bounding box center [56, 96] width 60 height 23
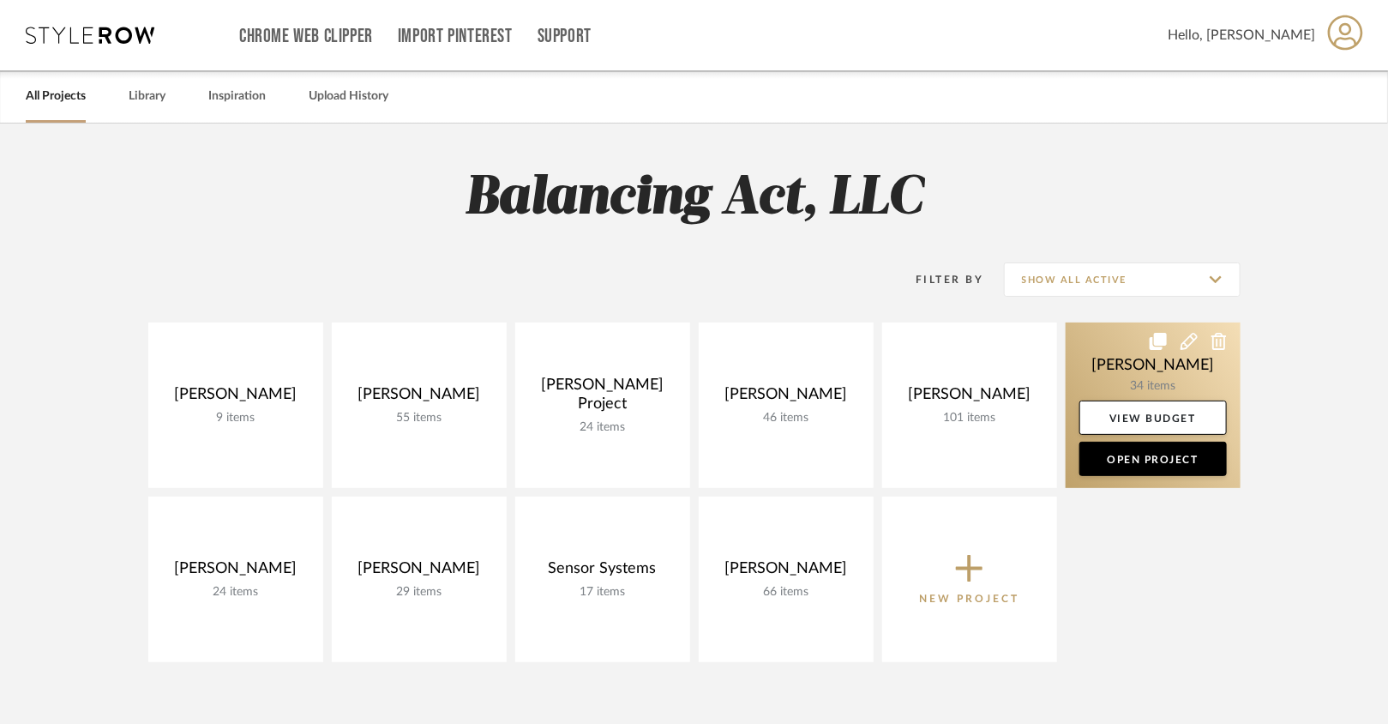
click at [1038, 384] on link at bounding box center [1153, 404] width 175 height 165
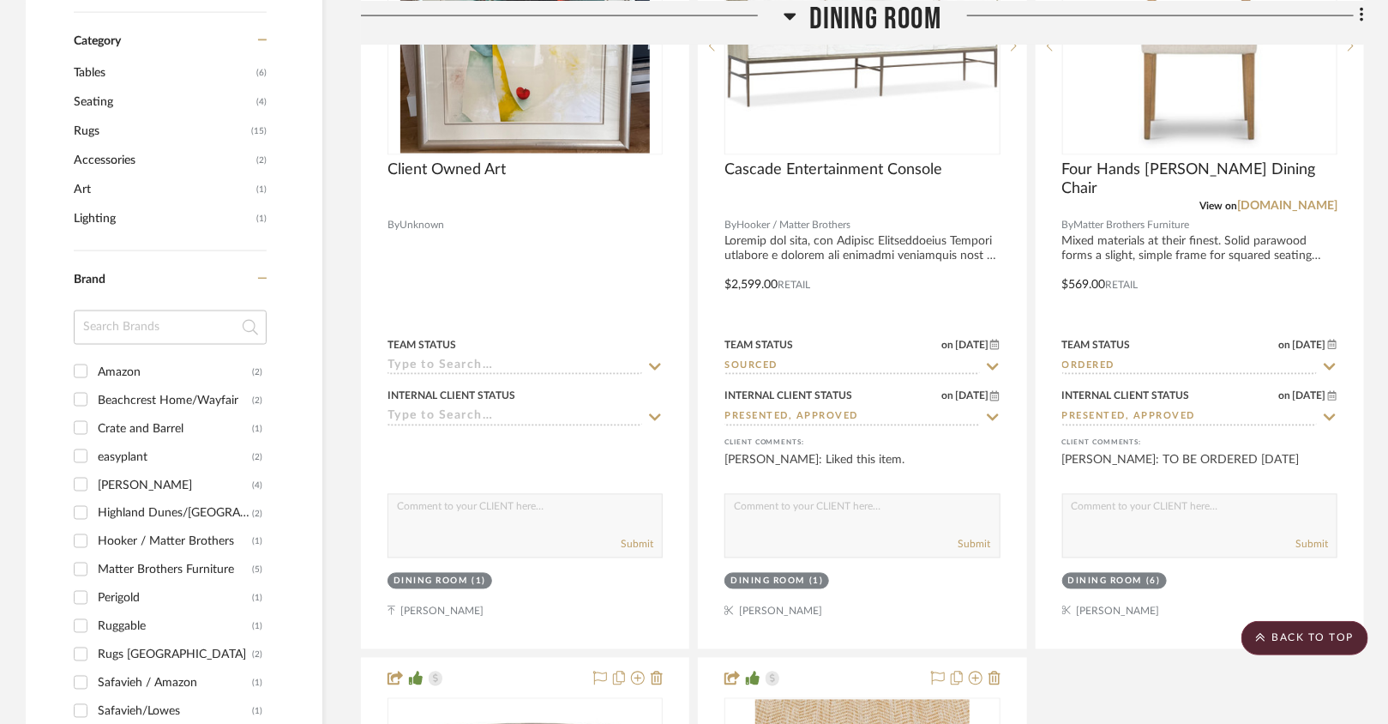
scroll to position [1178, 0]
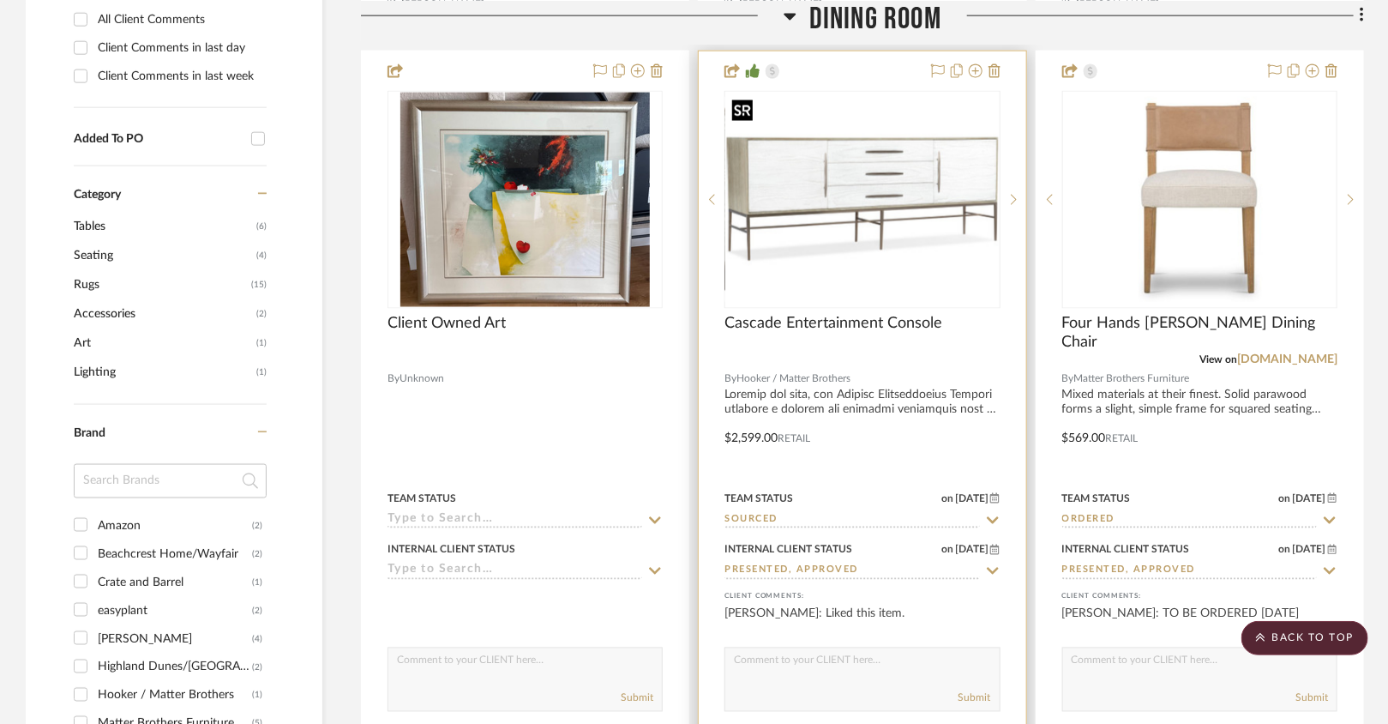
click at [927, 222] on img "0" at bounding box center [862, 199] width 272 height 204
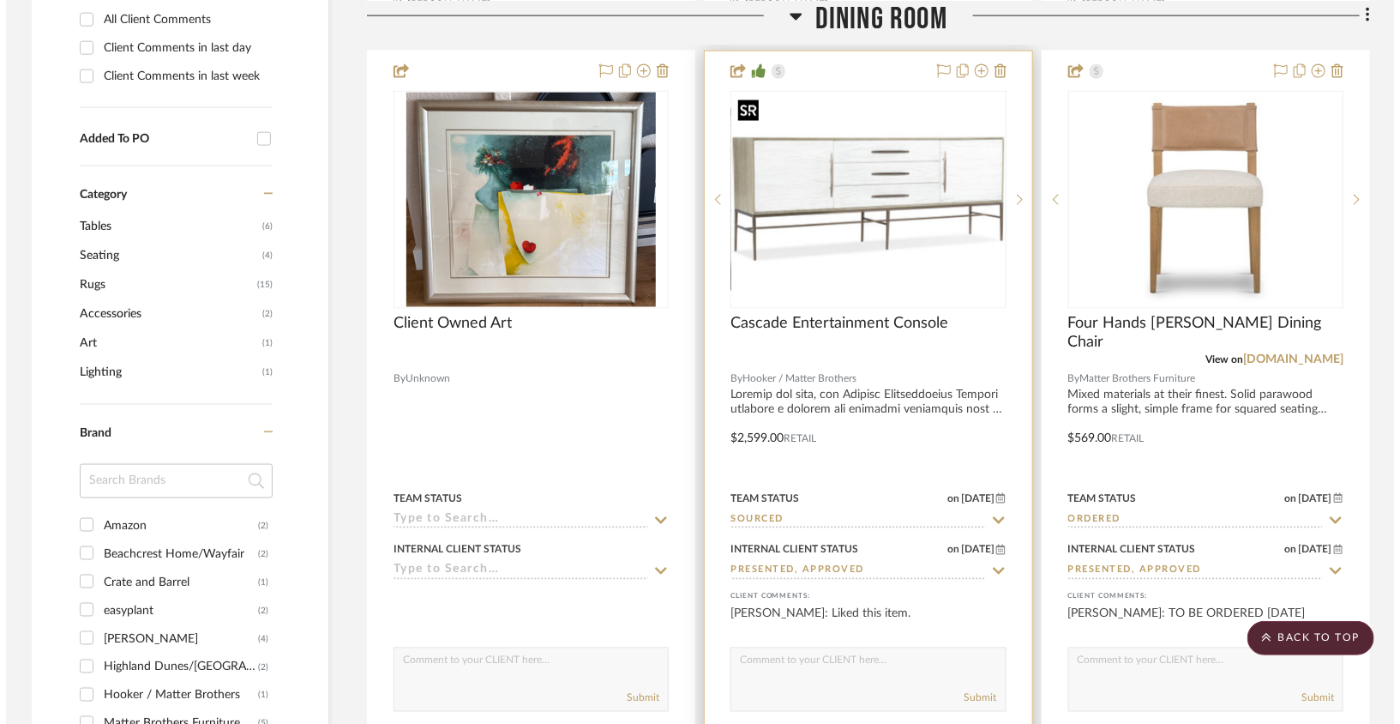
scroll to position [0, 0]
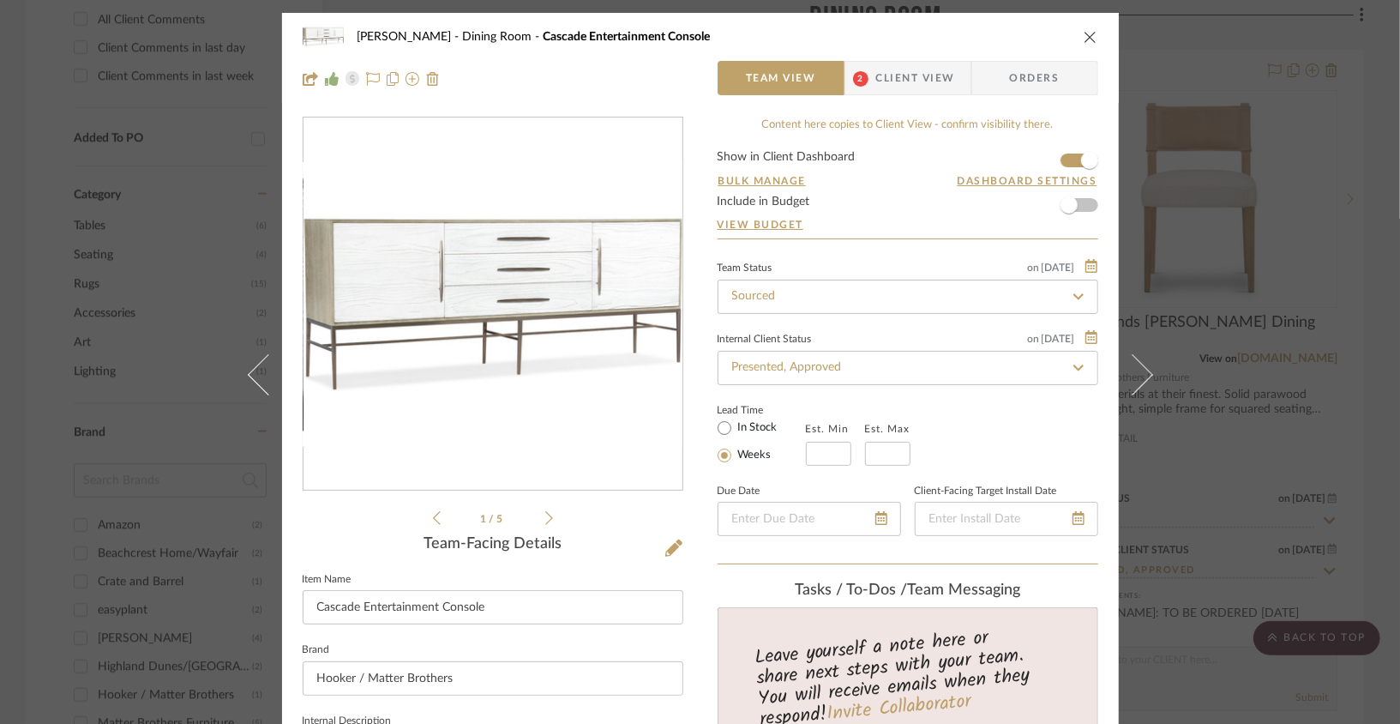
click at [557, 515] on div "1 / 5" at bounding box center [493, 323] width 381 height 412
click at [546, 515] on icon at bounding box center [549, 517] width 8 height 15
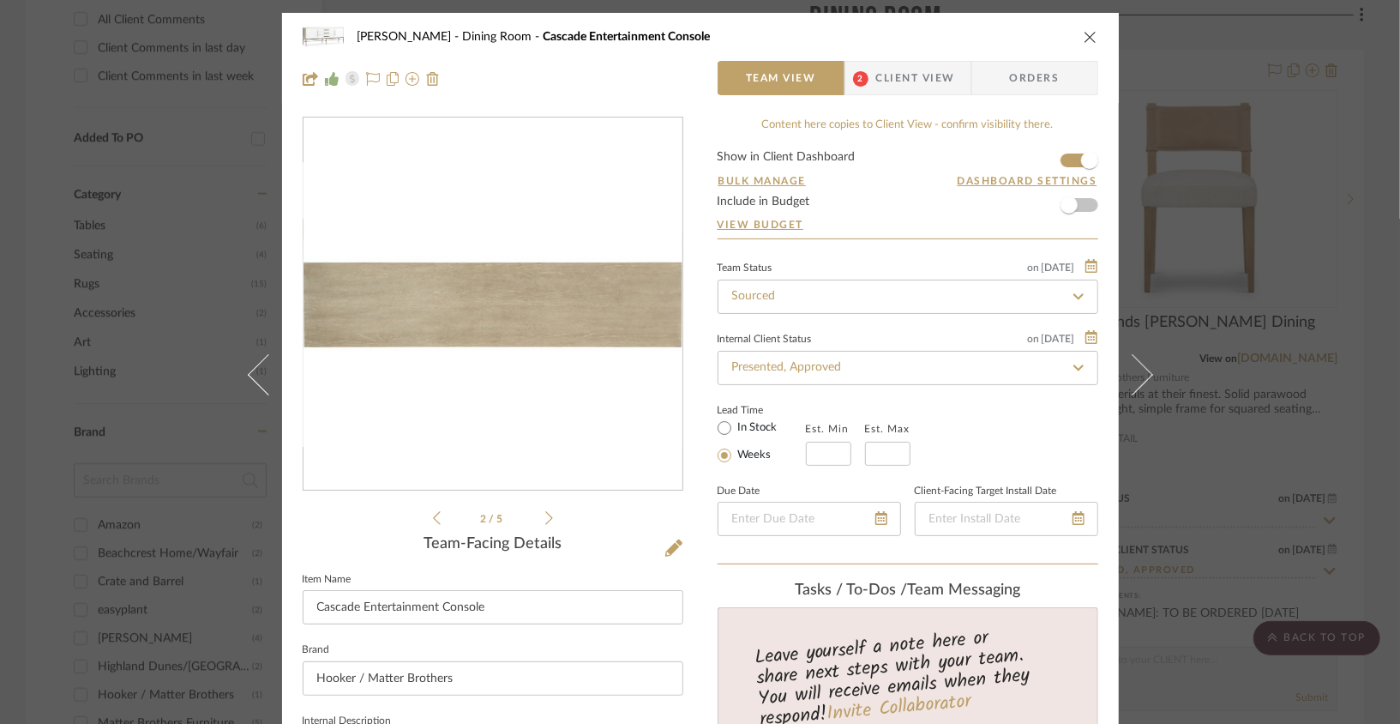
click at [546, 515] on icon at bounding box center [549, 517] width 8 height 15
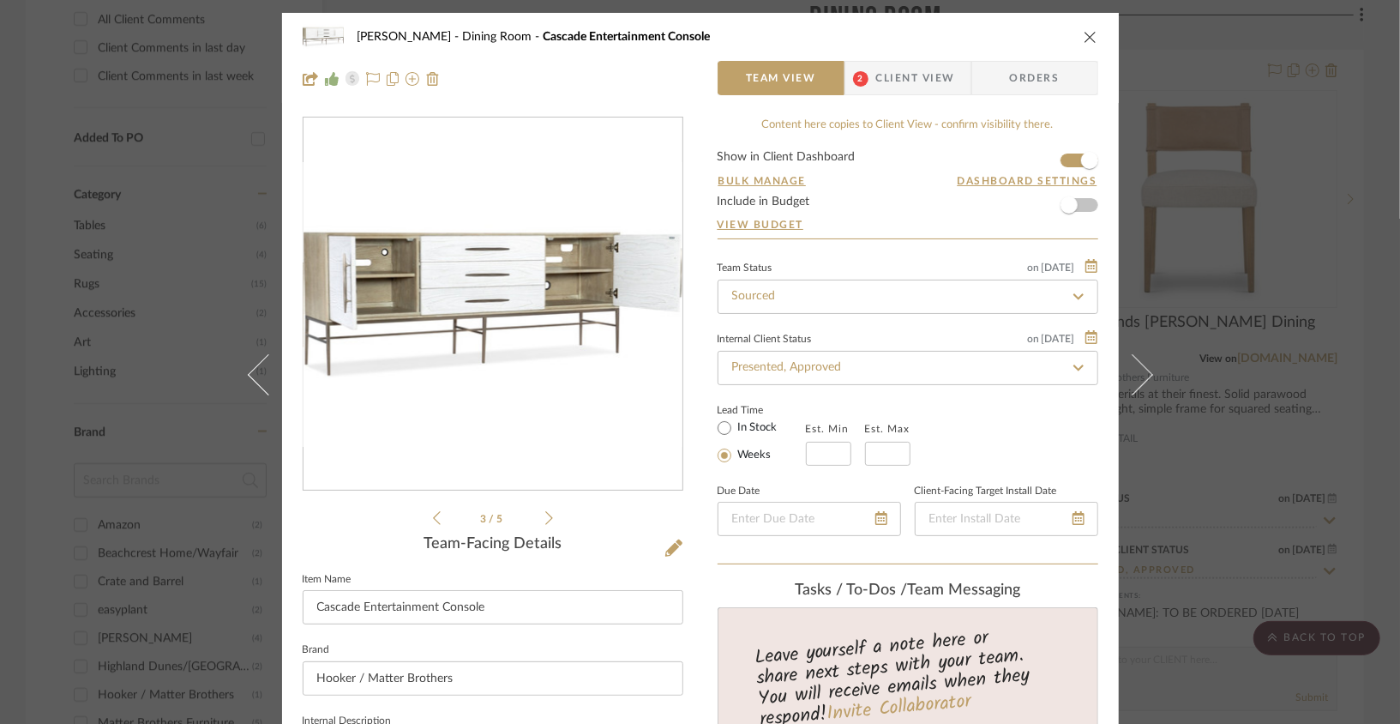
click at [546, 515] on icon at bounding box center [549, 517] width 8 height 15
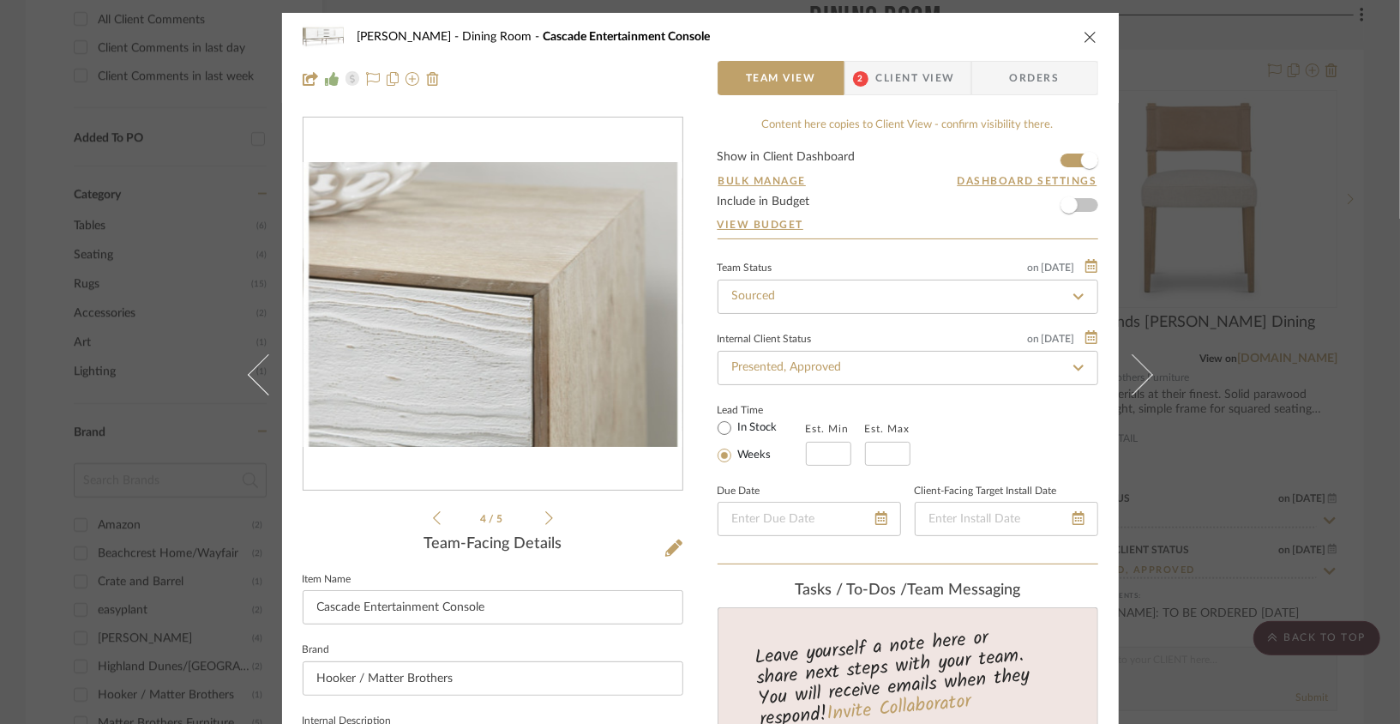
click at [546, 515] on icon at bounding box center [549, 517] width 8 height 15
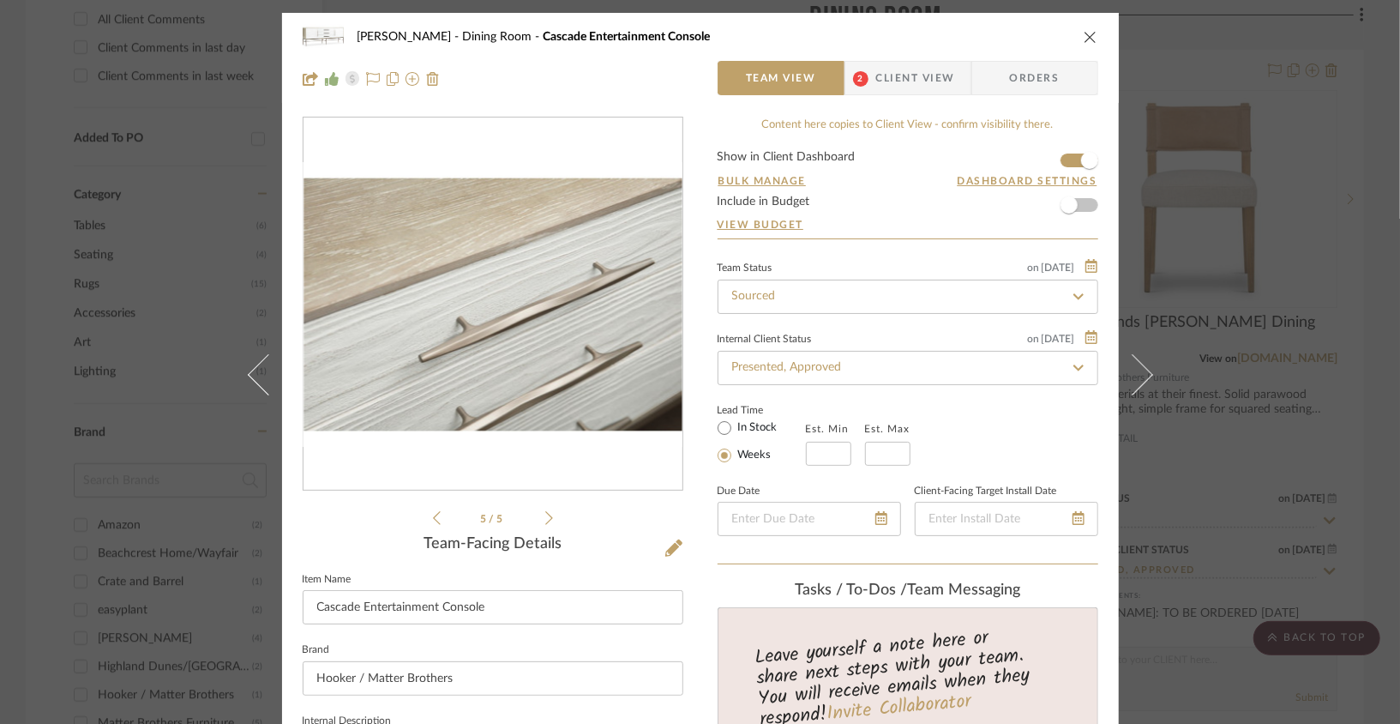
click at [1038, 35] on icon "close" at bounding box center [1091, 37] width 14 height 14
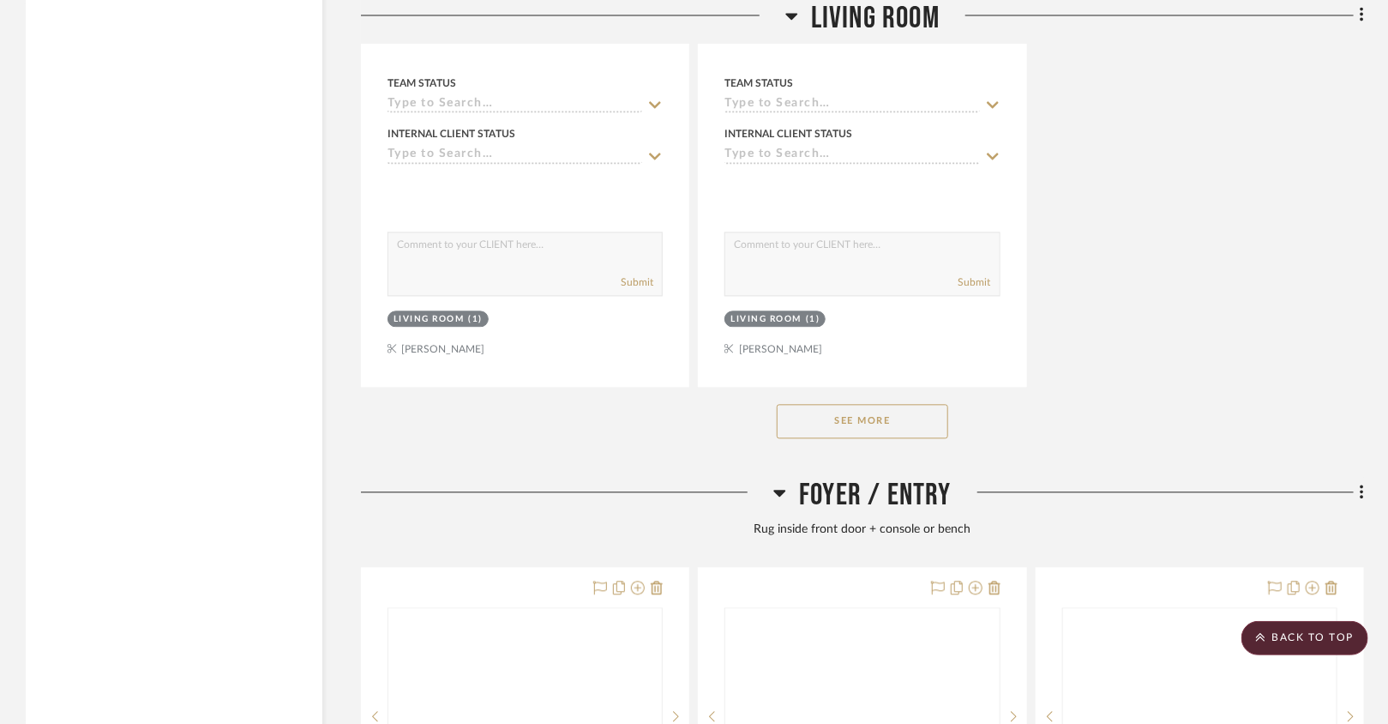
scroll to position [4869, 0]
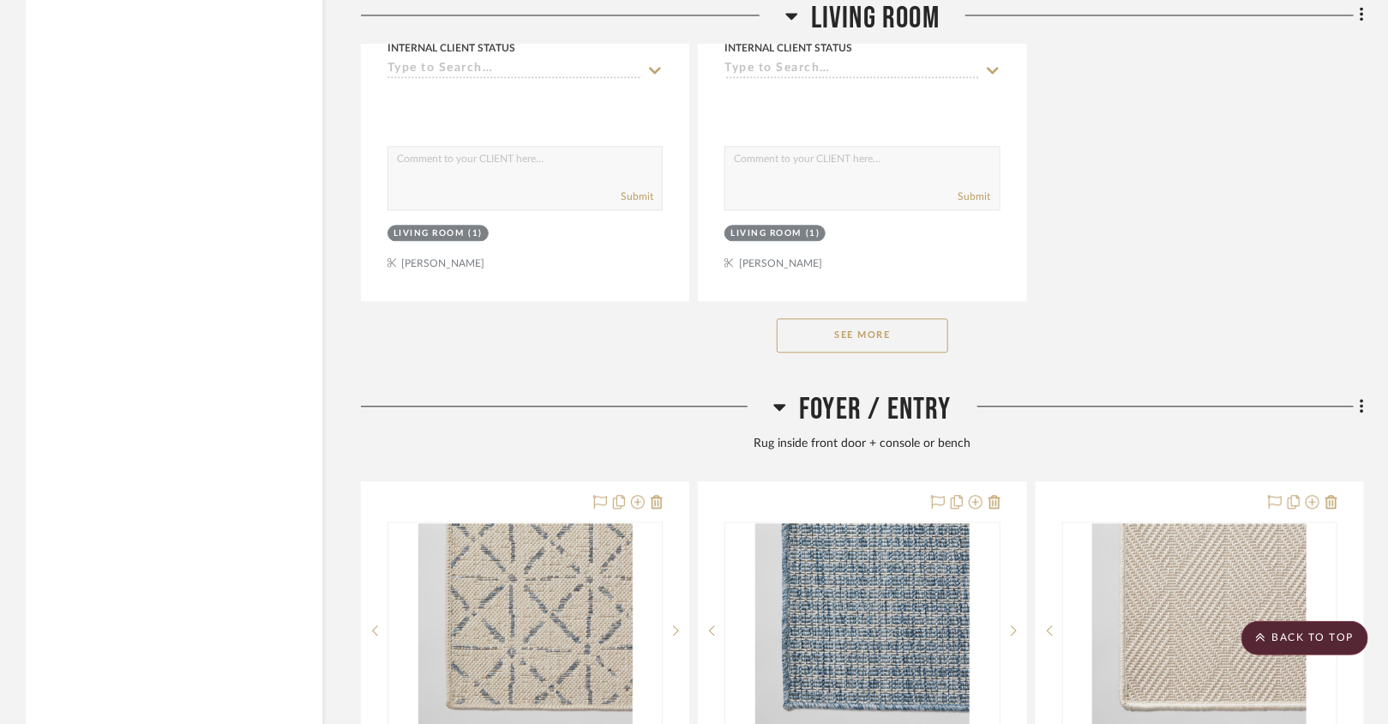
click at [870, 318] on button "See More" at bounding box center [863, 335] width 172 height 34
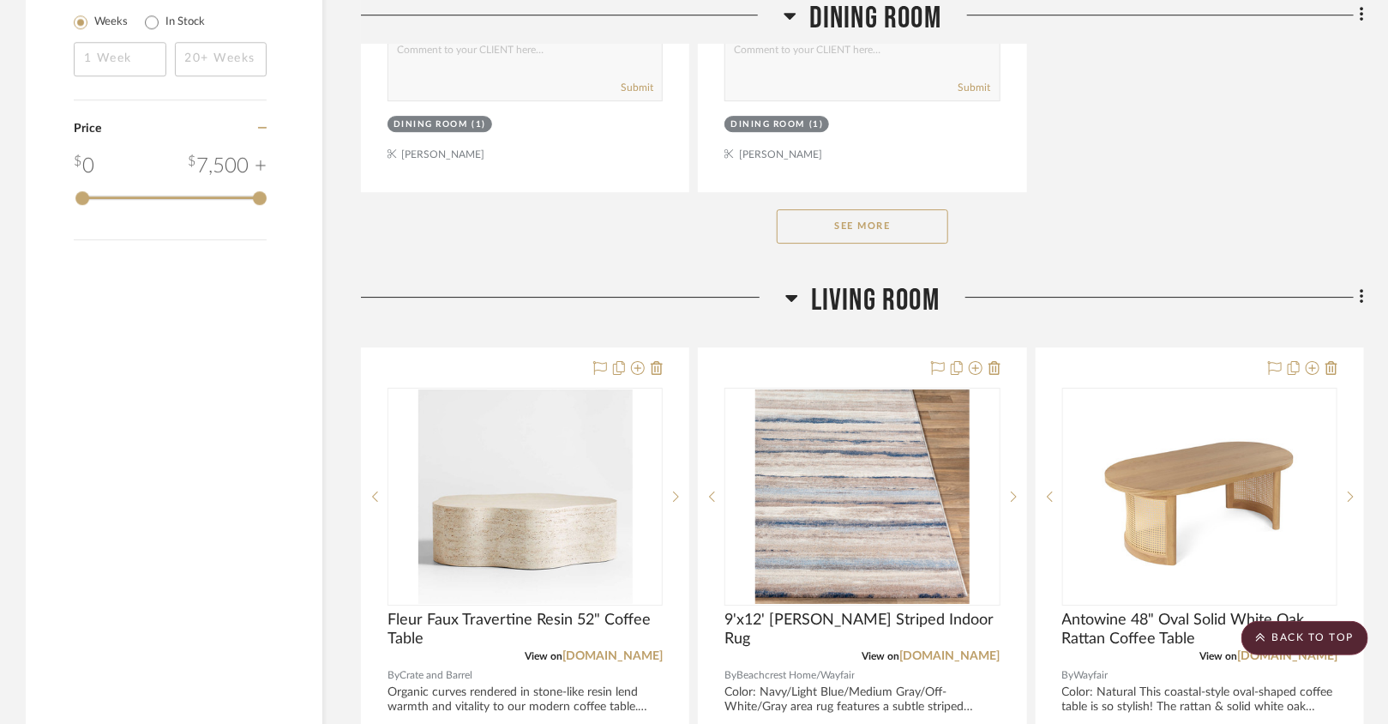
scroll to position [2615, 0]
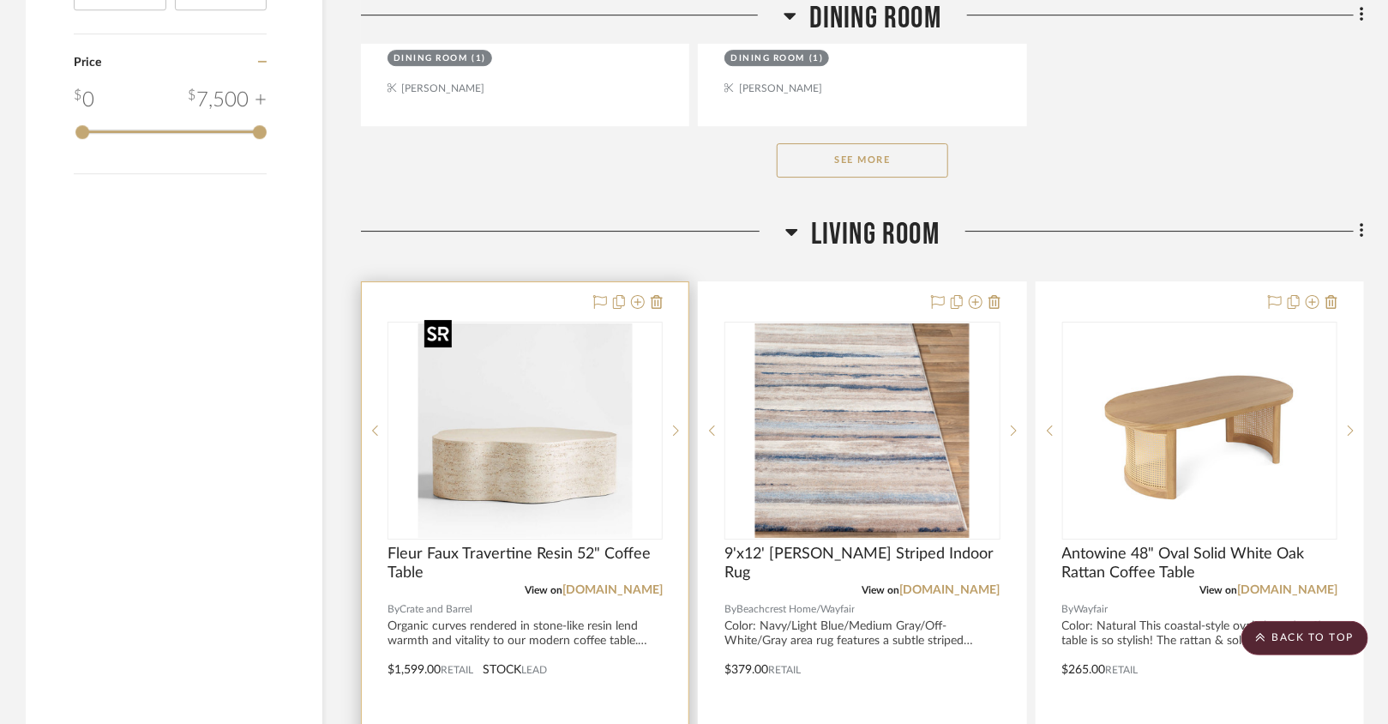
click at [0, 0] on img at bounding box center [0, 0] width 0 height 0
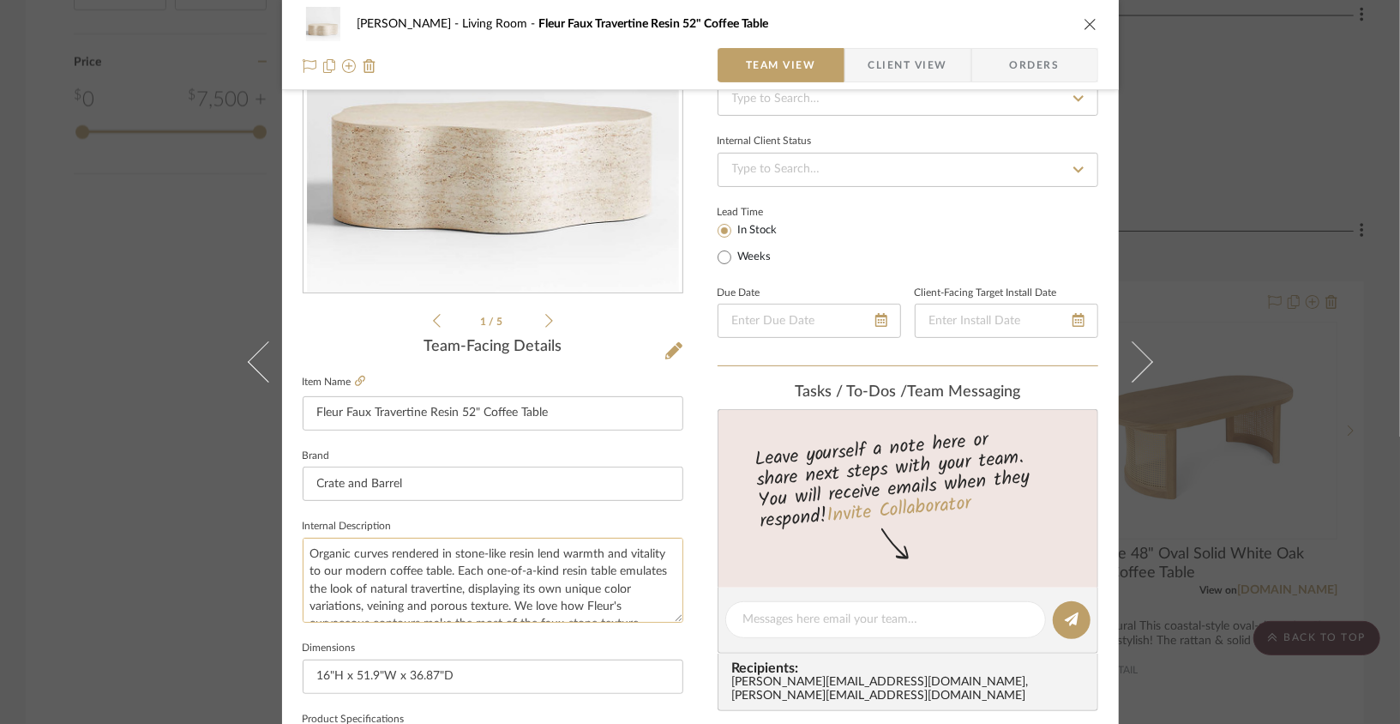
scroll to position [0, 0]
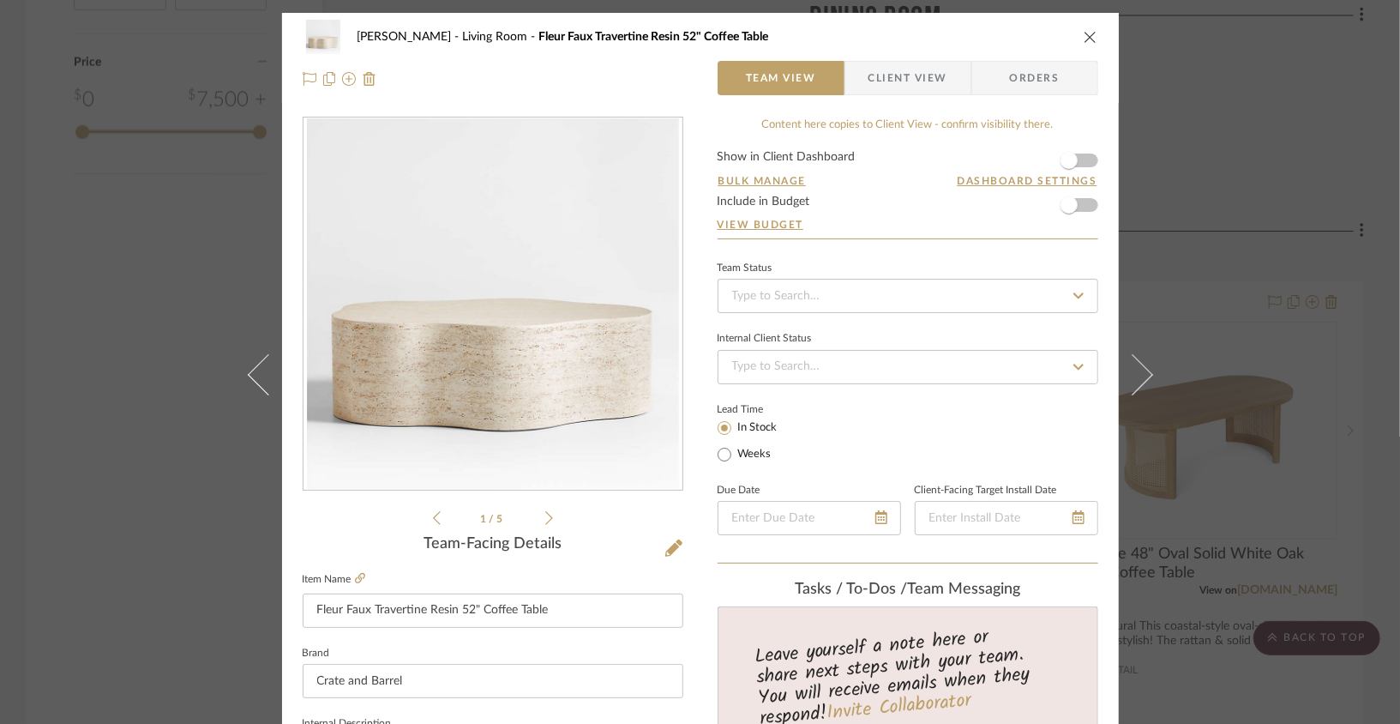
click at [1038, 38] on icon "close" at bounding box center [1091, 37] width 14 height 14
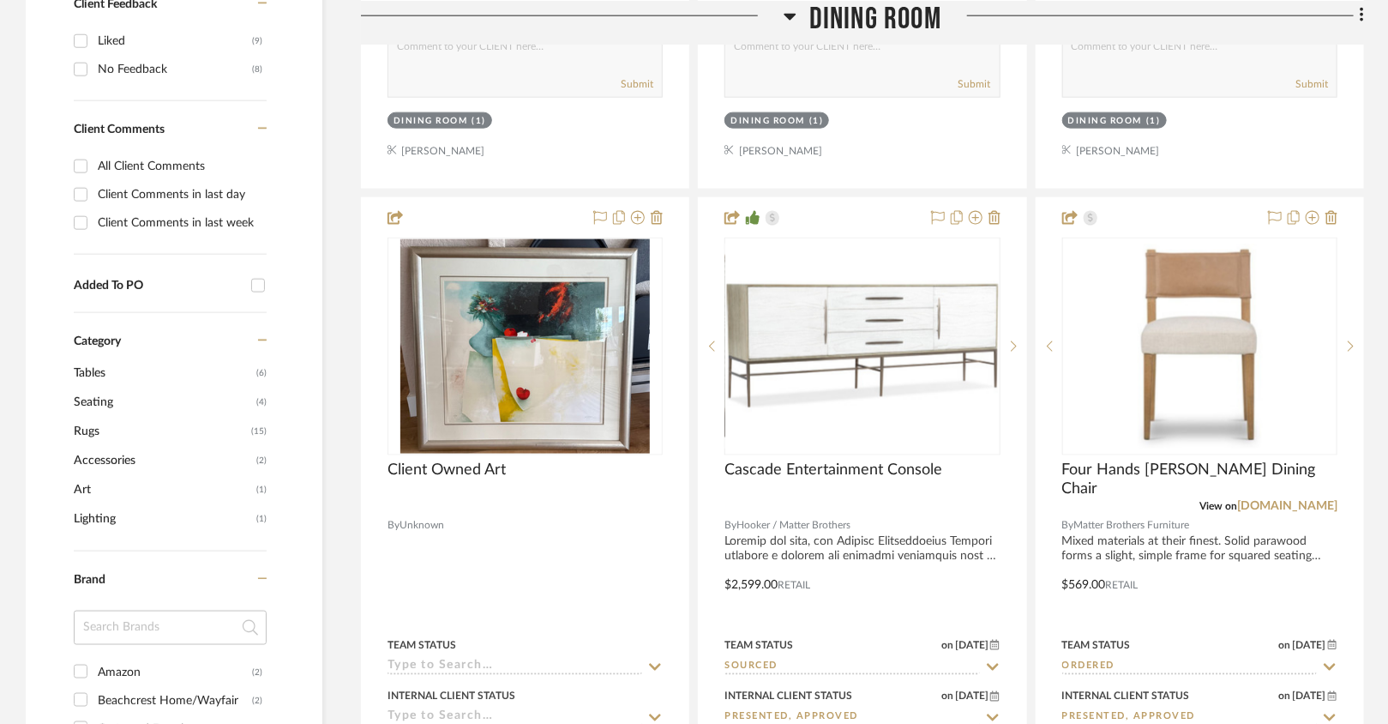
scroll to position [1065, 0]
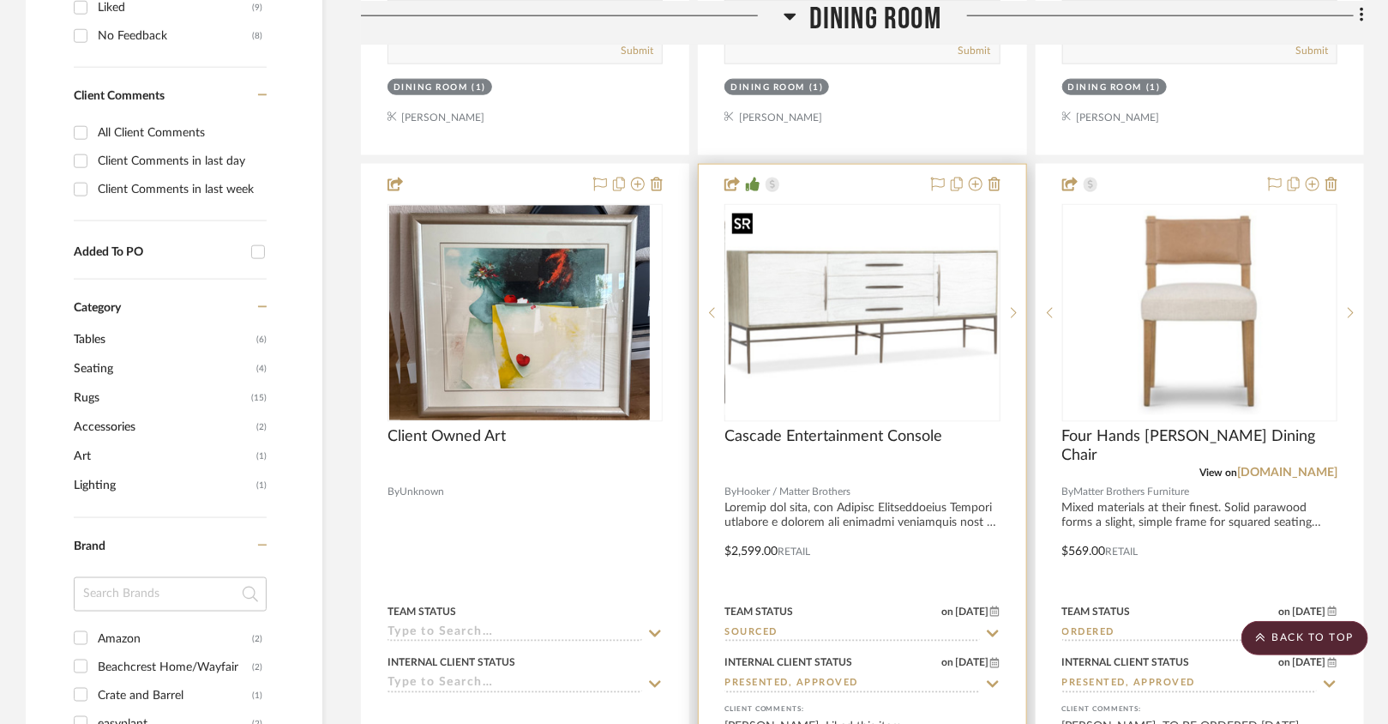
click at [777, 280] on img "0" at bounding box center [862, 312] width 272 height 204
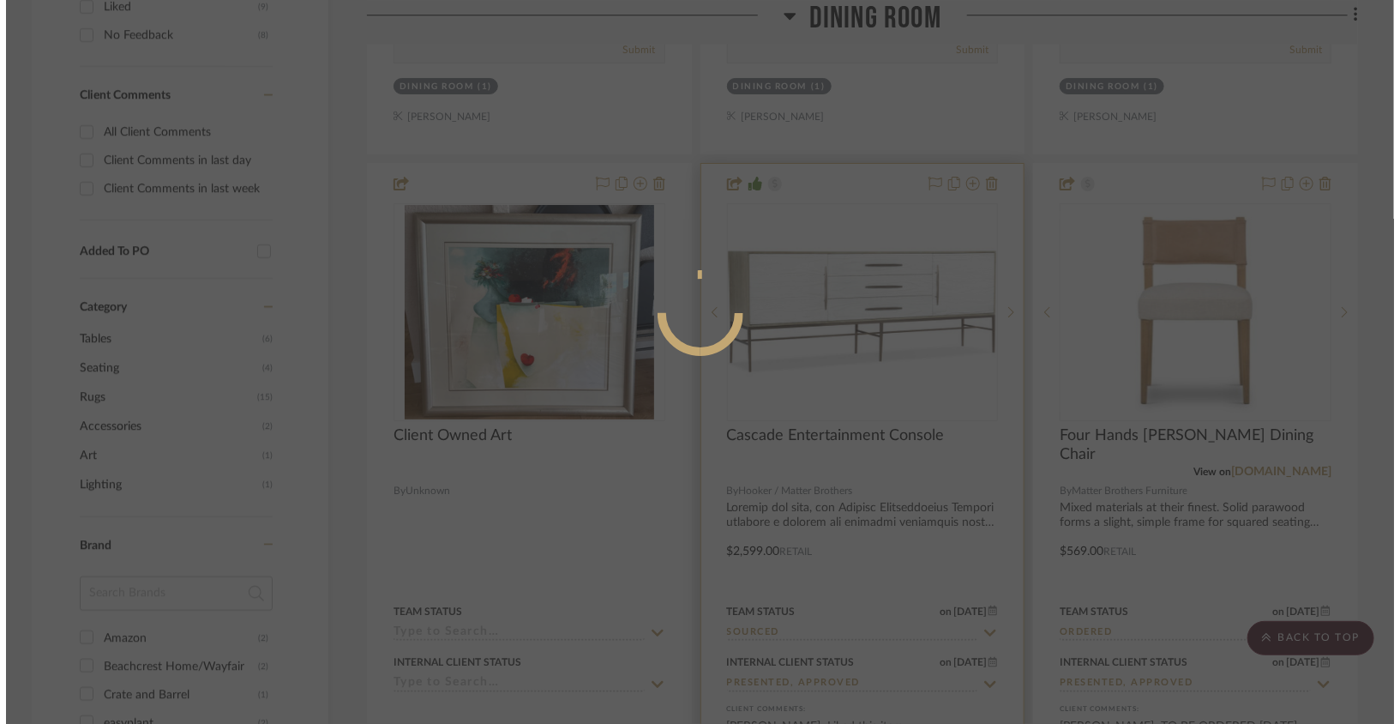
scroll to position [0, 0]
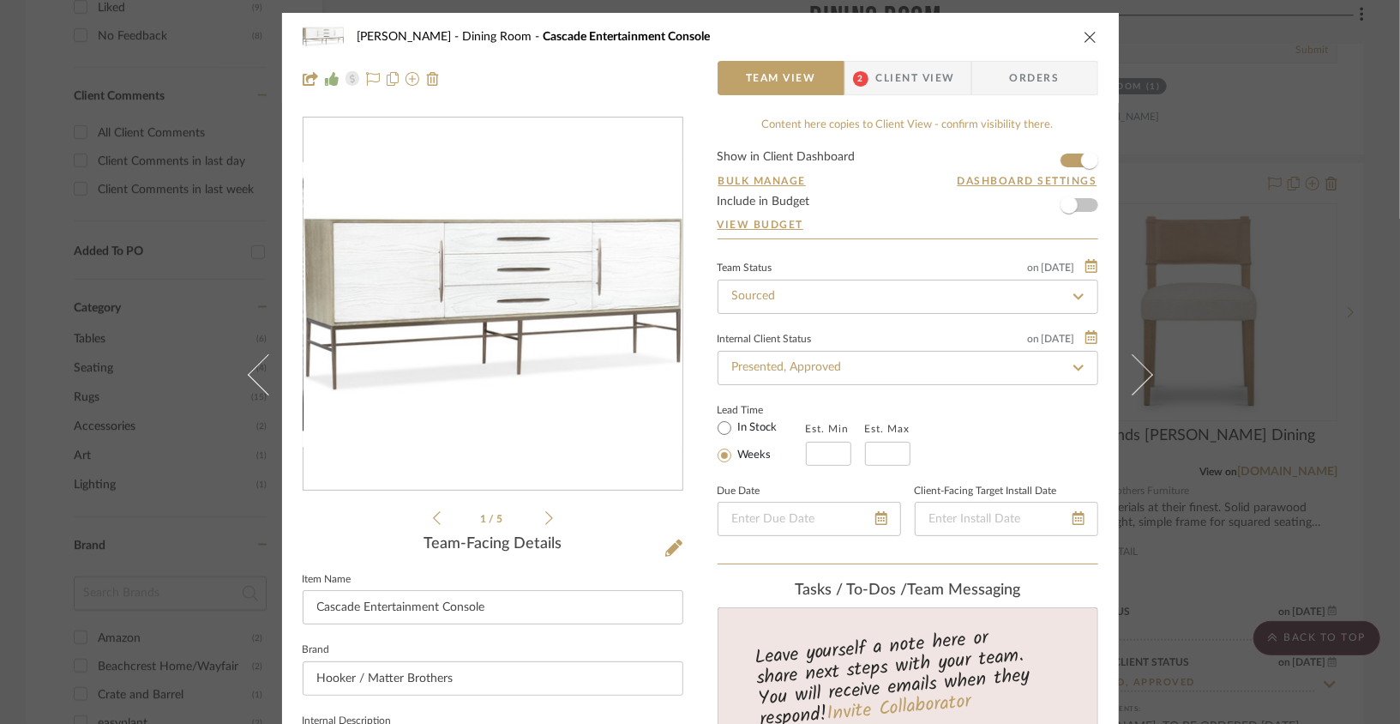
click at [577, 303] on img "0" at bounding box center [493, 304] width 379 height 285
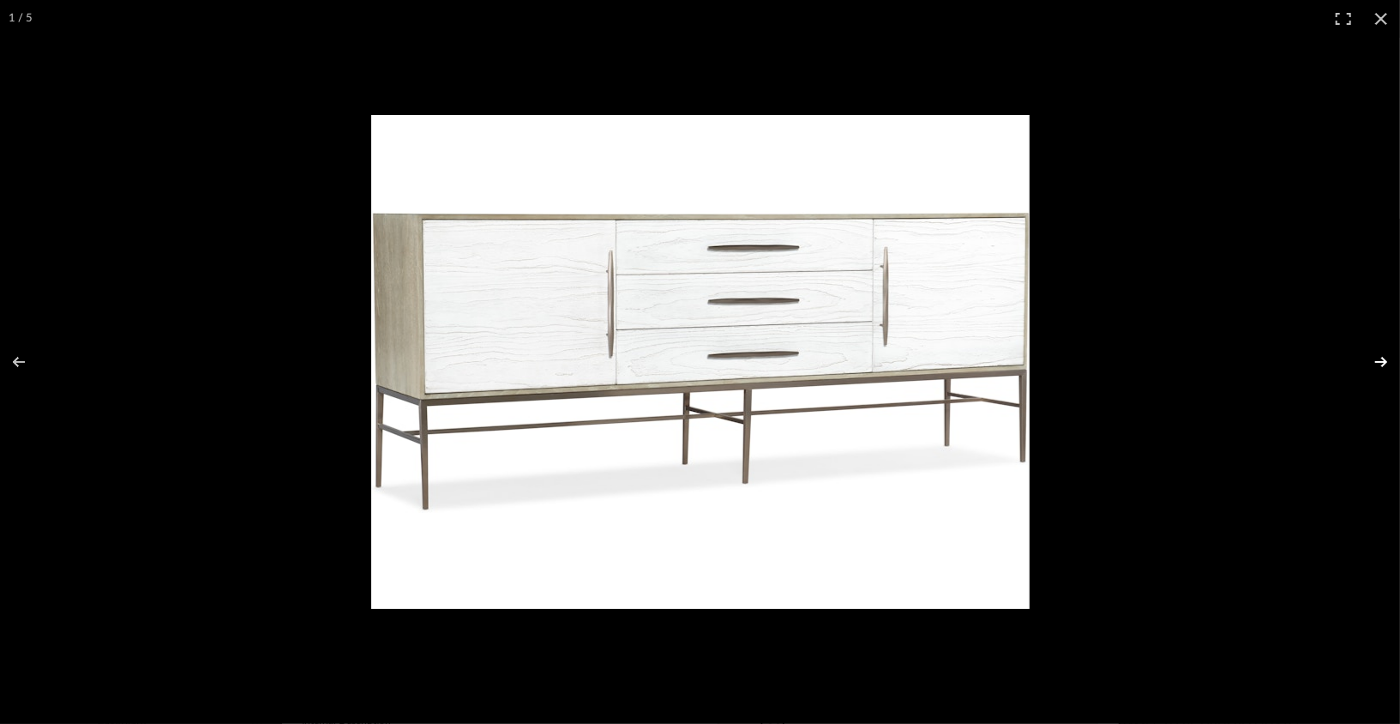
click at [1038, 361] on button at bounding box center [1370, 362] width 60 height 86
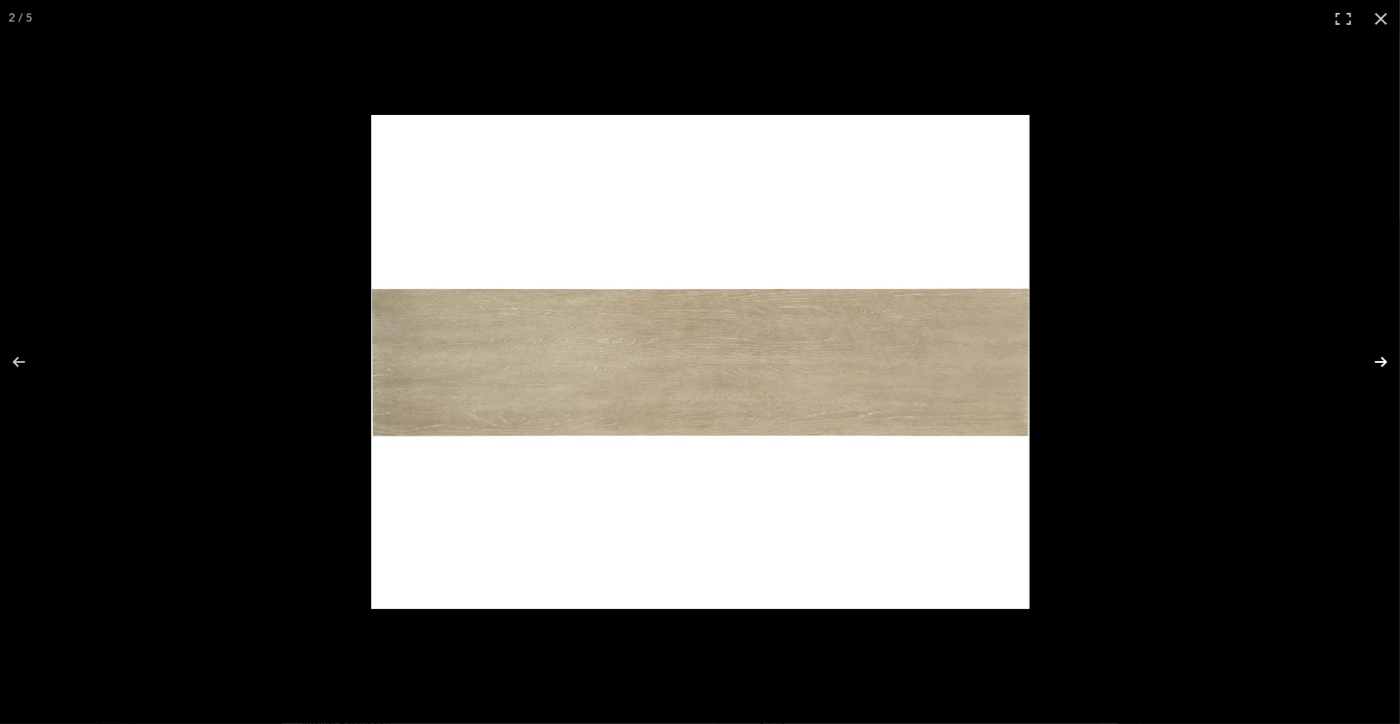
click at [1038, 362] on button at bounding box center [1370, 362] width 60 height 86
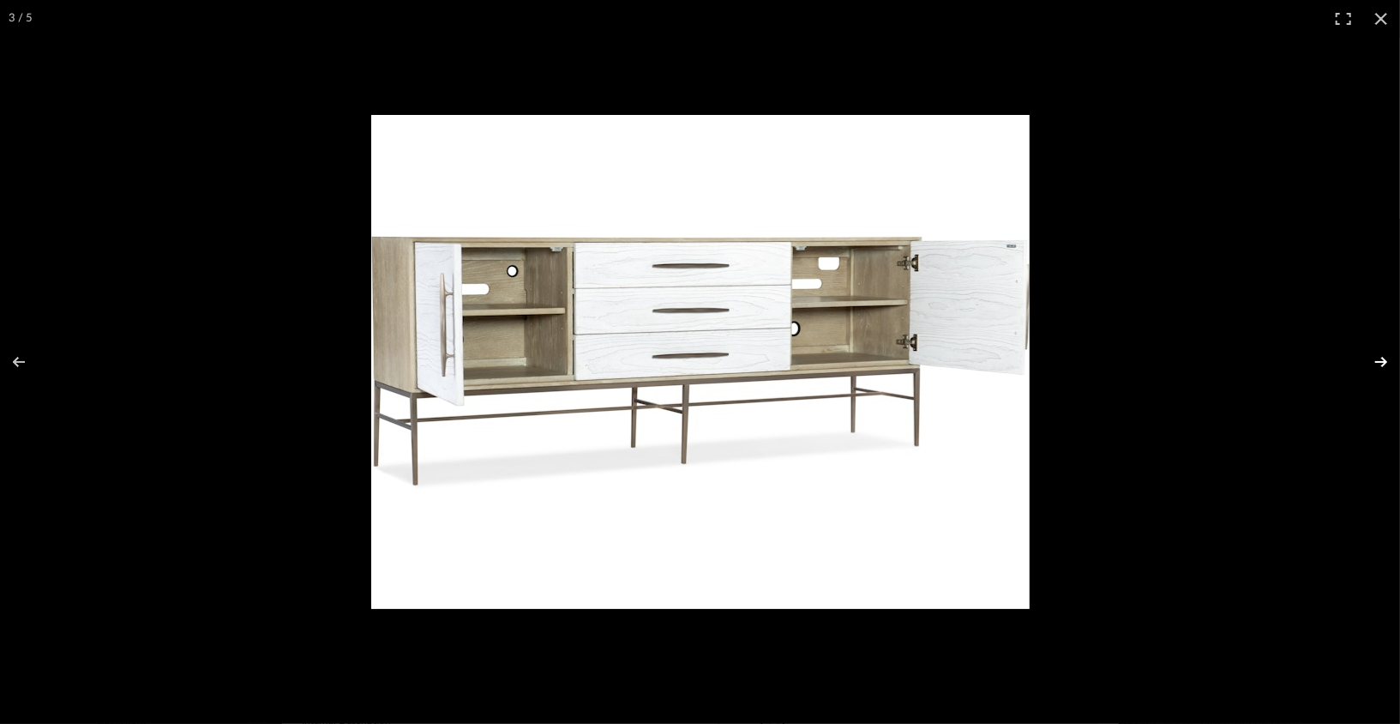
click at [1038, 363] on button at bounding box center [1370, 362] width 60 height 86
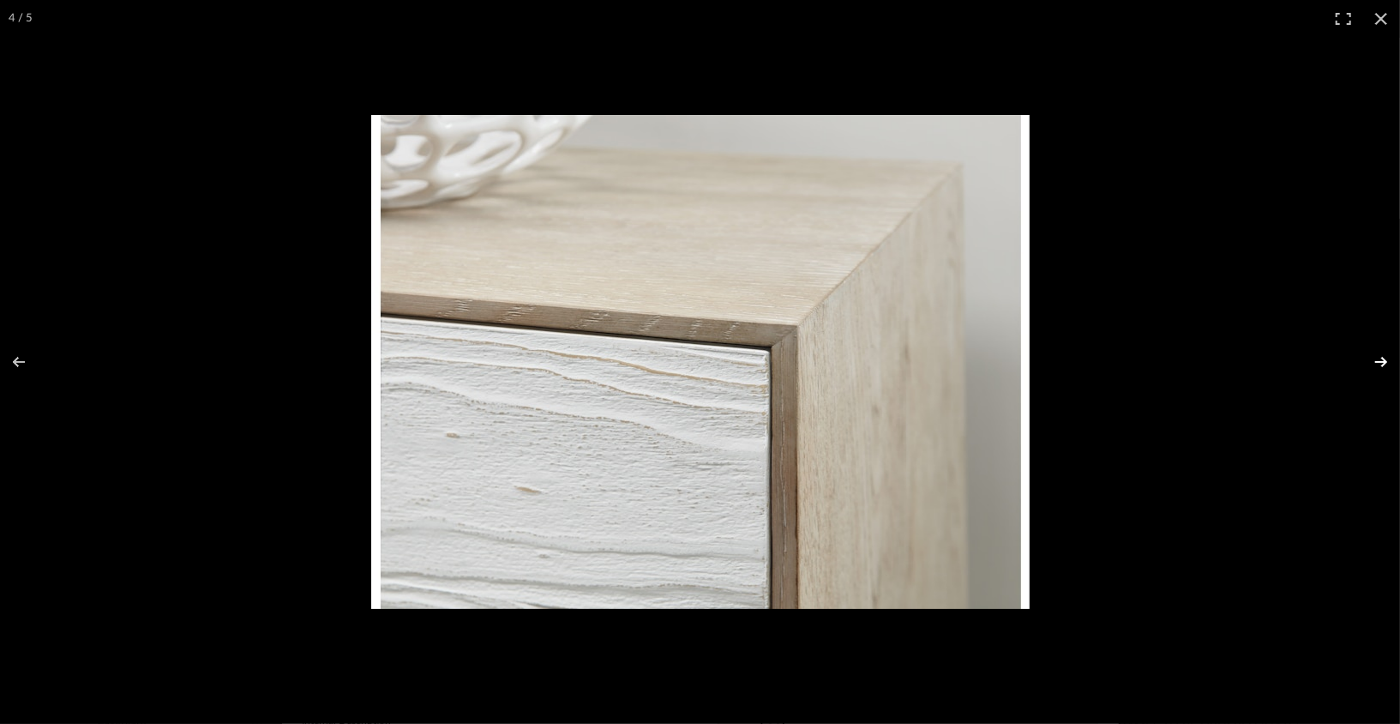
click at [1038, 363] on button at bounding box center [1370, 362] width 60 height 86
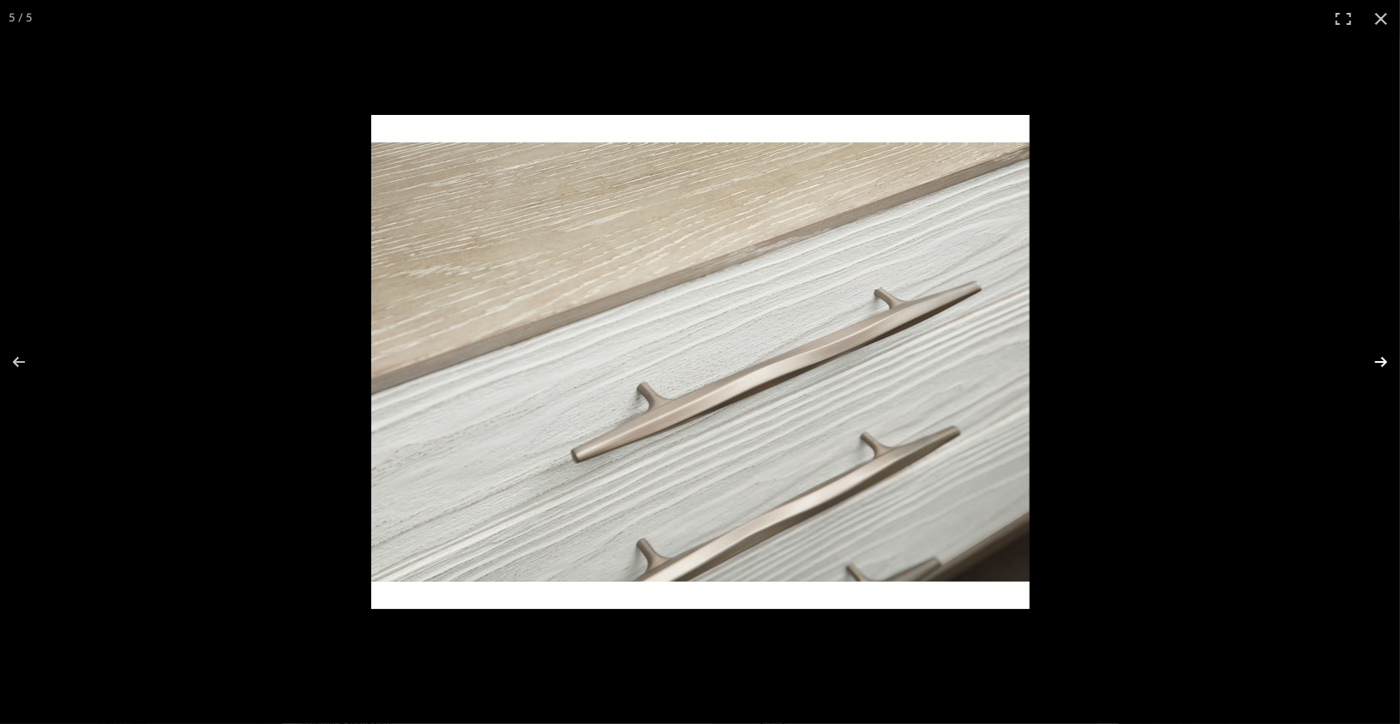
click at [1038, 363] on button at bounding box center [1370, 362] width 60 height 86
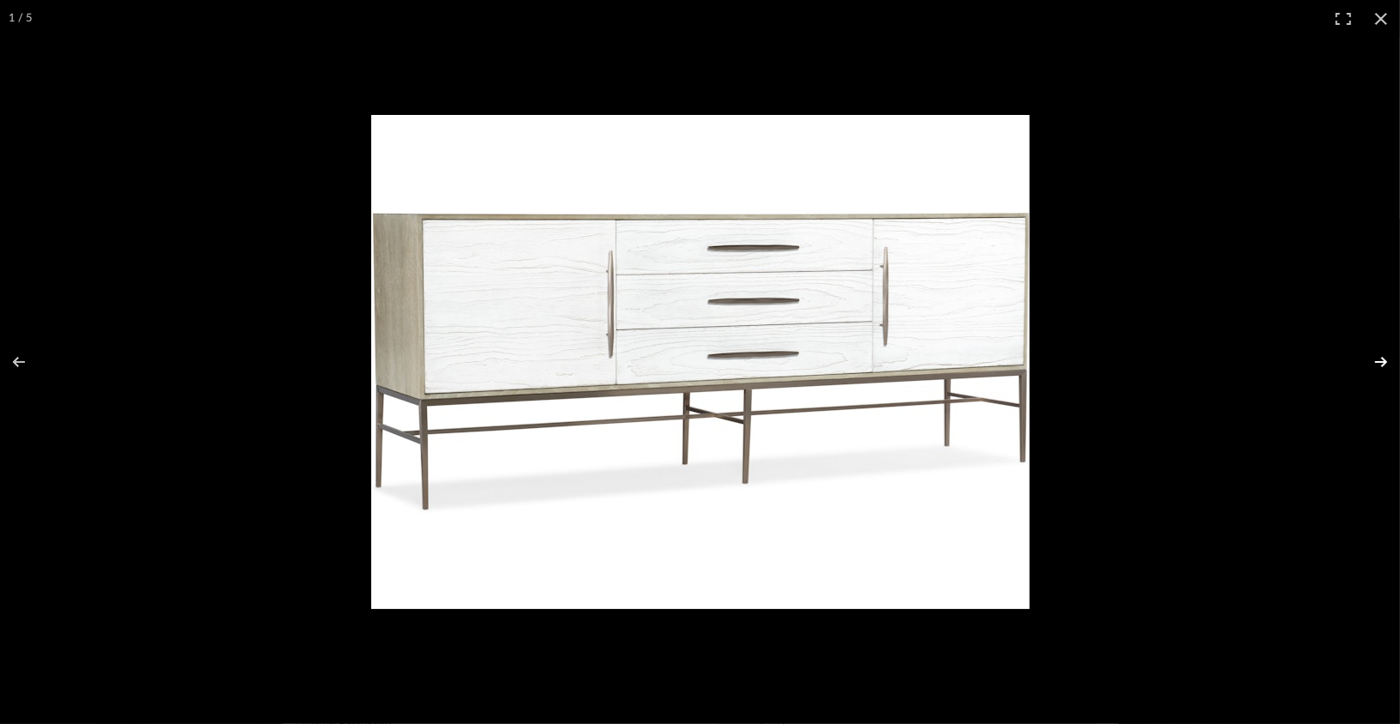
click at [1038, 363] on button at bounding box center [1370, 362] width 60 height 86
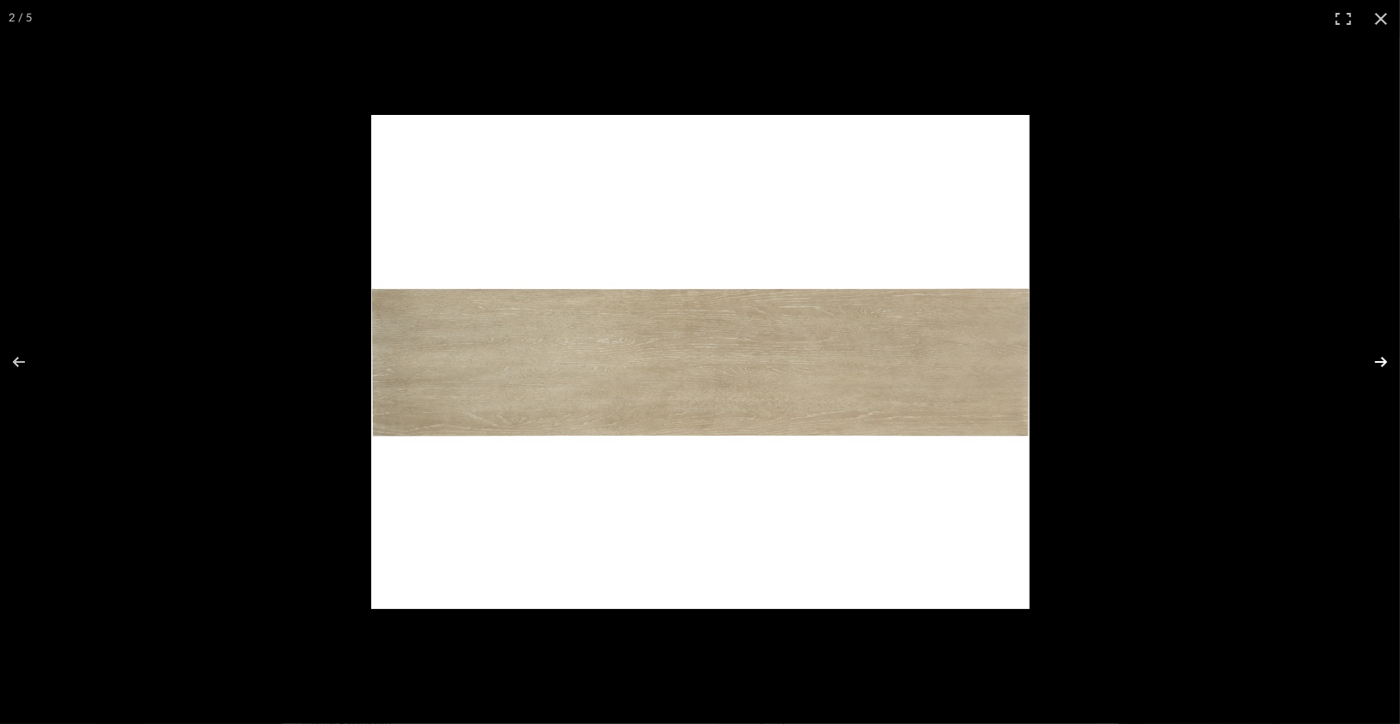
click at [1038, 363] on button at bounding box center [1370, 362] width 60 height 86
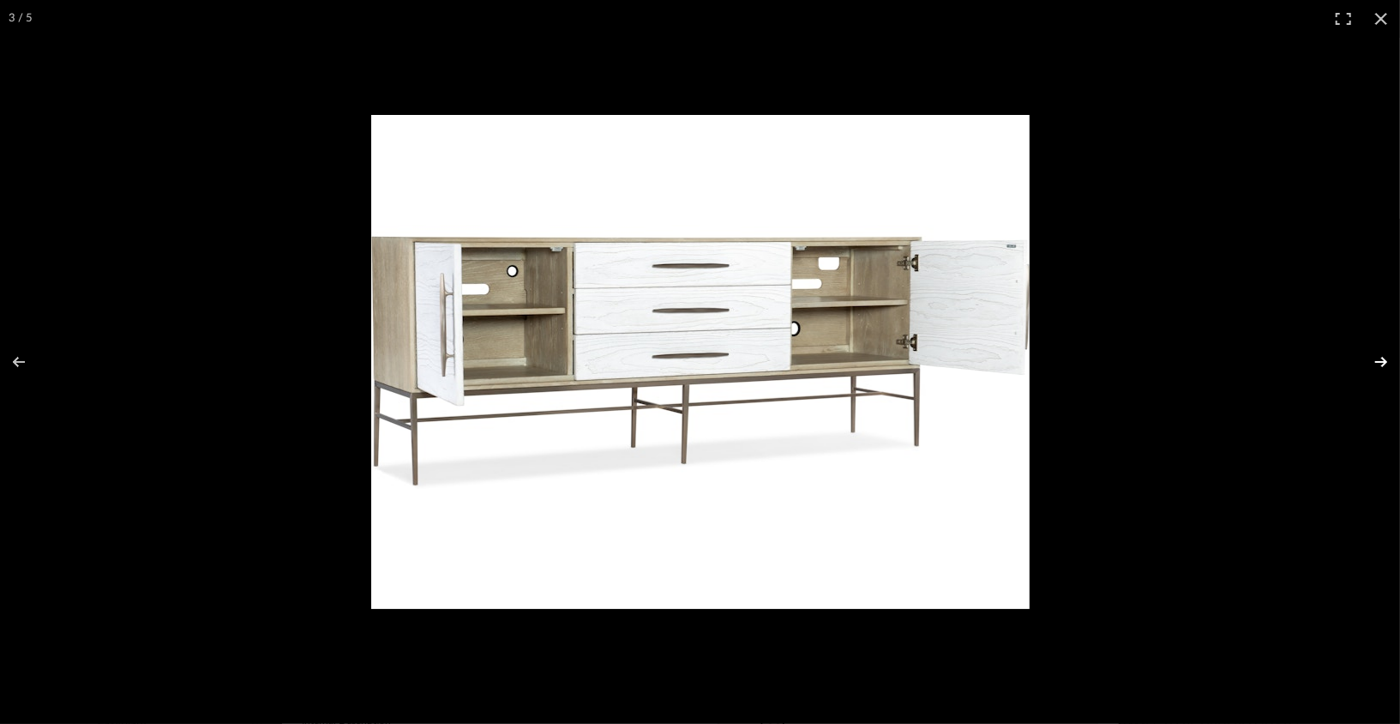
click at [1038, 363] on button at bounding box center [1370, 362] width 60 height 86
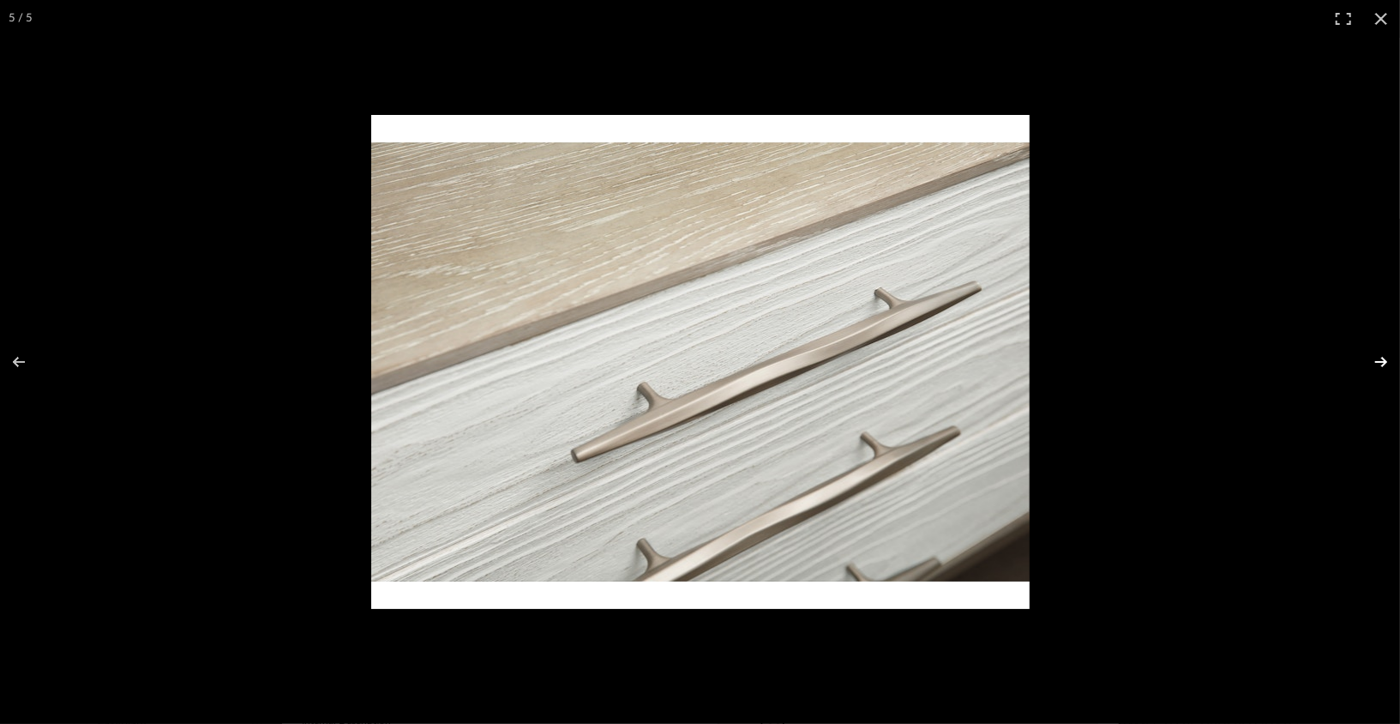
click at [1038, 363] on button at bounding box center [1370, 362] width 60 height 86
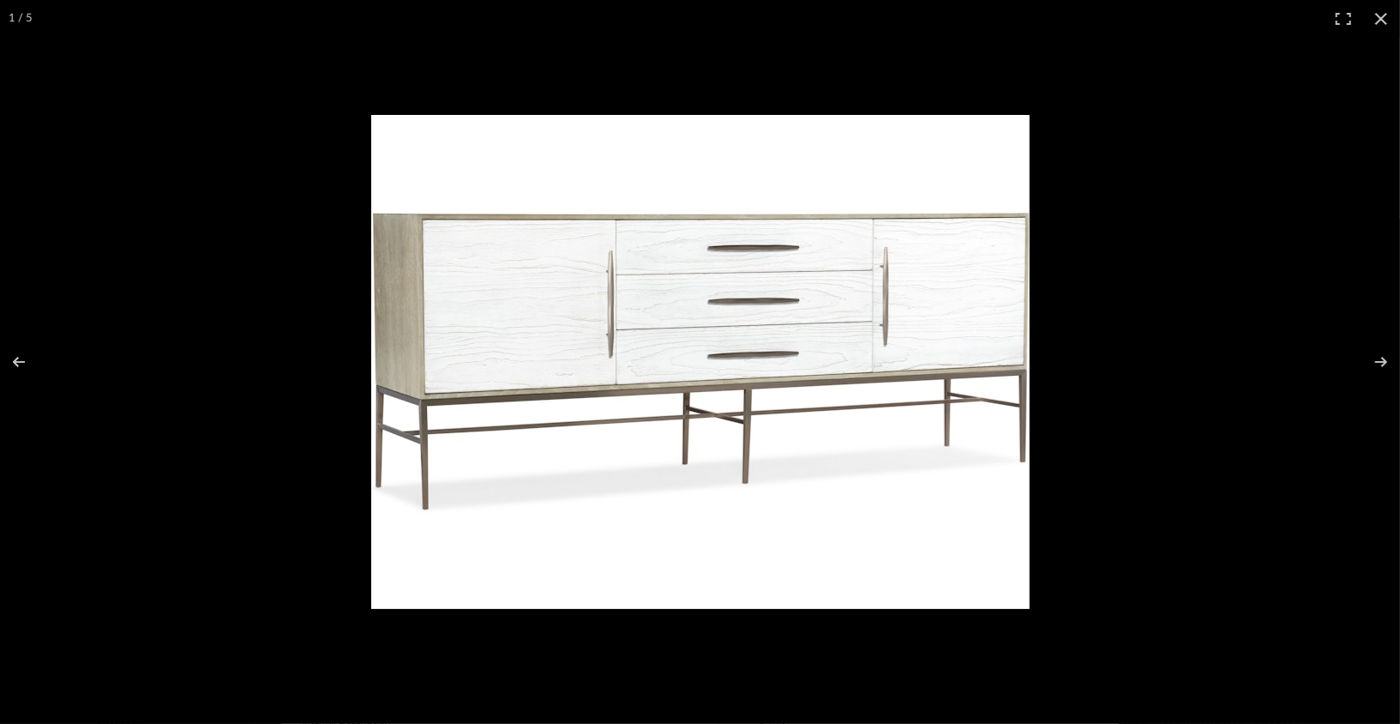
click at [727, 283] on img at bounding box center [700, 362] width 659 height 494
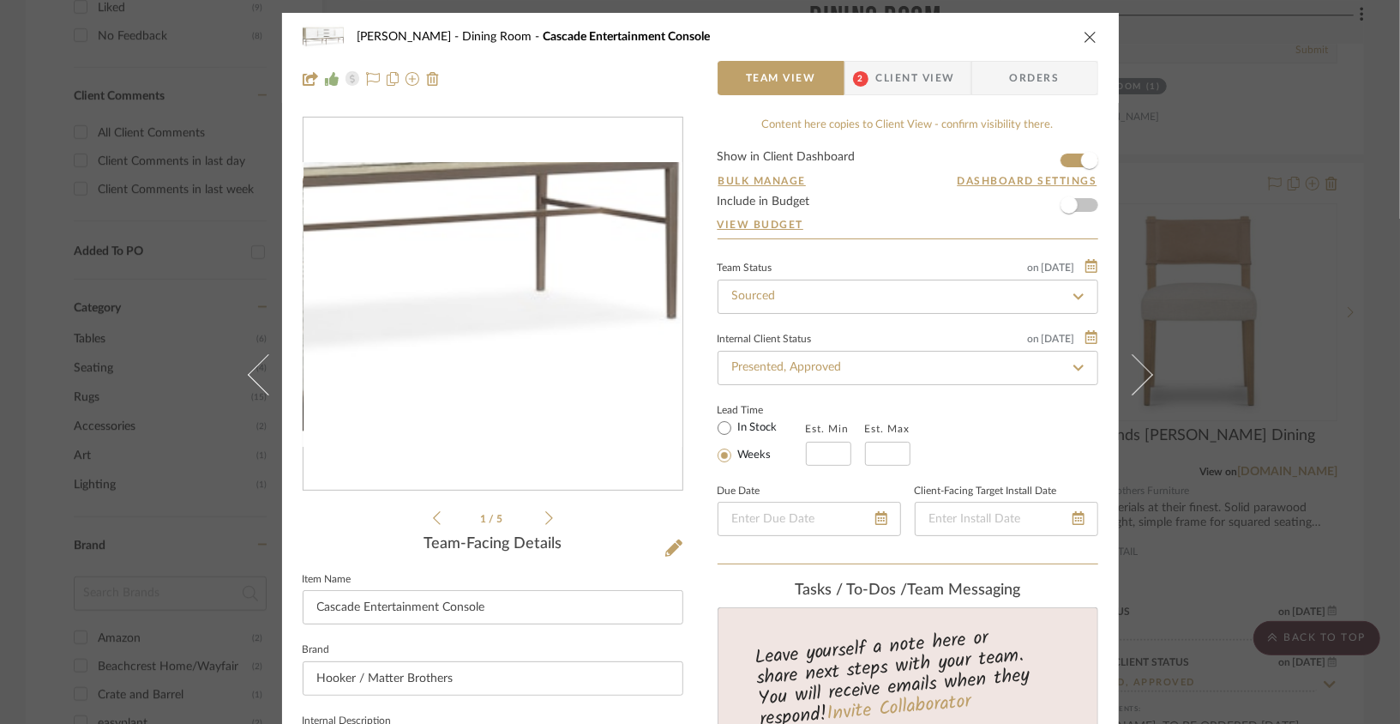
click at [637, 355] on img "0" at bounding box center [493, 304] width 379 height 285
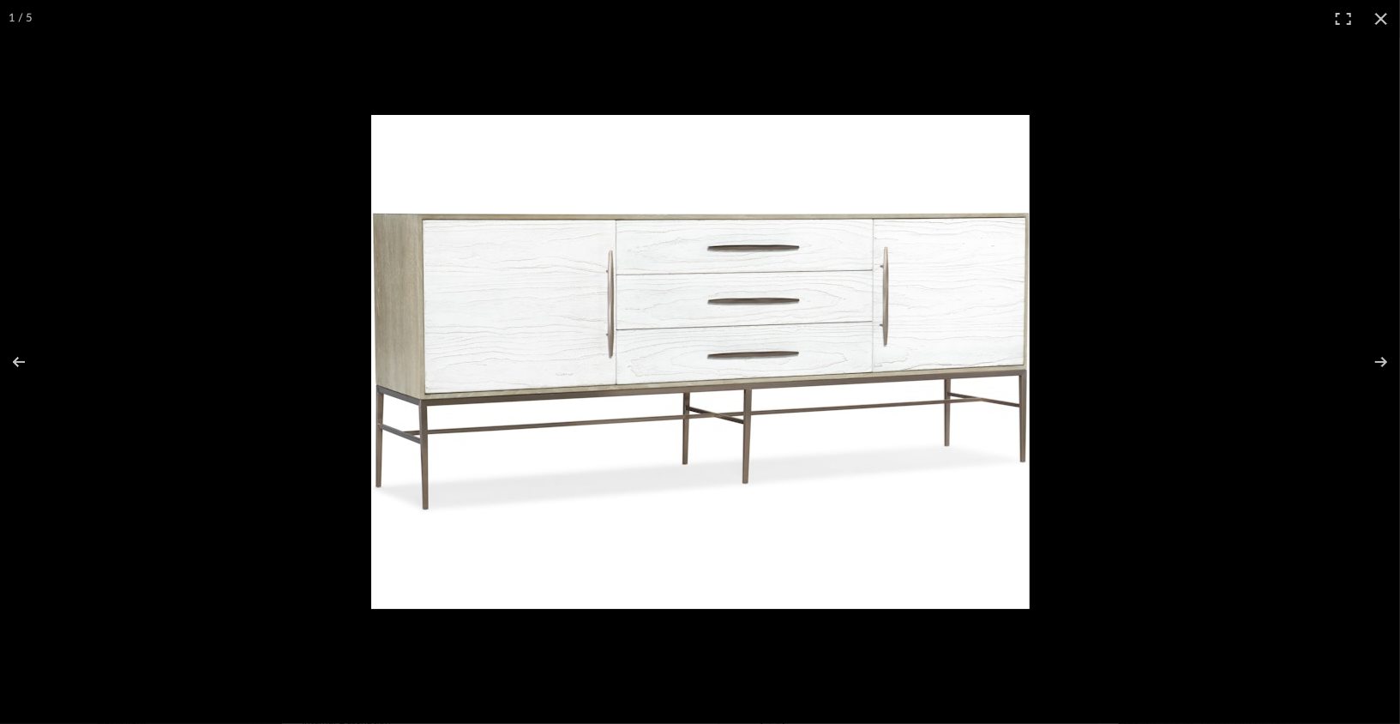
click at [322, 235] on div at bounding box center [700, 362] width 1400 height 724
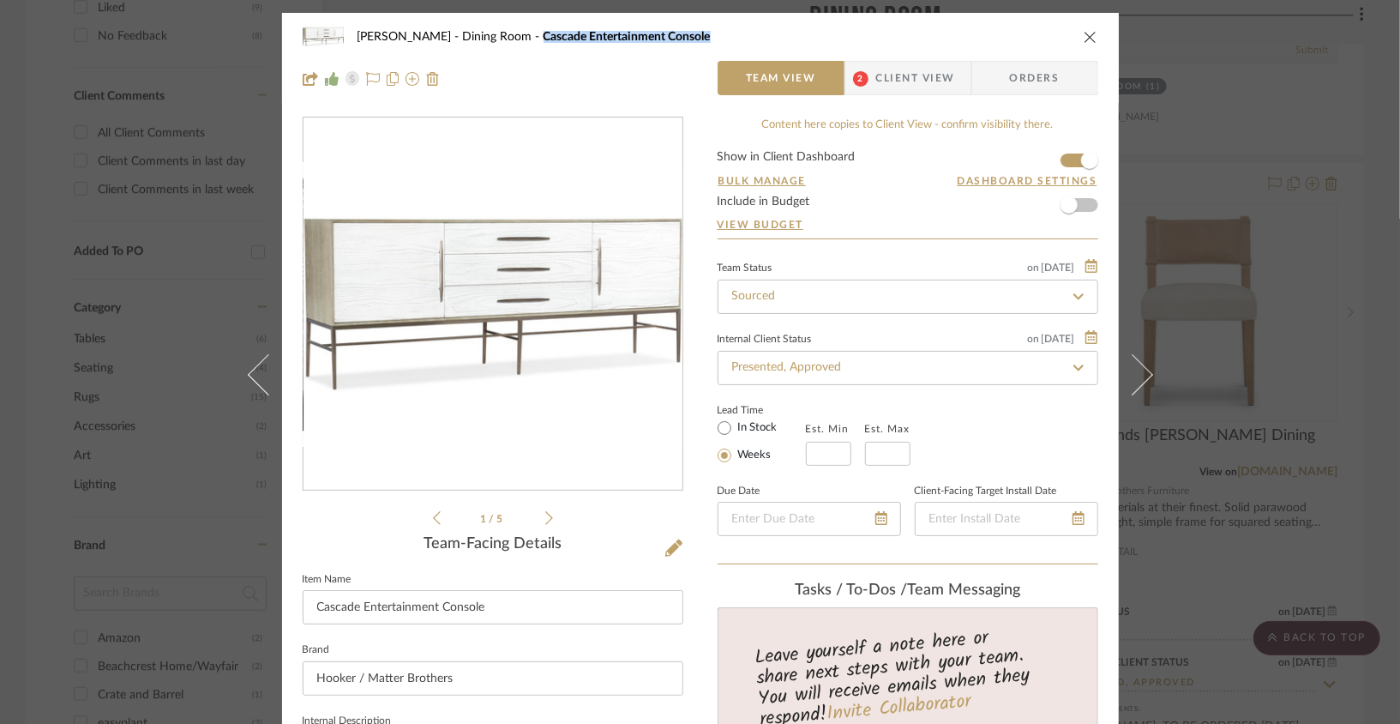
drag, startPoint x: 668, startPoint y: 39, endPoint x: 492, endPoint y: 38, distance: 175.8
click at [491, 39] on div "Lois Londe Dining Room Cascade Entertainment Console" at bounding box center [714, 37] width 712 height 12
copy span "Cascade Entertainment Console"
click at [1038, 42] on icon "close" at bounding box center [1091, 37] width 14 height 14
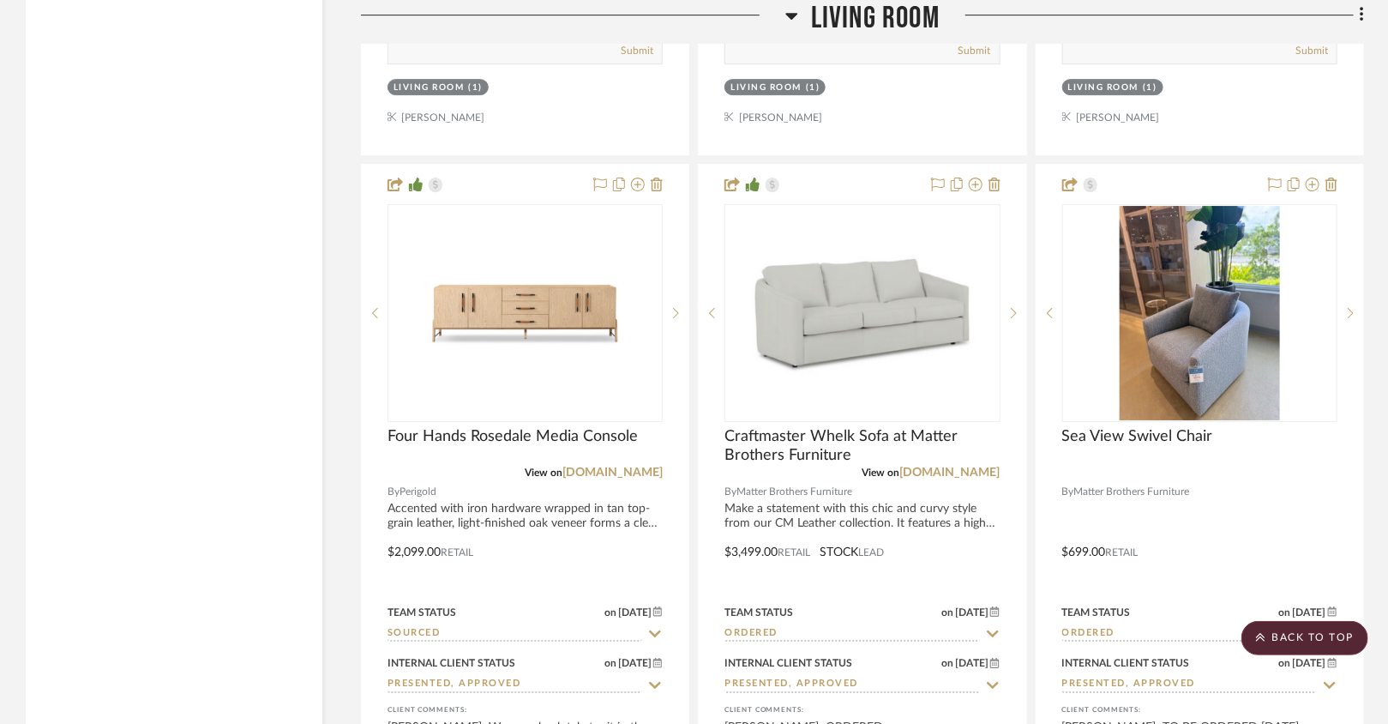
scroll to position [5777, 0]
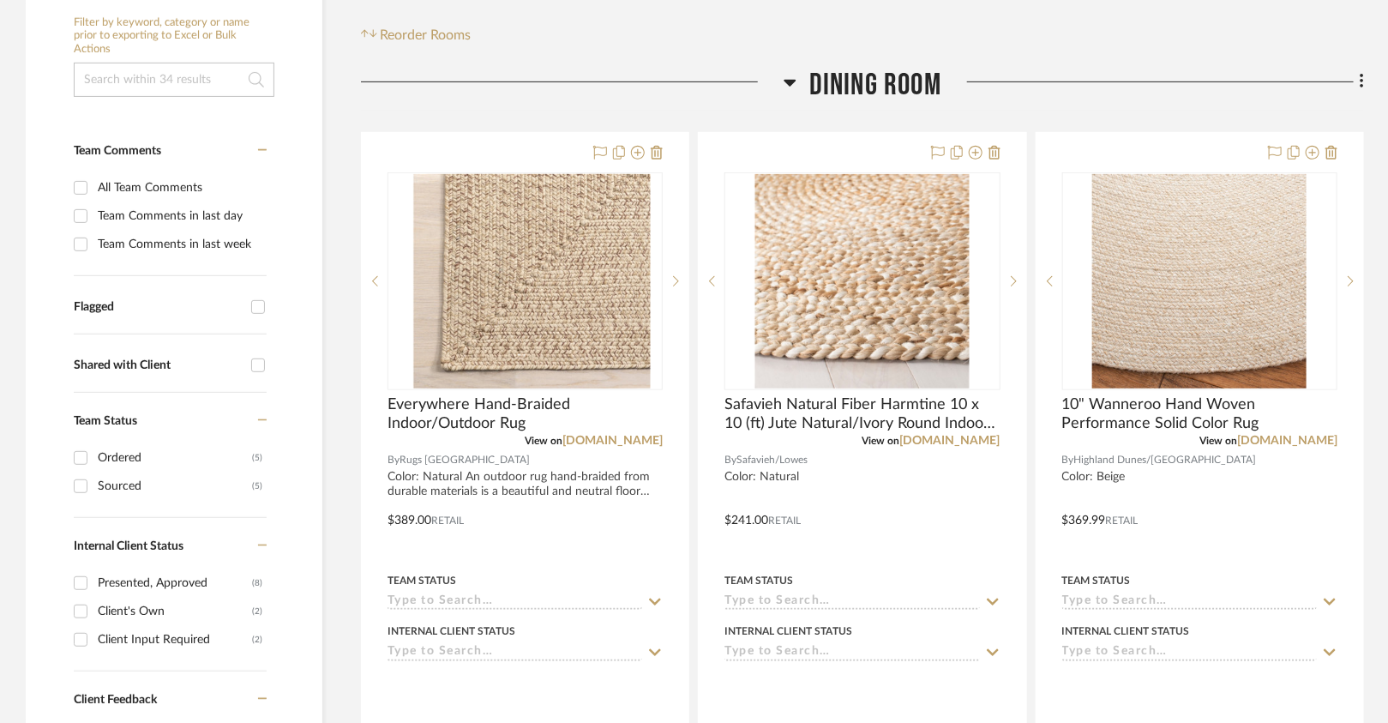
scroll to position [374, 0]
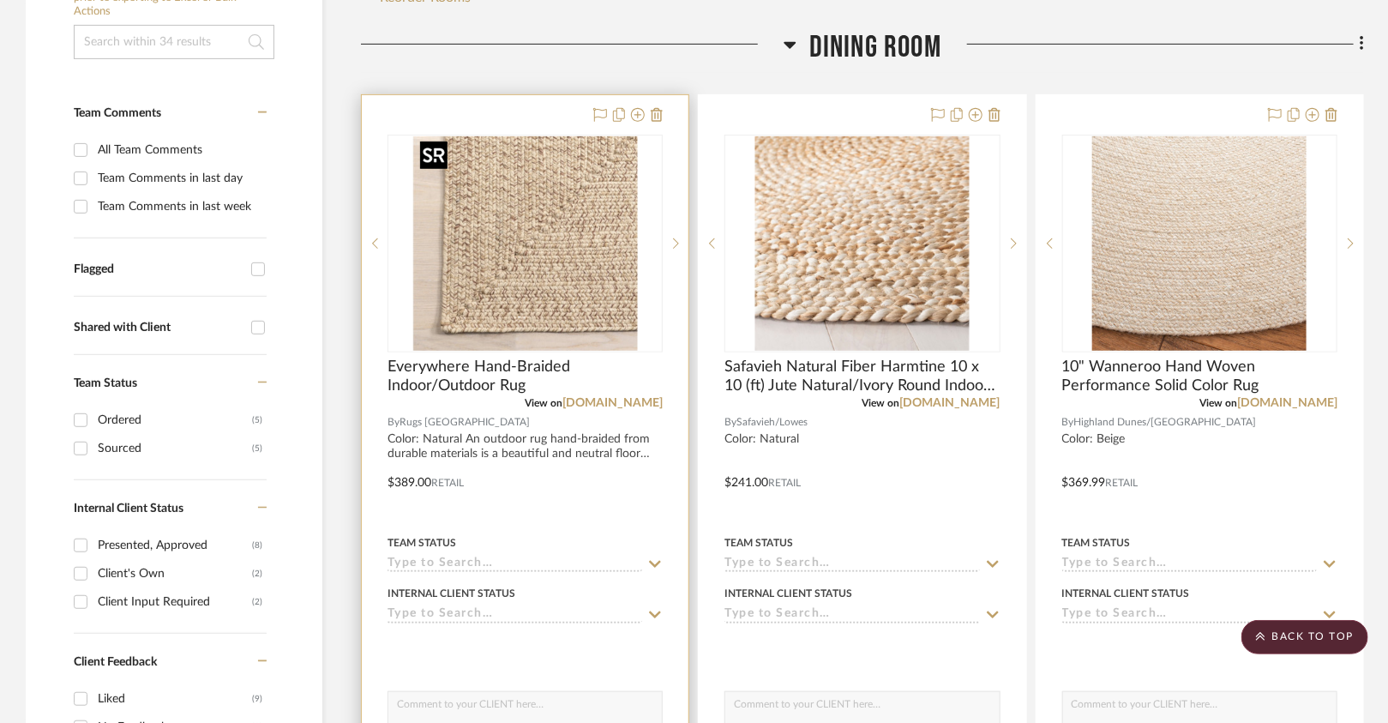
click at [486, 281] on img "0" at bounding box center [525, 243] width 224 height 214
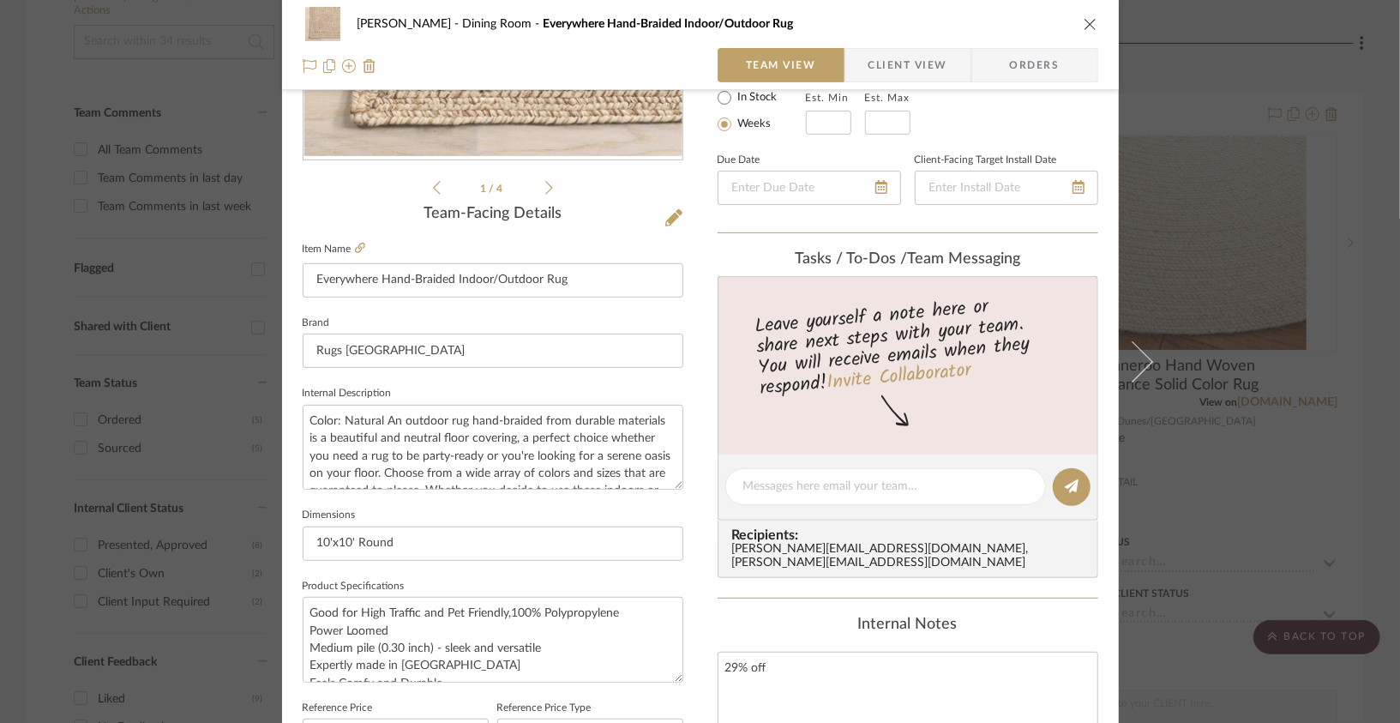
scroll to position [346, 0]
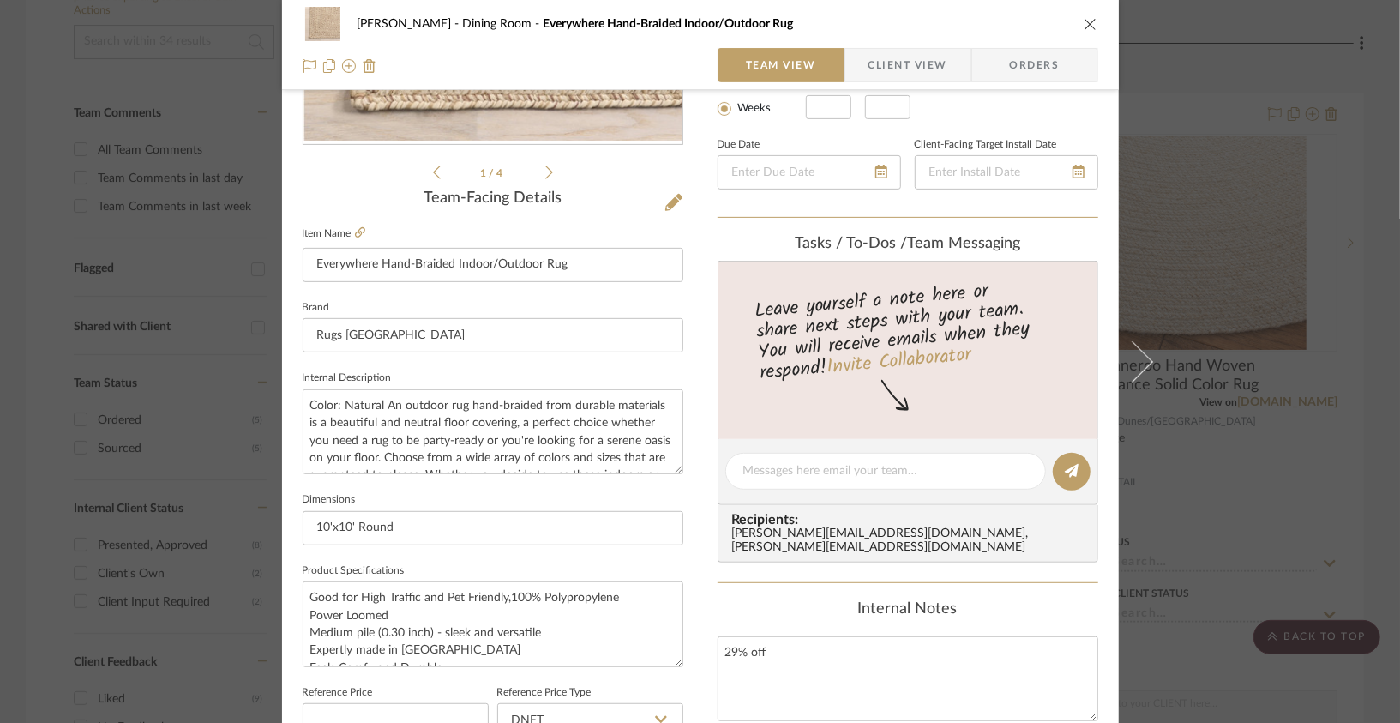
click at [1038, 19] on icon "close" at bounding box center [1091, 24] width 14 height 14
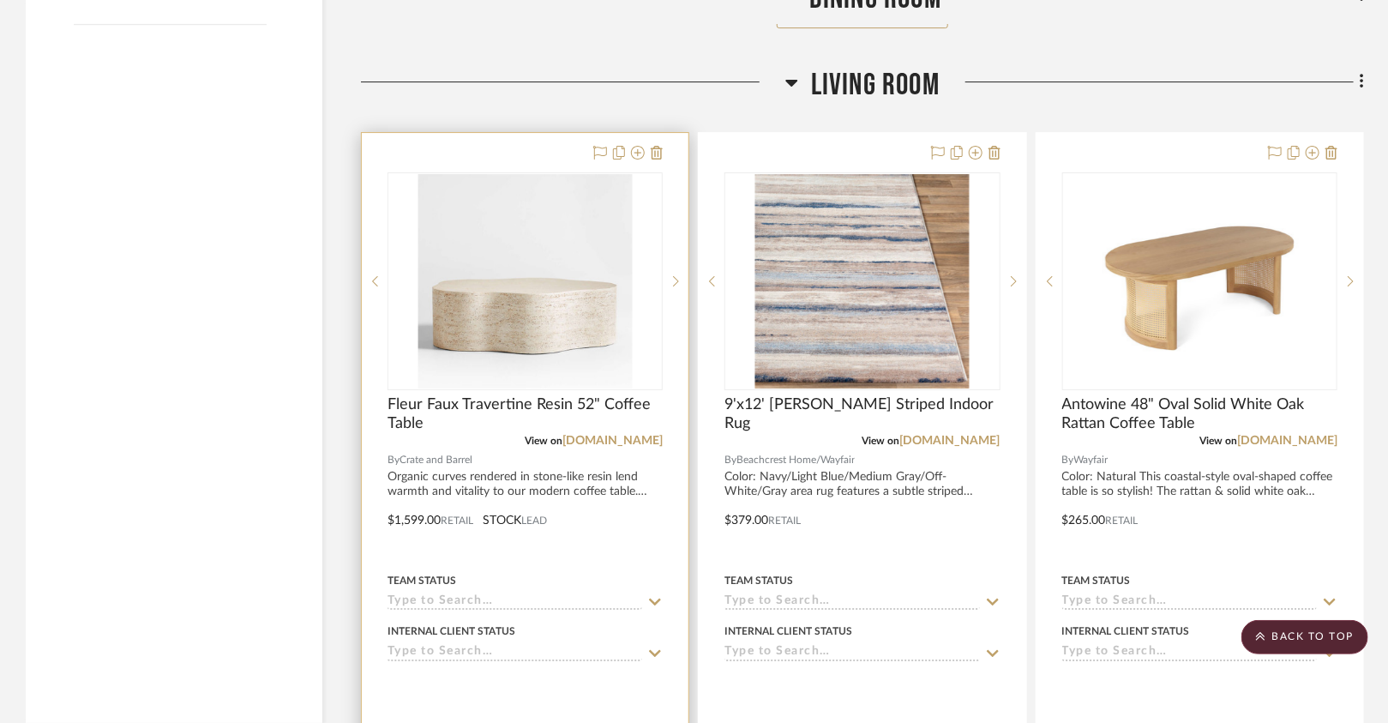
scroll to position [2758, 0]
